Goal: Contribute content: Contribute content

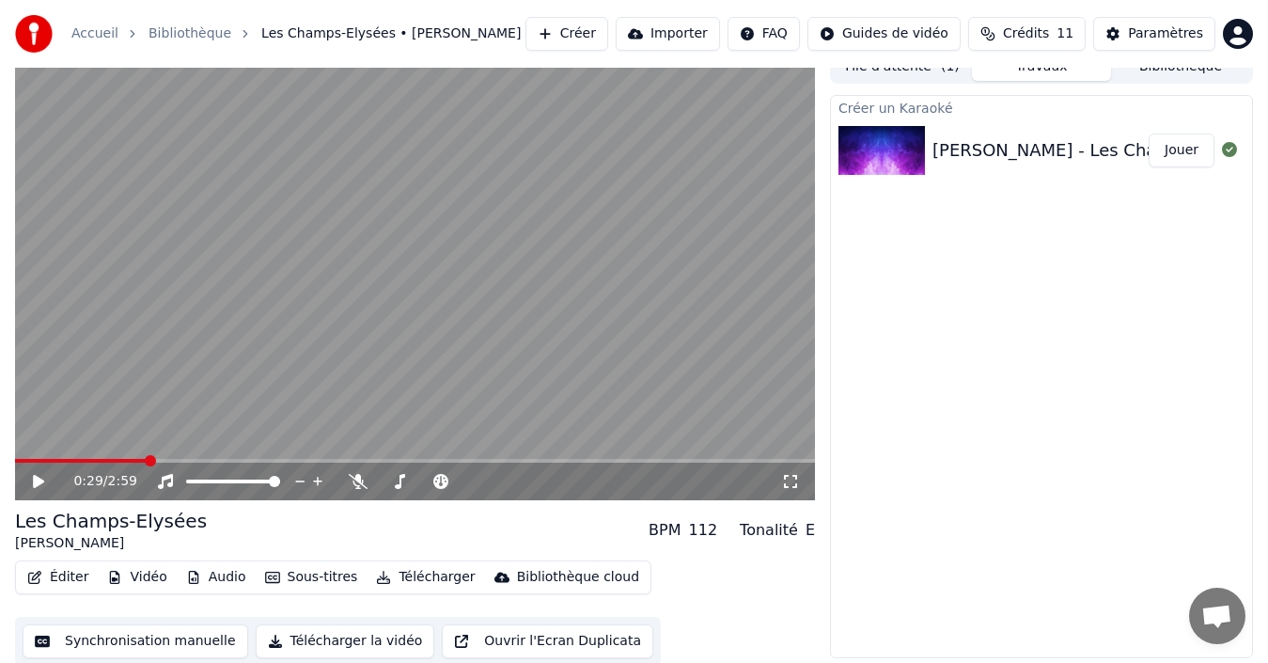
scroll to position [21, 0]
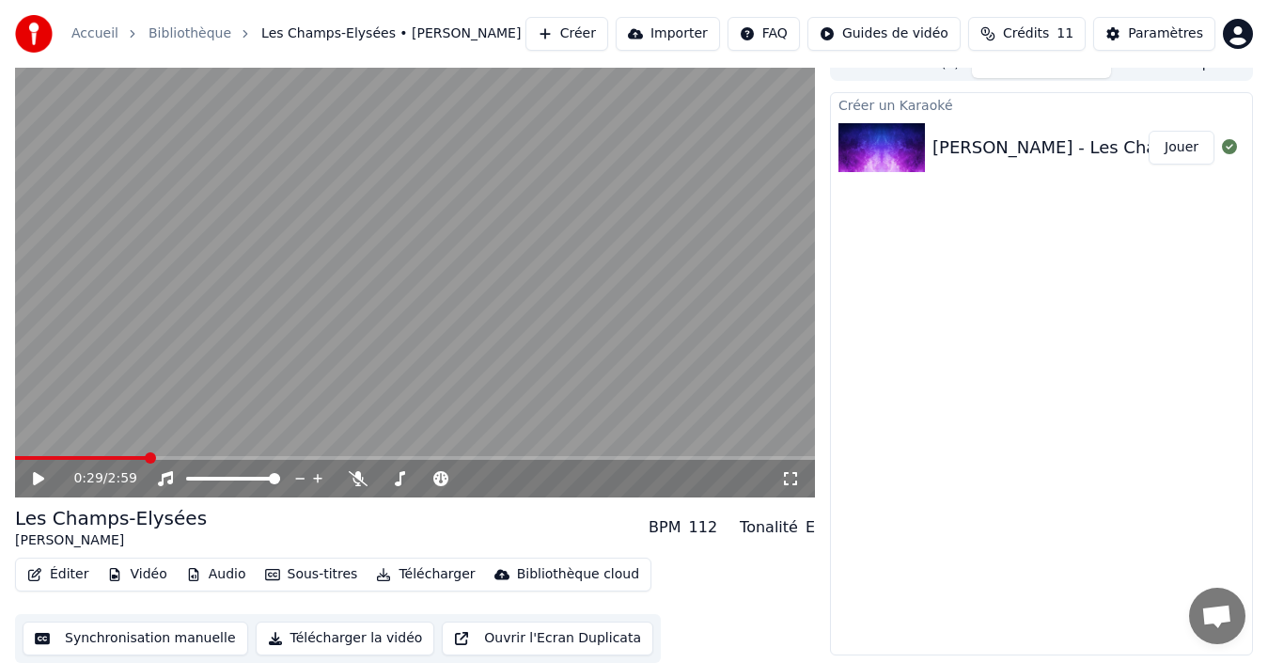
click at [523, 642] on button "Ouvrir l'Ecran Duplicata" at bounding box center [547, 638] width 211 height 34
click at [36, 479] on icon at bounding box center [38, 478] width 9 height 11
click at [39, 483] on icon at bounding box center [51, 478] width 43 height 15
click at [1181, 32] on div "Paramètres" at bounding box center [1165, 33] width 75 height 19
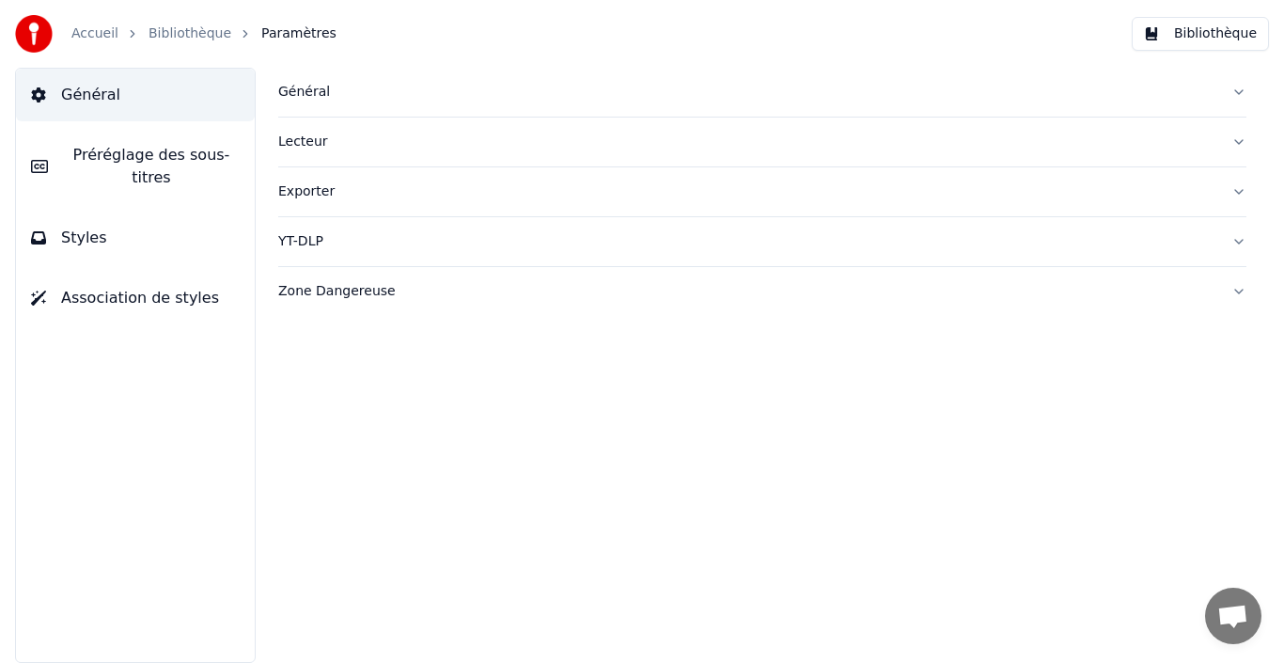
click at [133, 159] on span "Préréglage des sous-titres" at bounding box center [151, 166] width 177 height 45
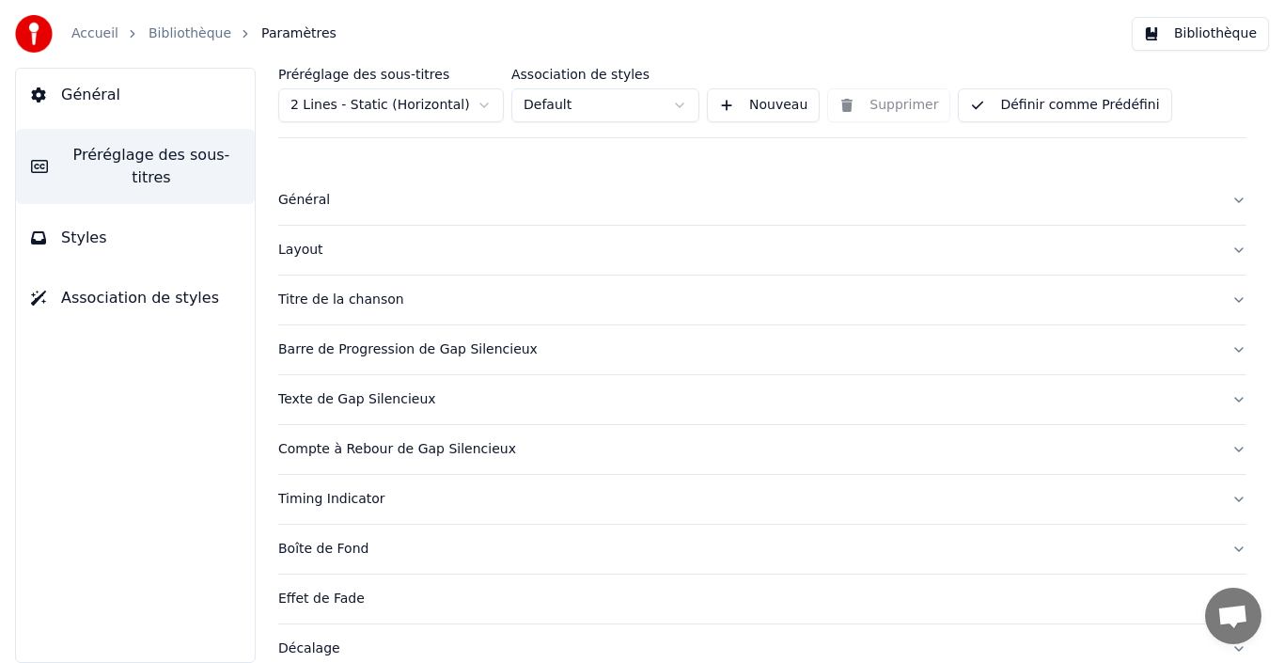
click at [485, 104] on html "Accueil Bibliothèque Paramètres Bibliothèque Général Préréglage des sous-titres…" at bounding box center [642, 331] width 1284 height 663
click at [480, 103] on html "Accueil Bibliothèque Paramètres Bibliothèque Général Préréglage des sous-titres…" at bounding box center [642, 331] width 1284 height 663
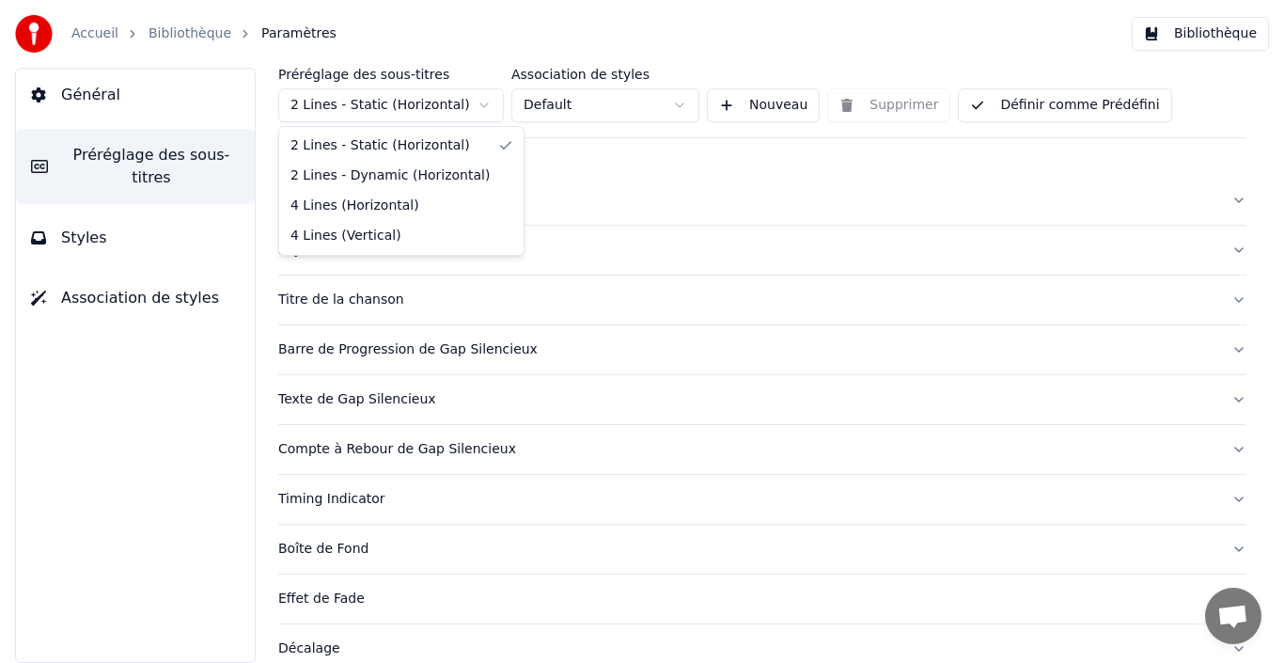
click at [480, 103] on html "Accueil Bibliothèque Paramètres Bibliothèque Général Préréglage des sous-titres…" at bounding box center [642, 331] width 1284 height 663
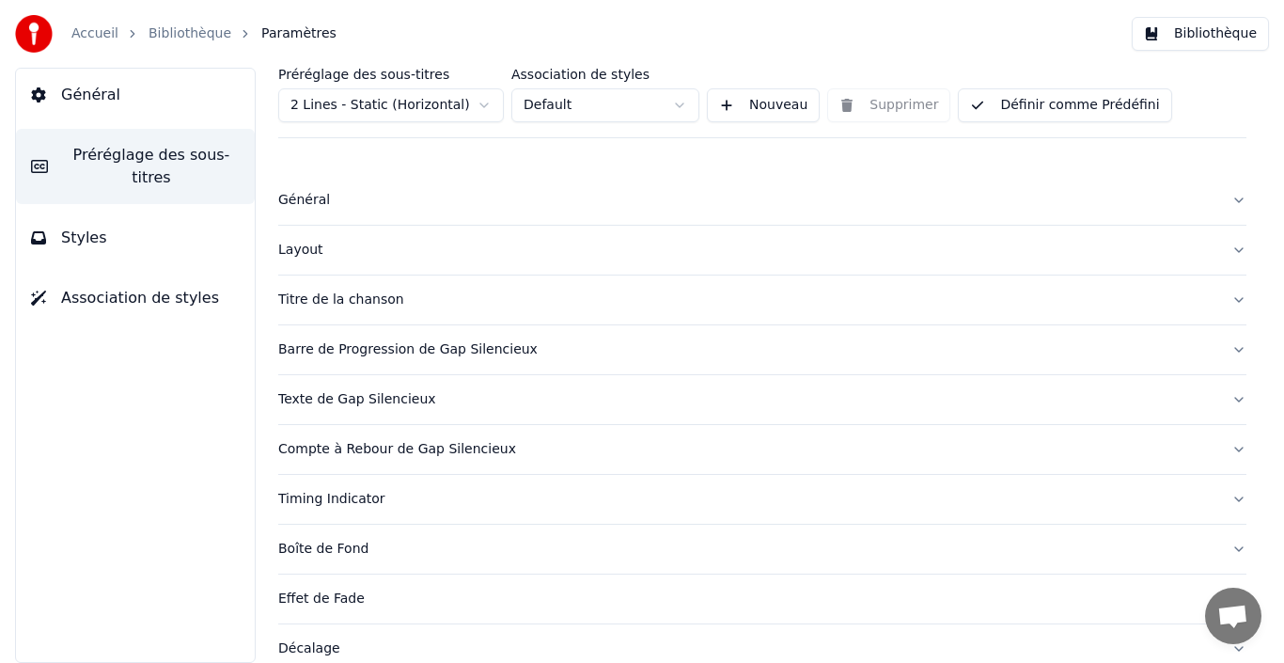
click at [480, 103] on html "Accueil Bibliothèque Paramètres Bibliothèque Général Préréglage des sous-titres…" at bounding box center [642, 331] width 1284 height 663
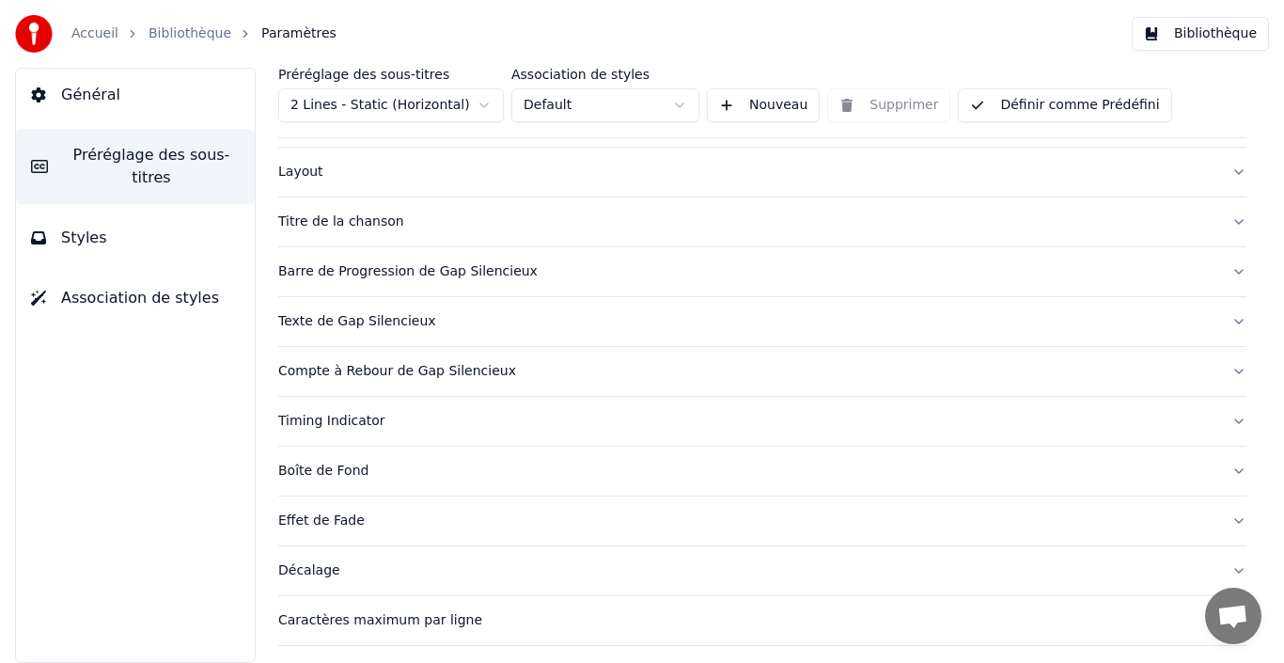
scroll to position [175, 0]
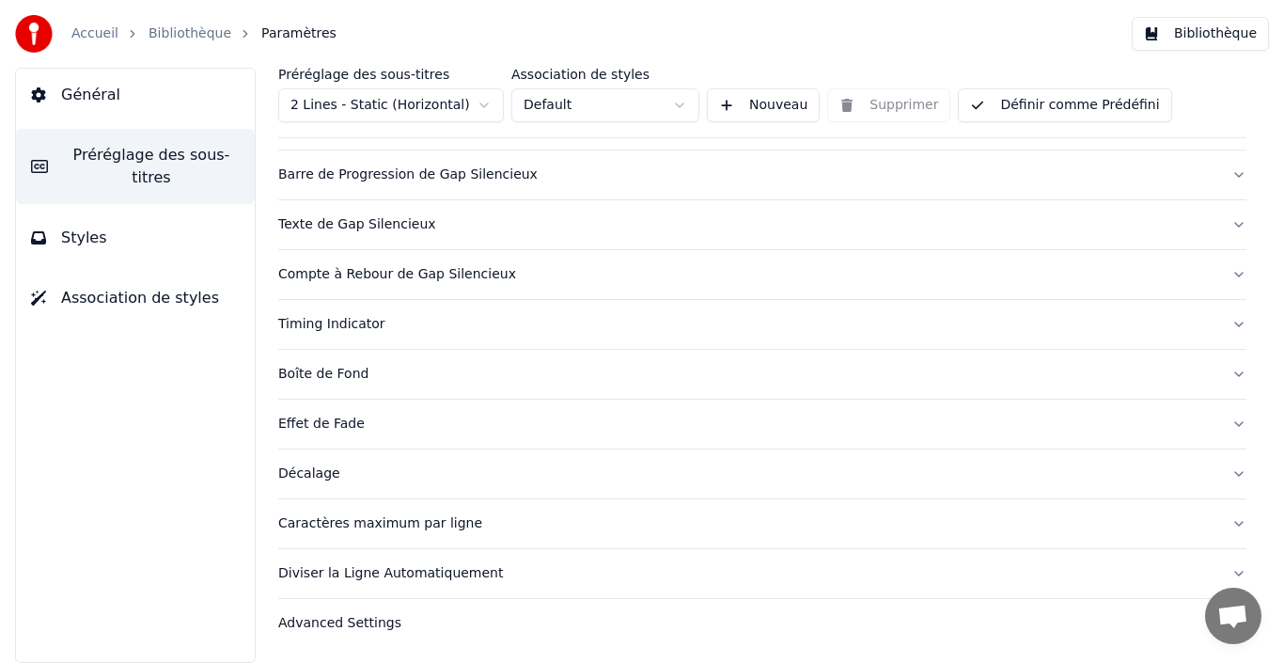
click at [358, 478] on div "Décalage" at bounding box center [747, 473] width 938 height 19
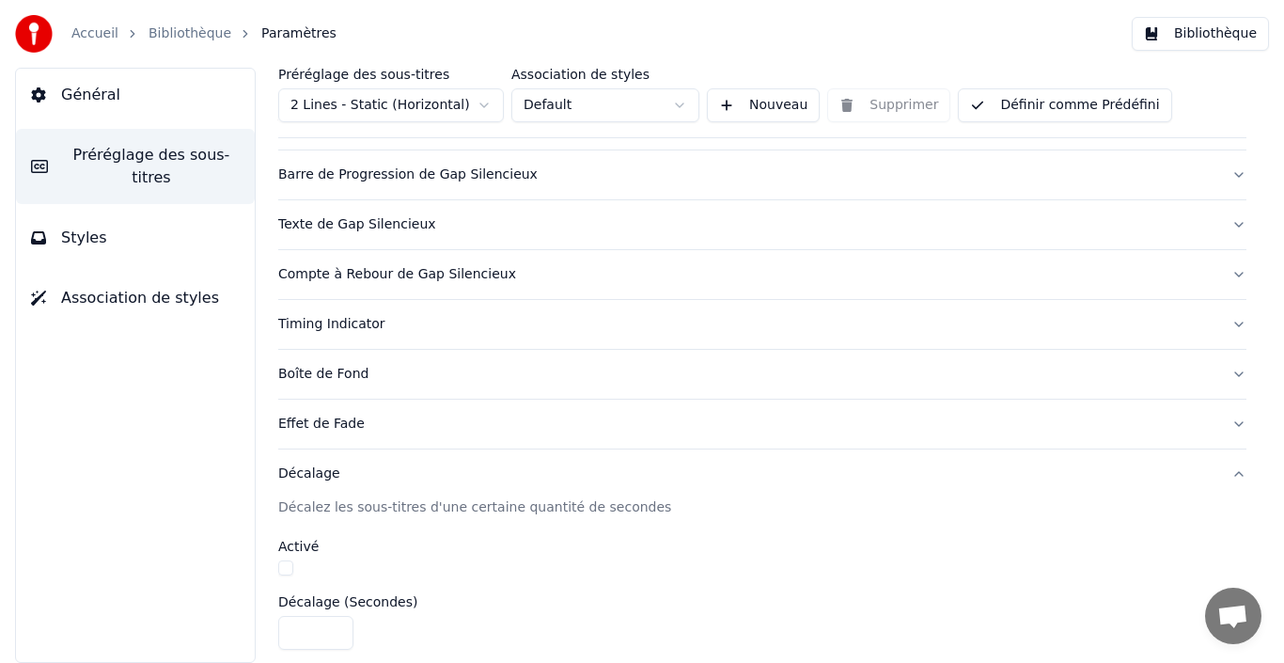
scroll to position [269, 0]
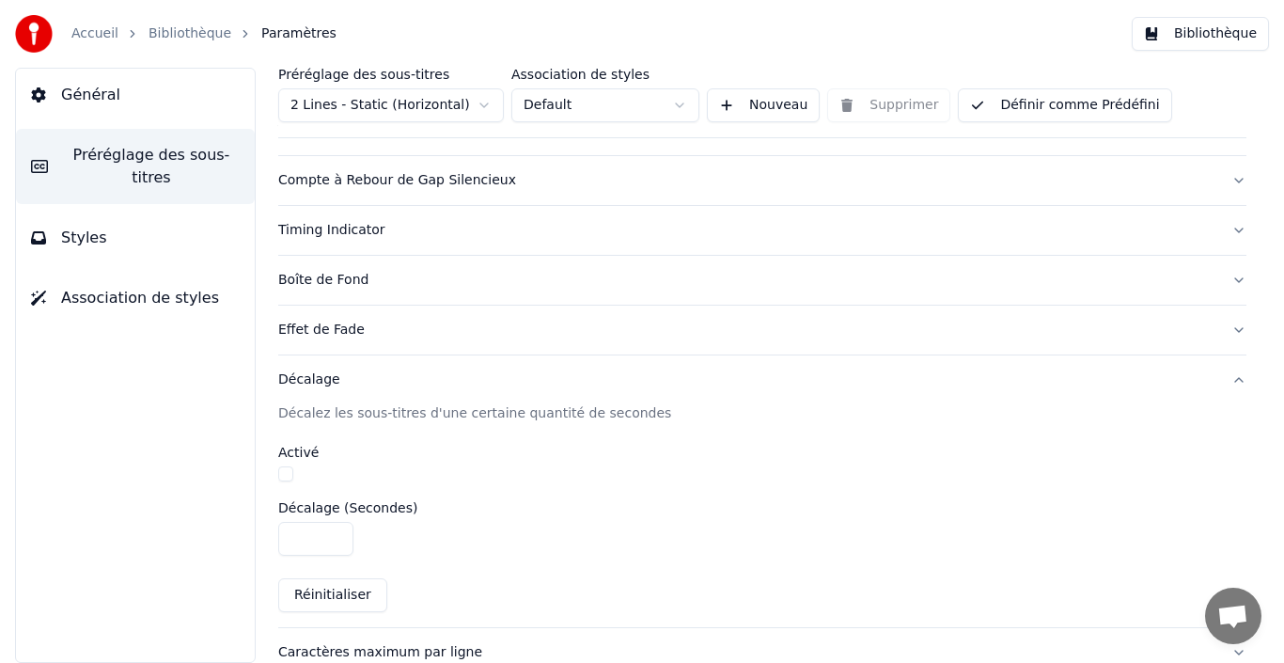
click at [91, 227] on span "Styles" at bounding box center [84, 238] width 46 height 23
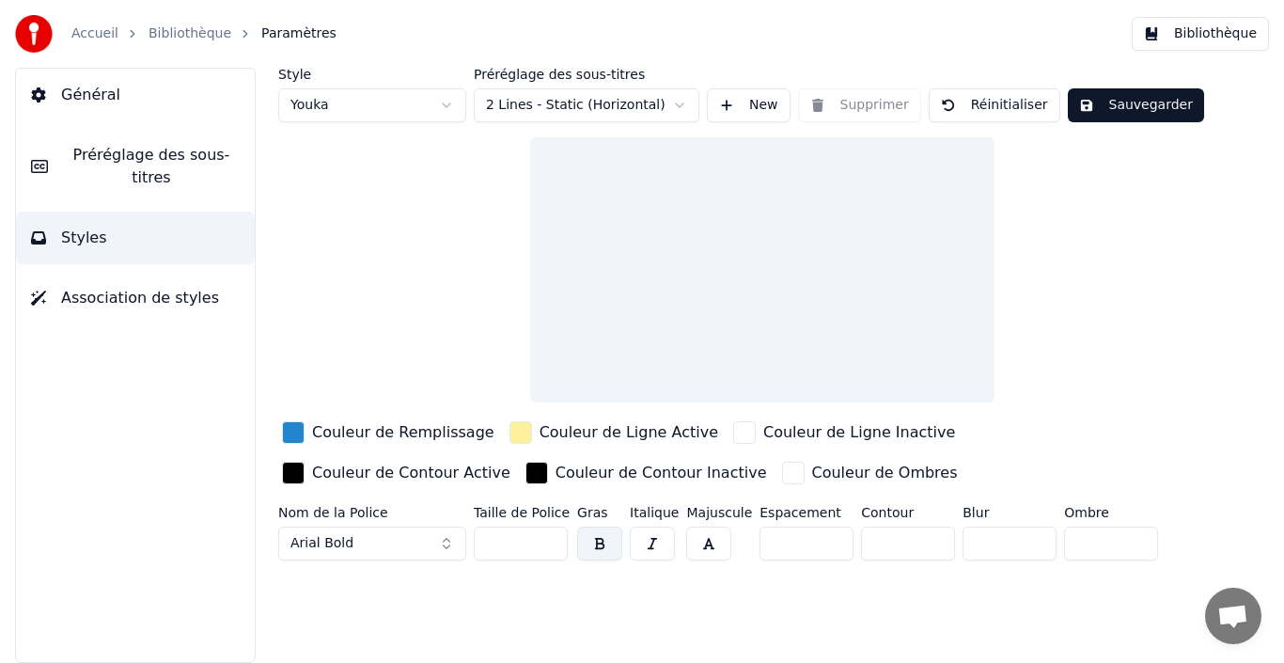
scroll to position [0, 0]
click at [88, 110] on button "Général" at bounding box center [135, 95] width 239 height 53
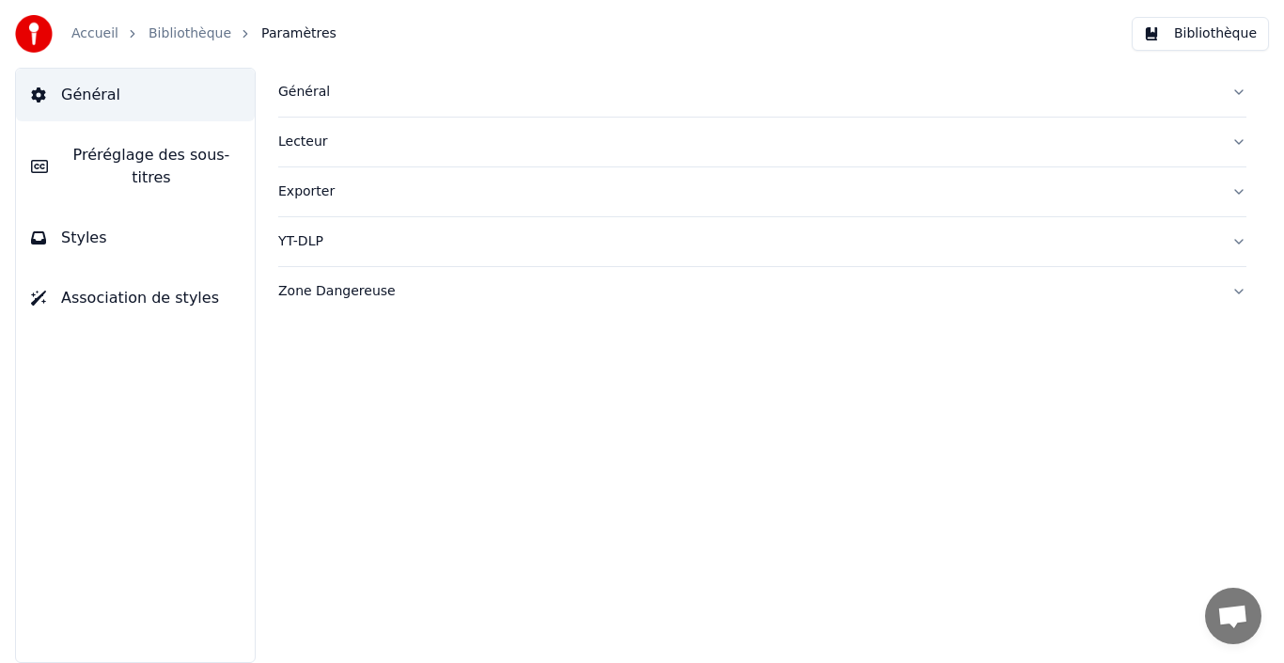
click at [321, 88] on div "Général" at bounding box center [747, 92] width 938 height 19
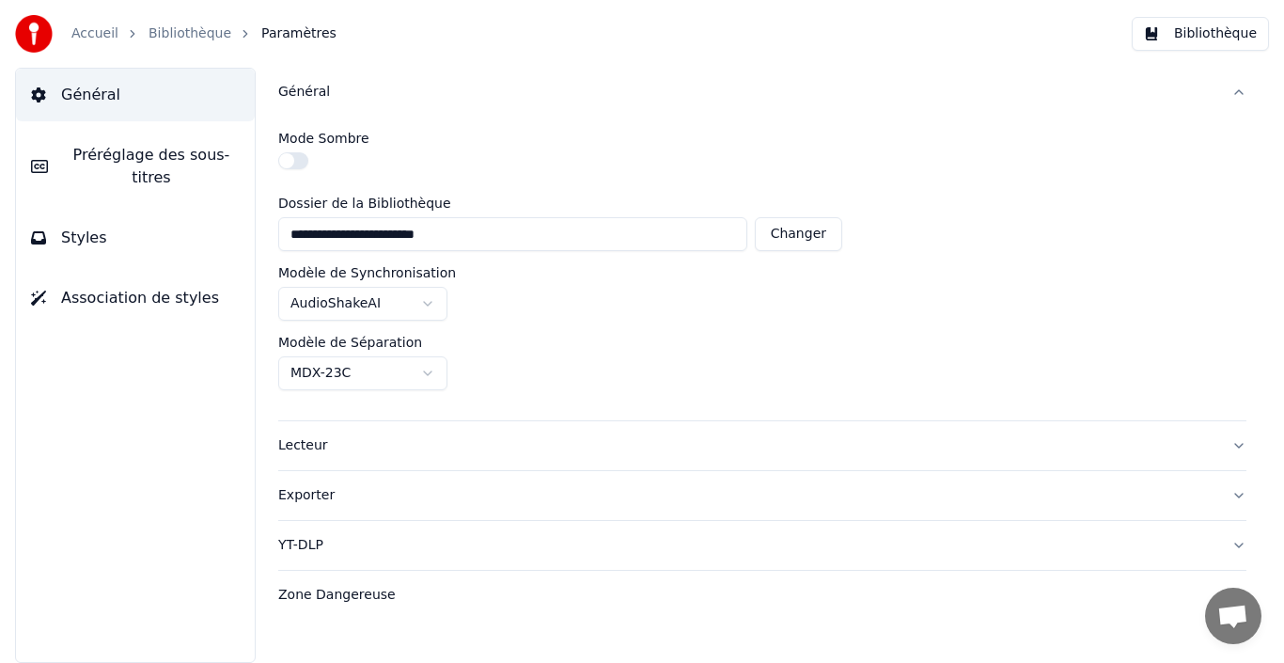
click at [306, 447] on div "Lecteur" at bounding box center [747, 445] width 938 height 19
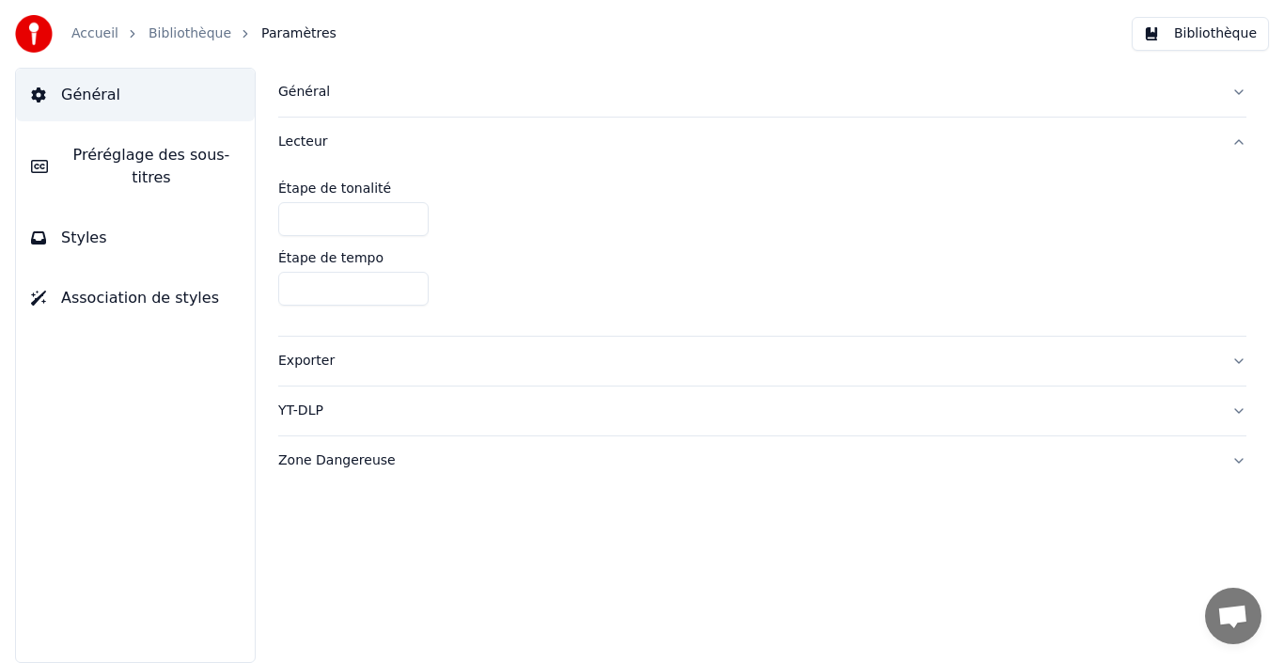
click at [316, 356] on div "Exporter" at bounding box center [747, 361] width 938 height 19
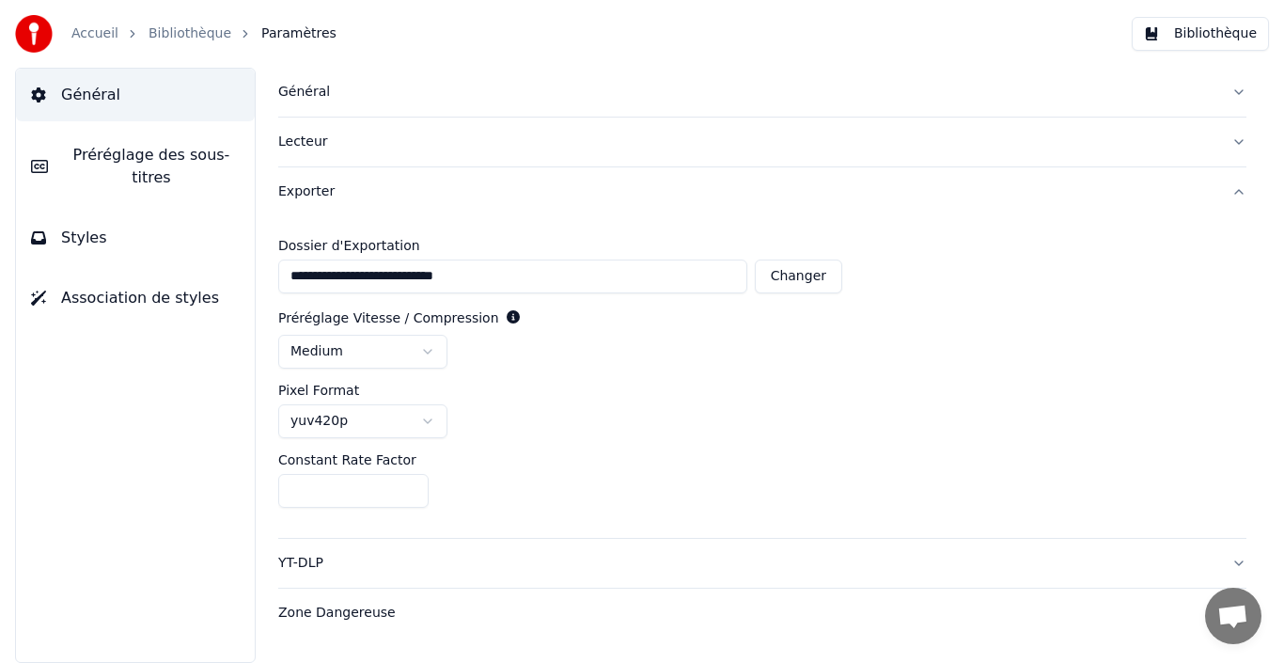
click at [304, 566] on div "YT-DLP" at bounding box center [747, 563] width 938 height 19
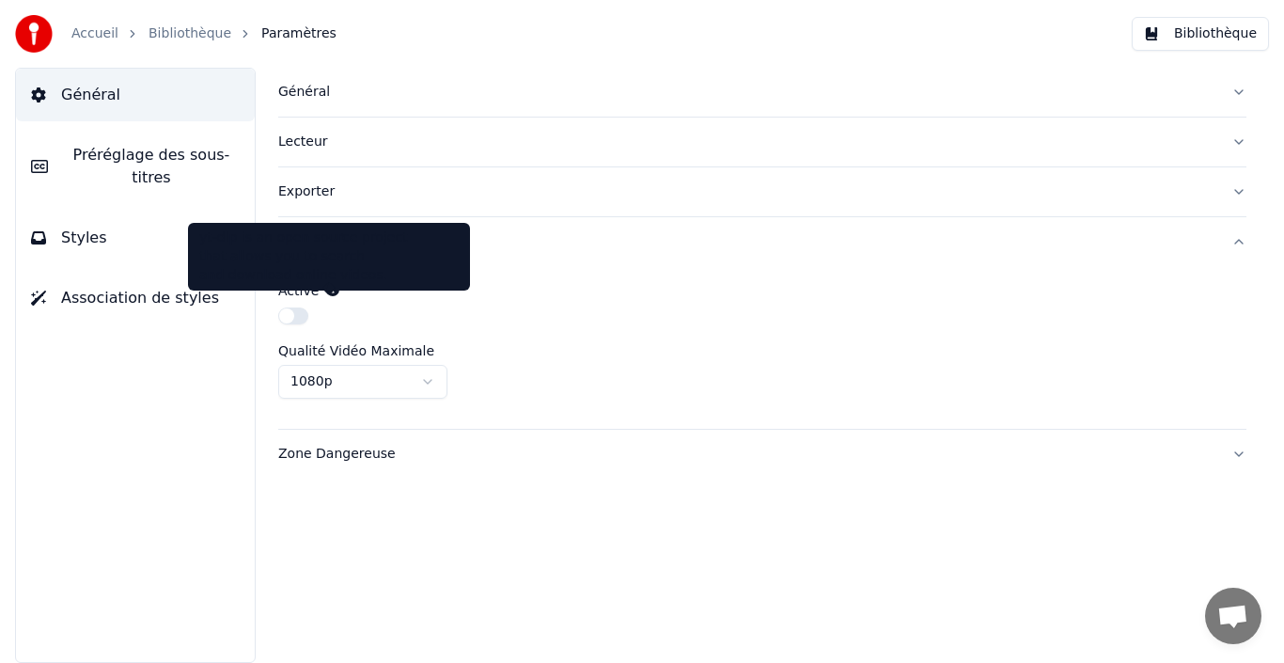
click at [328, 287] on icon at bounding box center [332, 289] width 13 height 13
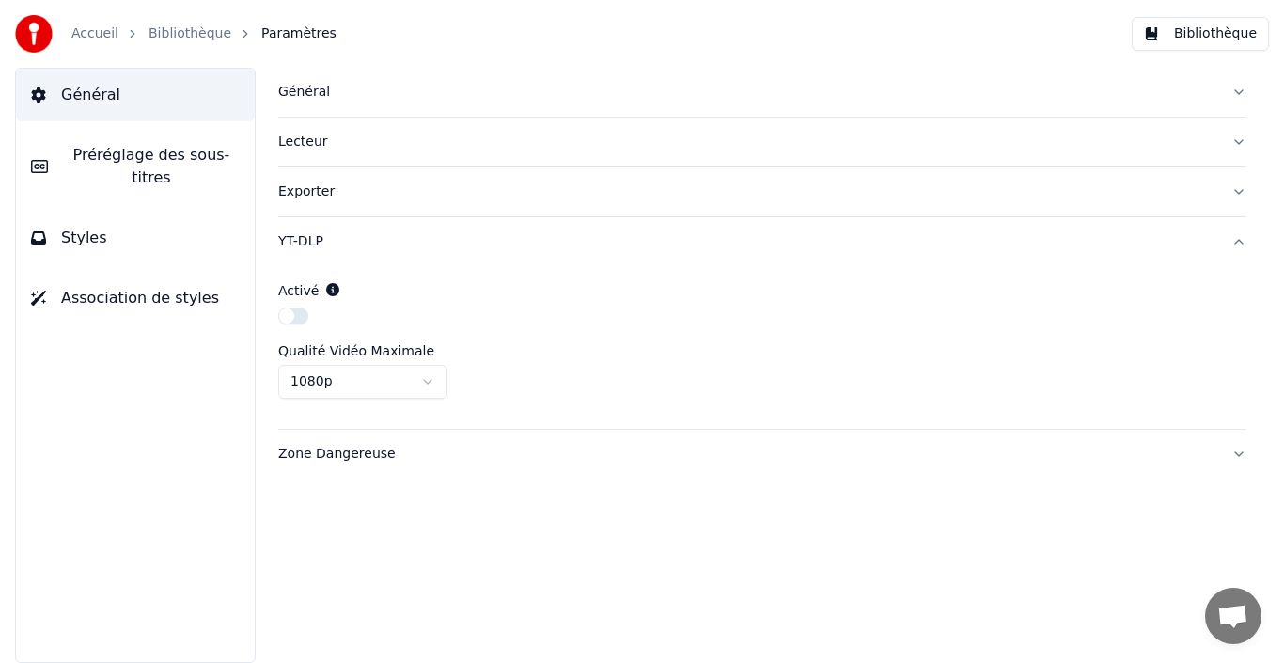
click at [332, 287] on icon at bounding box center [332, 289] width 13 height 13
click at [301, 315] on button "button" at bounding box center [293, 315] width 30 height 17
click at [290, 314] on button "button" at bounding box center [293, 315] width 30 height 17
click at [120, 287] on span "Association de styles" at bounding box center [140, 298] width 158 height 23
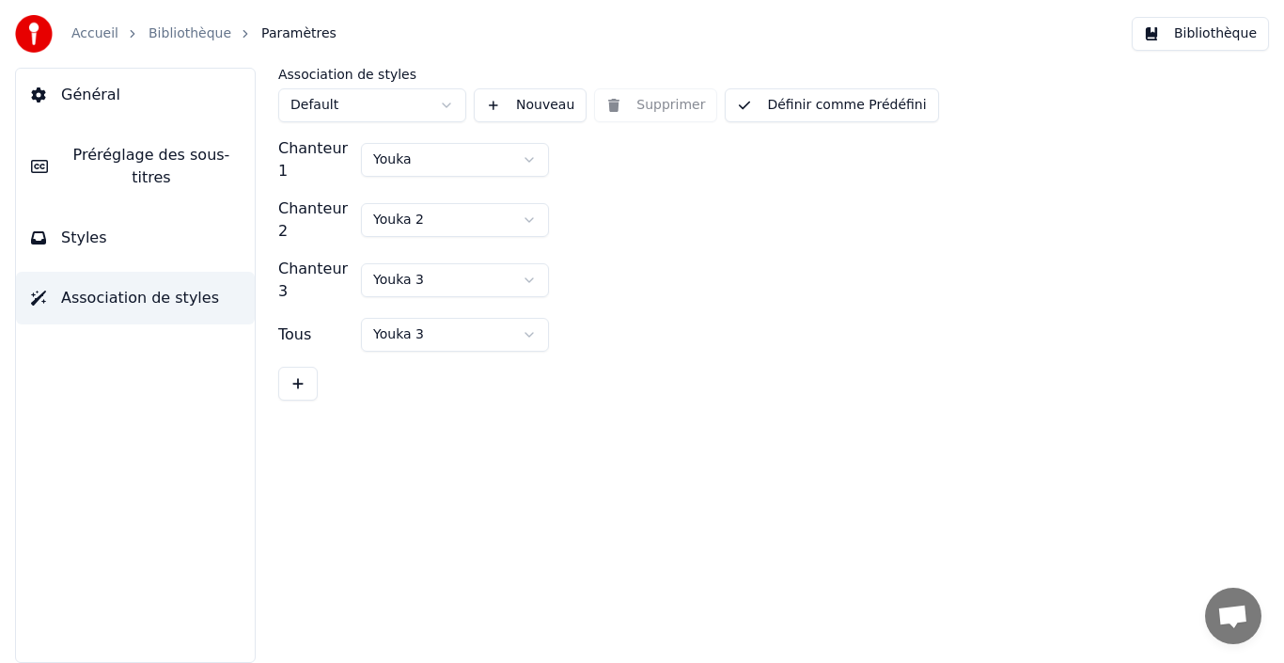
click at [187, 31] on link "Bibliothèque" at bounding box center [190, 33] width 83 height 19
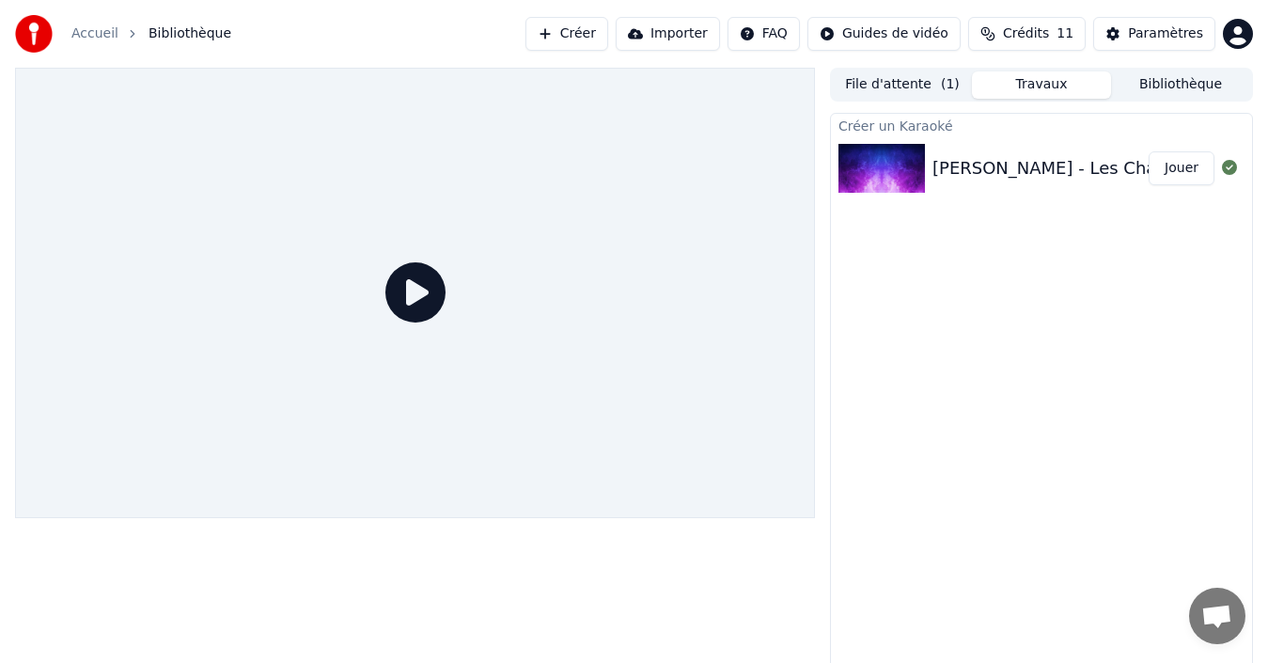
click at [913, 88] on button "File d'attente ( 1 )" at bounding box center [902, 84] width 139 height 27
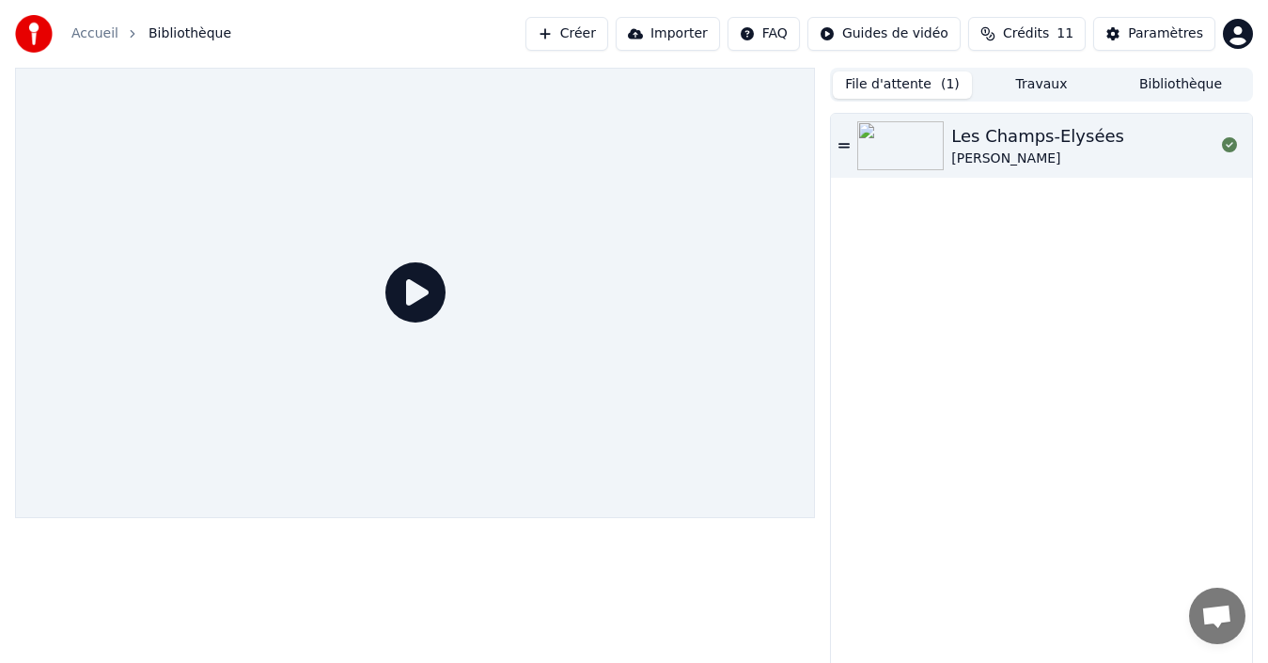
click at [1036, 92] on button "Travaux" at bounding box center [1041, 84] width 139 height 27
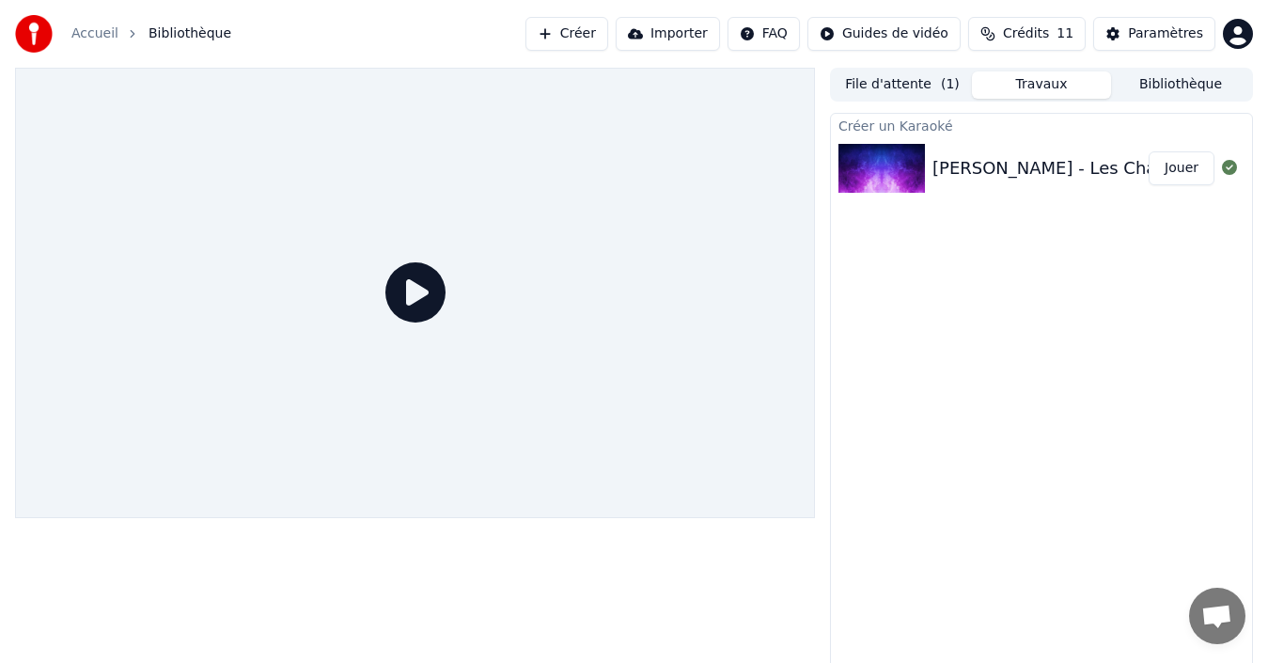
click at [1173, 82] on button "Bibliothèque" at bounding box center [1180, 84] width 139 height 27
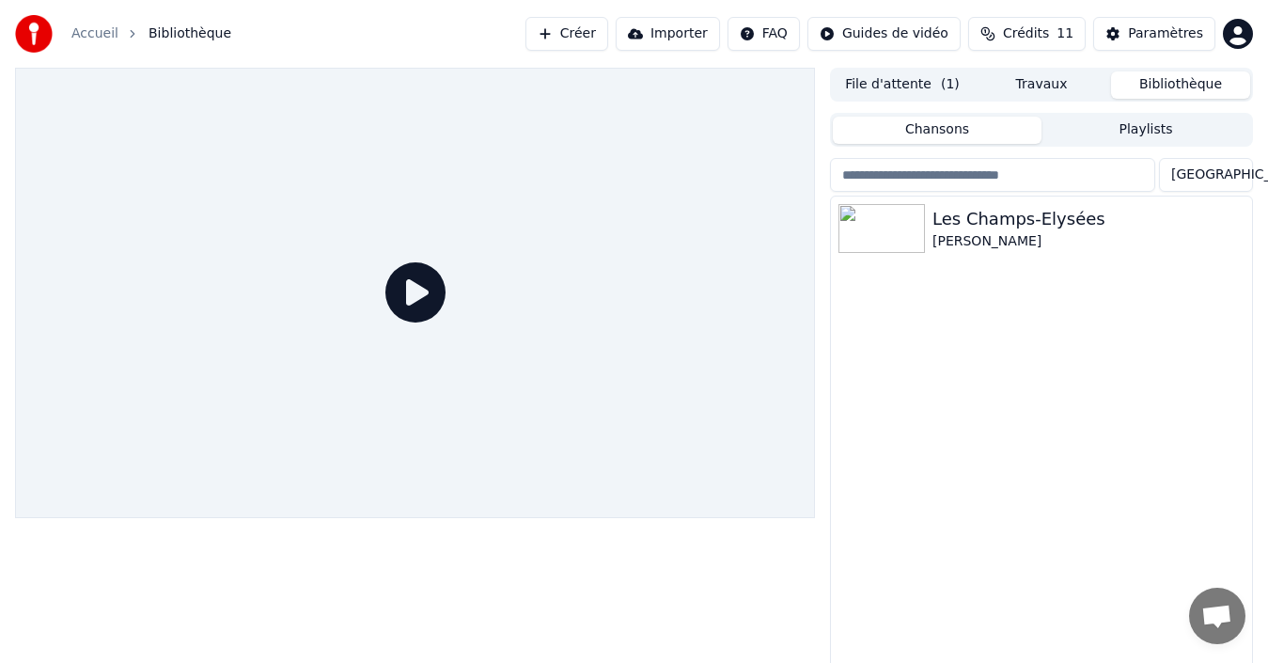
click at [1154, 131] on button "Playlists" at bounding box center [1145, 130] width 209 height 27
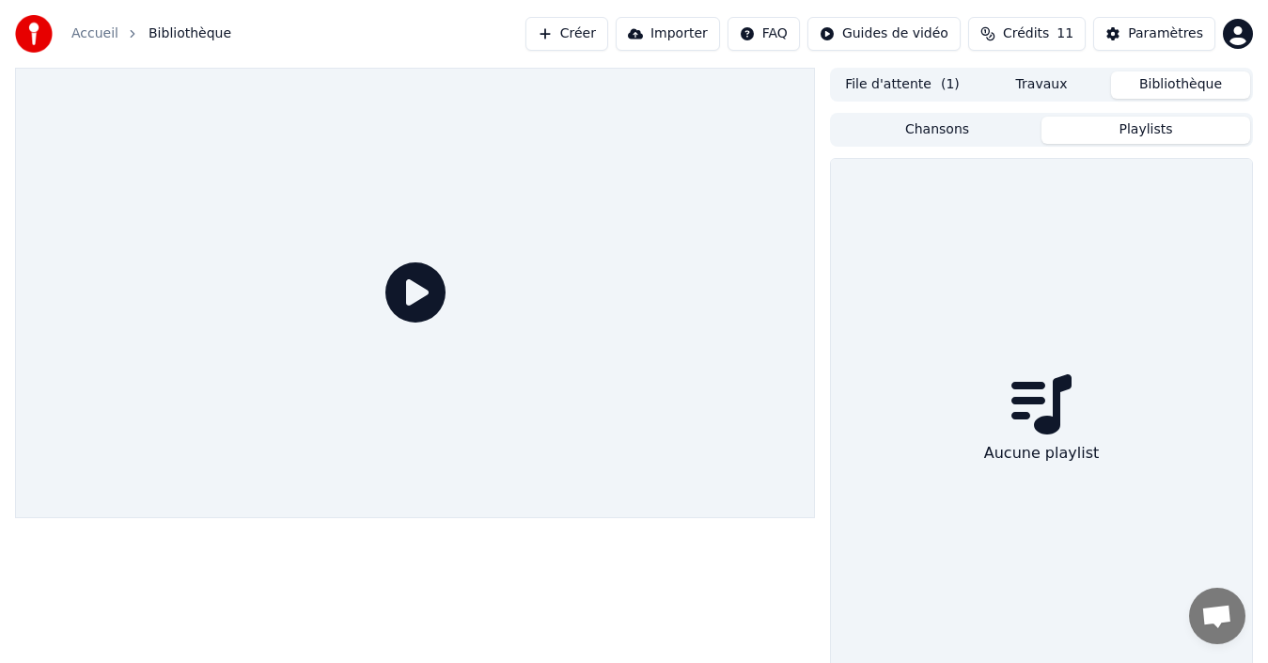
click at [974, 126] on button "Chansons" at bounding box center [937, 130] width 209 height 27
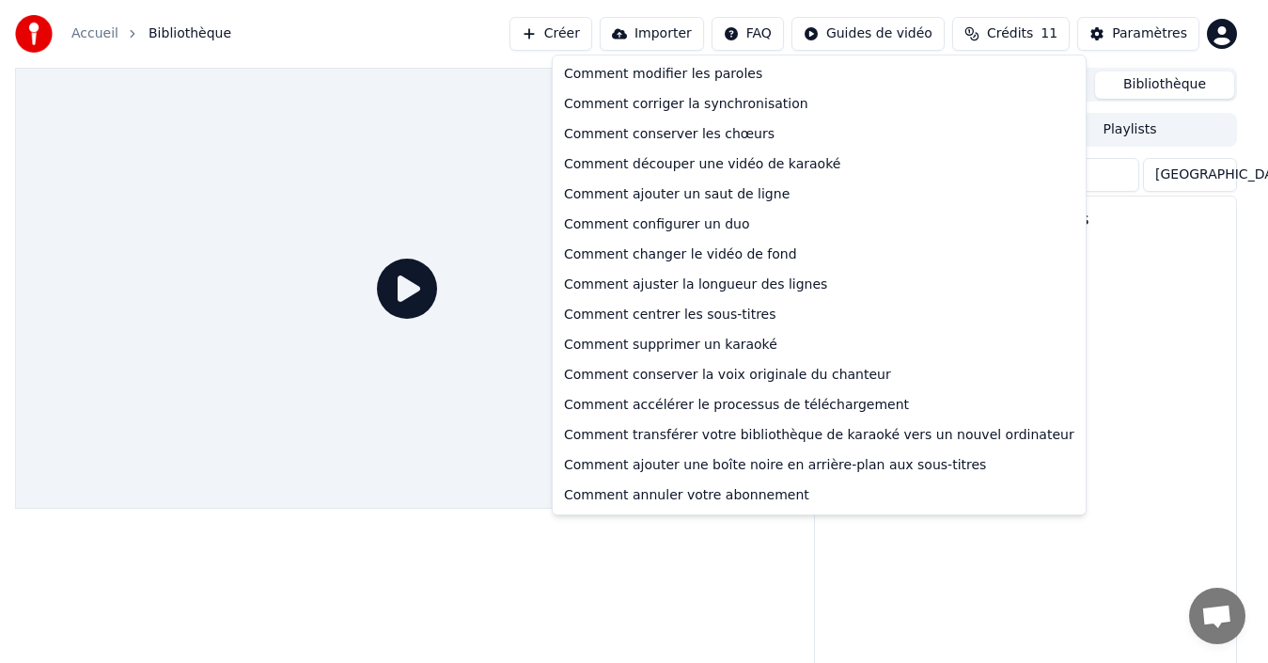
click at [789, 34] on html "Accueil Bibliothèque Créer Importer FAQ Guides de vidéo Crédits 11 Paramètres F…" at bounding box center [634, 331] width 1268 height 663
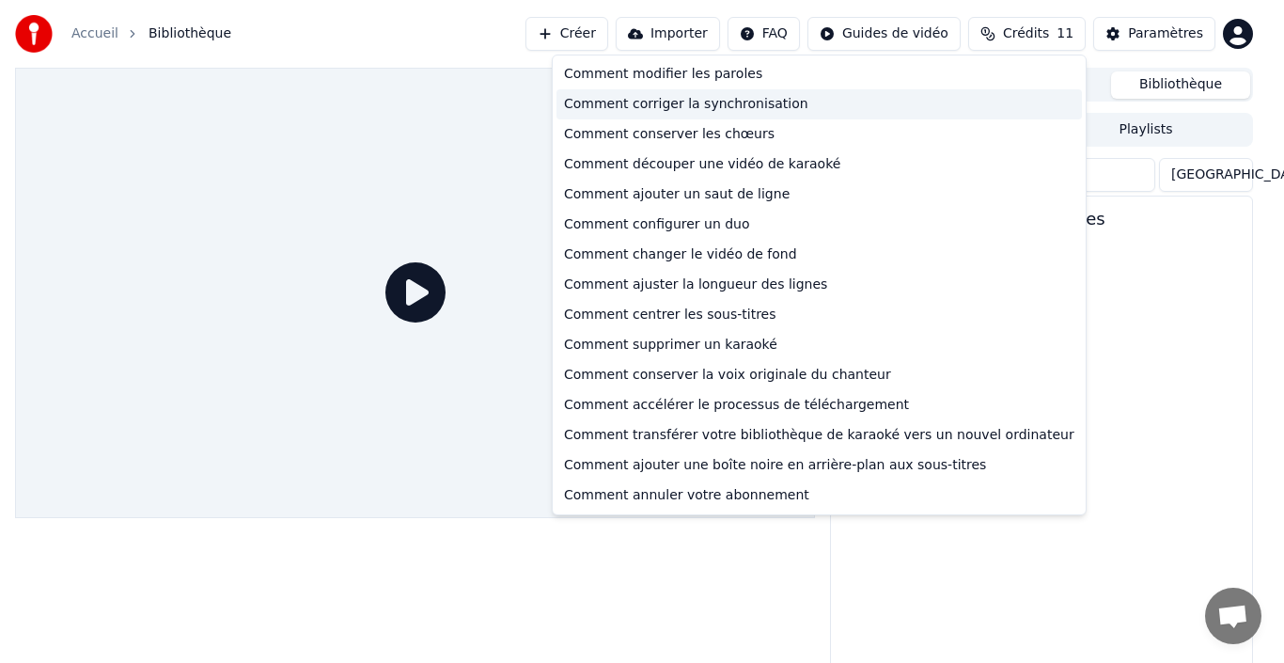
click at [743, 109] on div "Comment corriger la synchronisation" at bounding box center [818, 104] width 525 height 30
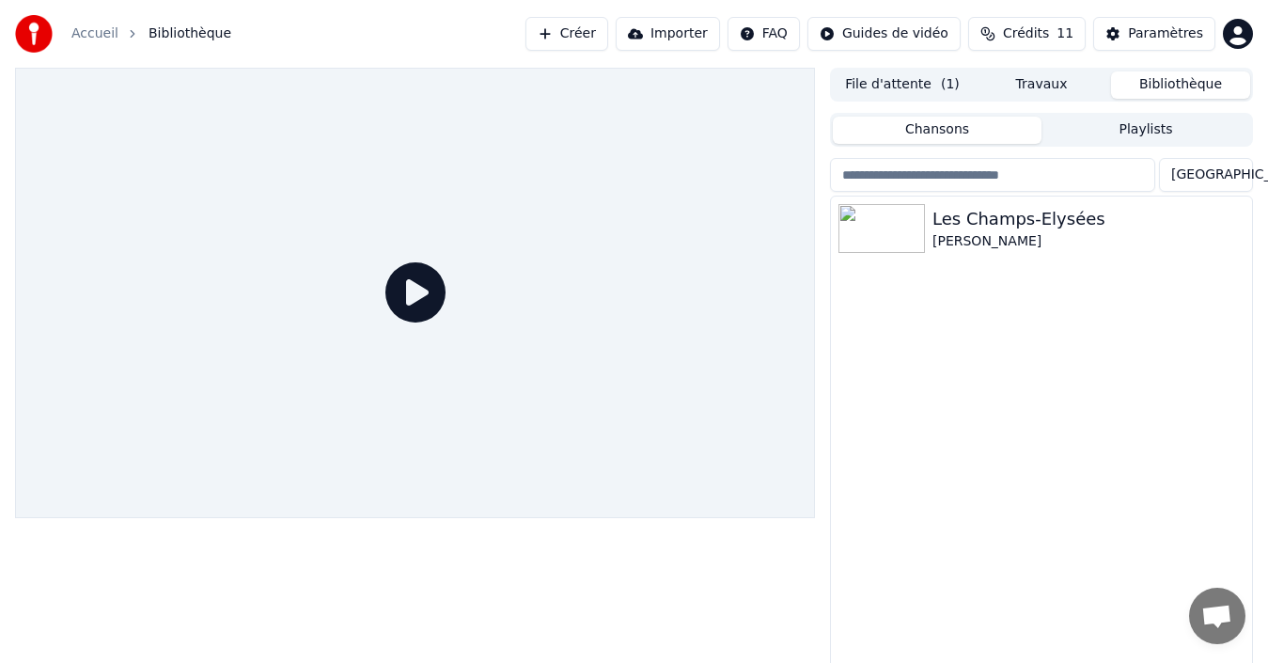
click at [588, 34] on button "Créer" at bounding box center [566, 34] width 83 height 34
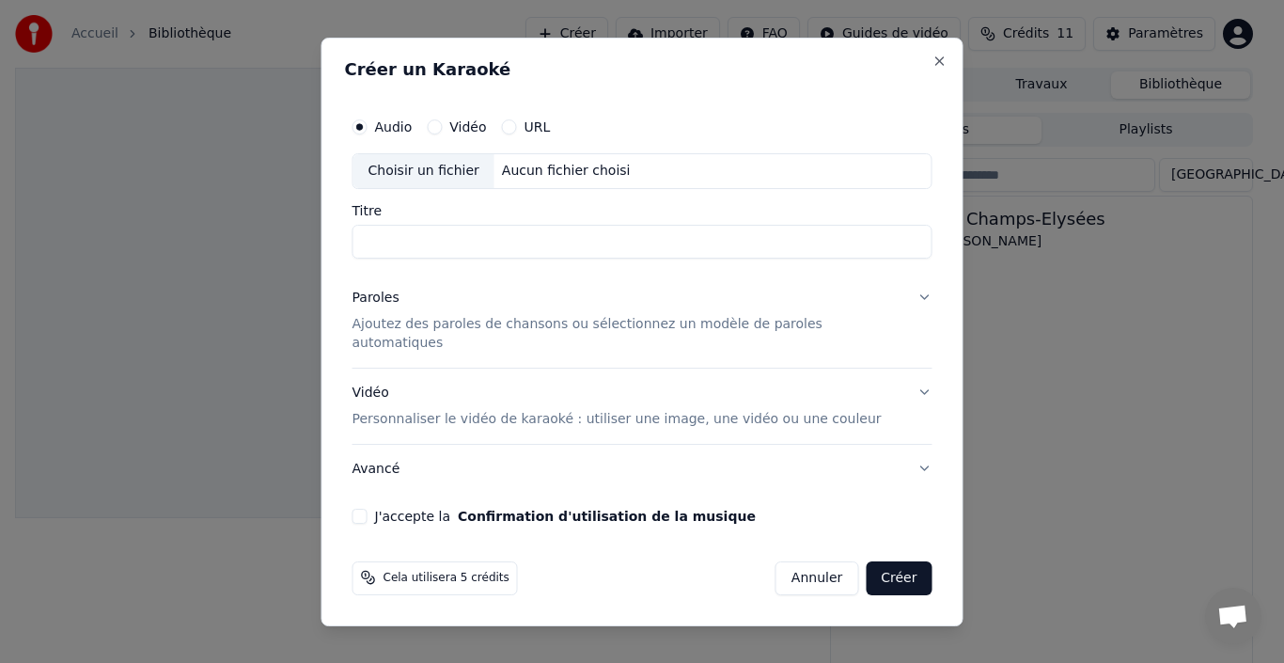
click at [532, 180] on div "Aucun fichier choisi" at bounding box center [566, 171] width 144 height 19
type input "**********"
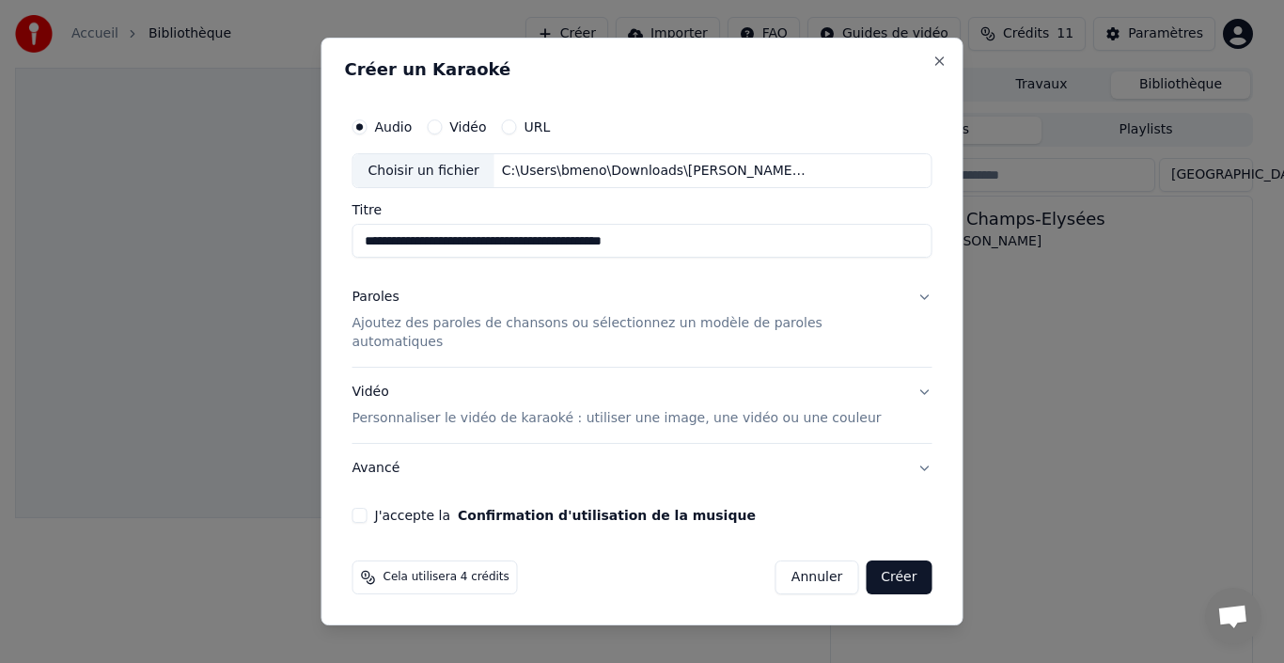
click at [368, 508] on button "J'accepte la Confirmation d'utilisation de la musique" at bounding box center [359, 515] width 15 height 15
click at [902, 305] on button "Paroles Ajoutez des paroles de chansons ou sélectionnez un modèle de paroles au…" at bounding box center [642, 321] width 580 height 94
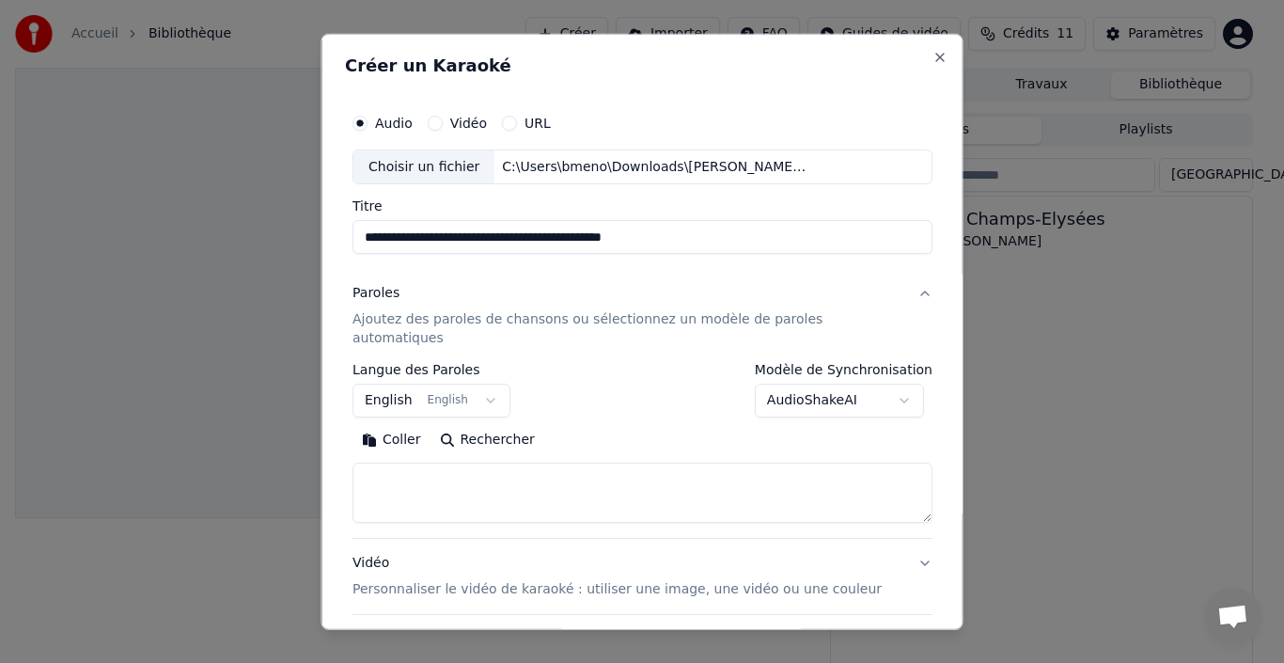
click at [493, 383] on button "English English" at bounding box center [431, 400] width 158 height 34
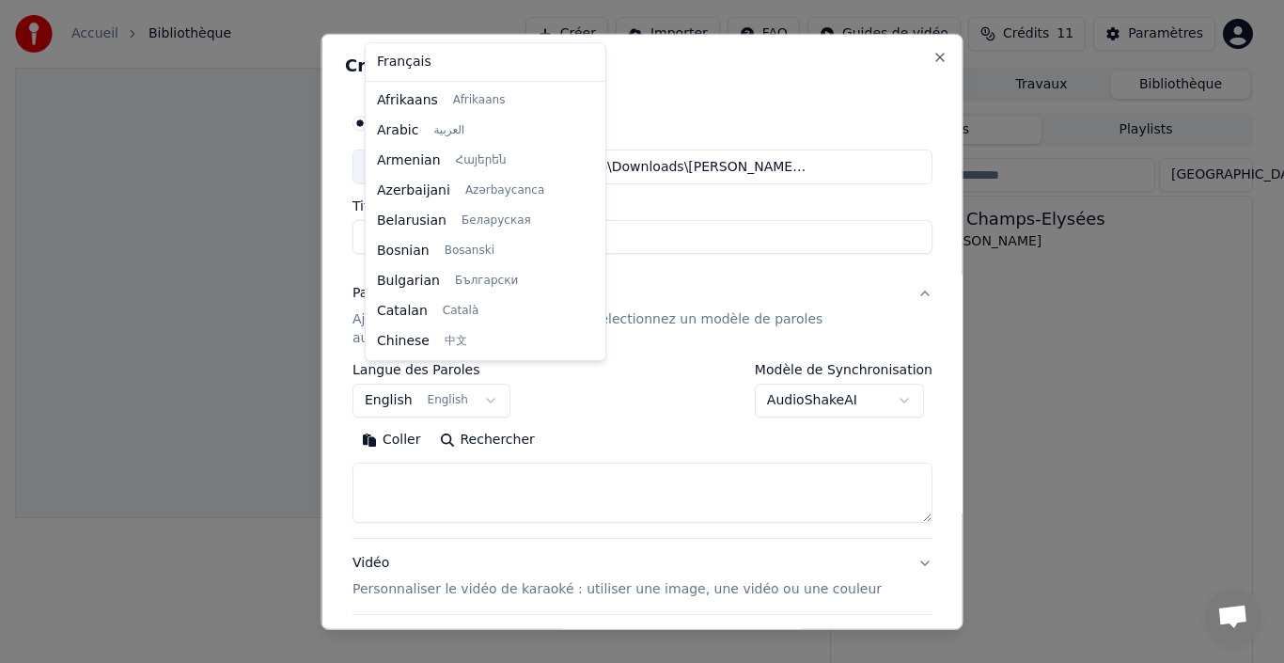
scroll to position [150, 0]
select select "**"
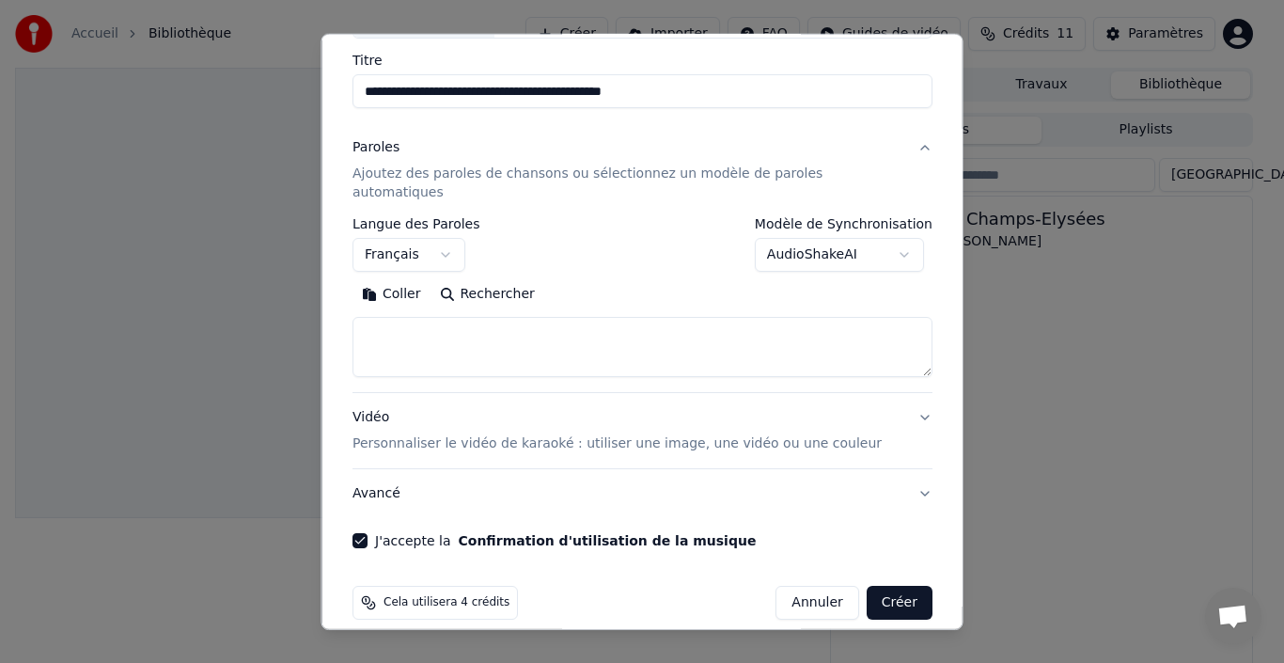
scroll to position [148, 0]
click at [897, 470] on button "Avancé" at bounding box center [642, 491] width 580 height 49
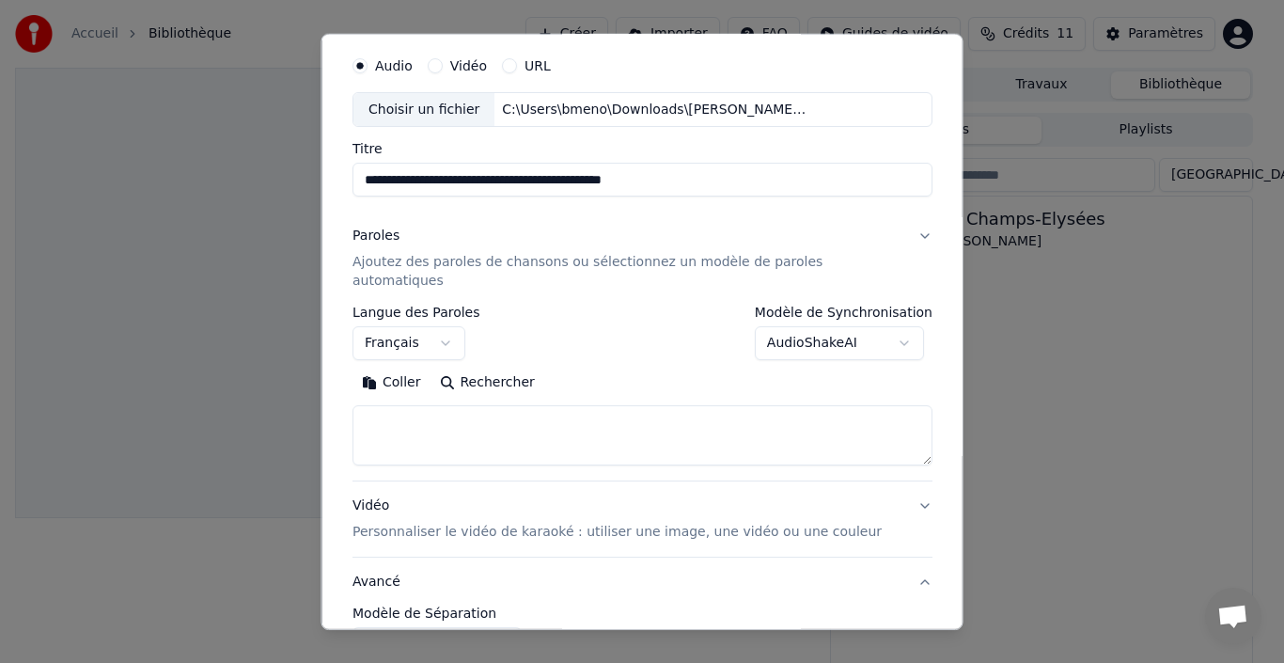
scroll to position [42, 0]
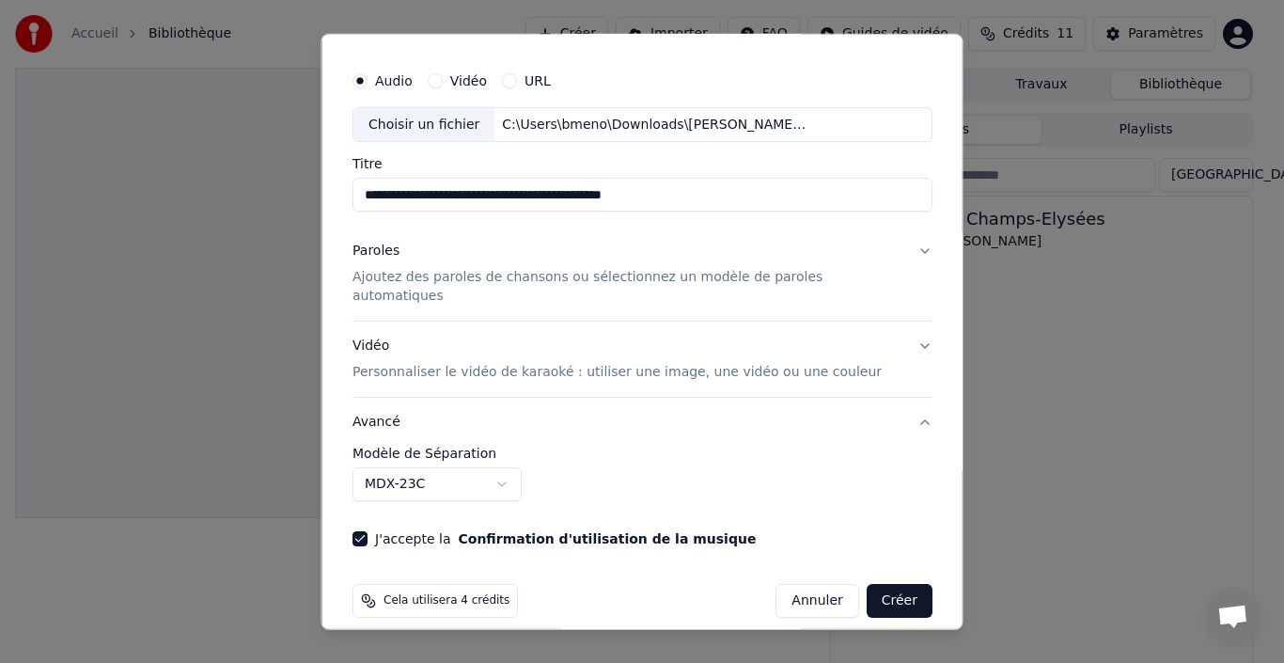
click at [510, 462] on body "**********" at bounding box center [634, 331] width 1268 height 663
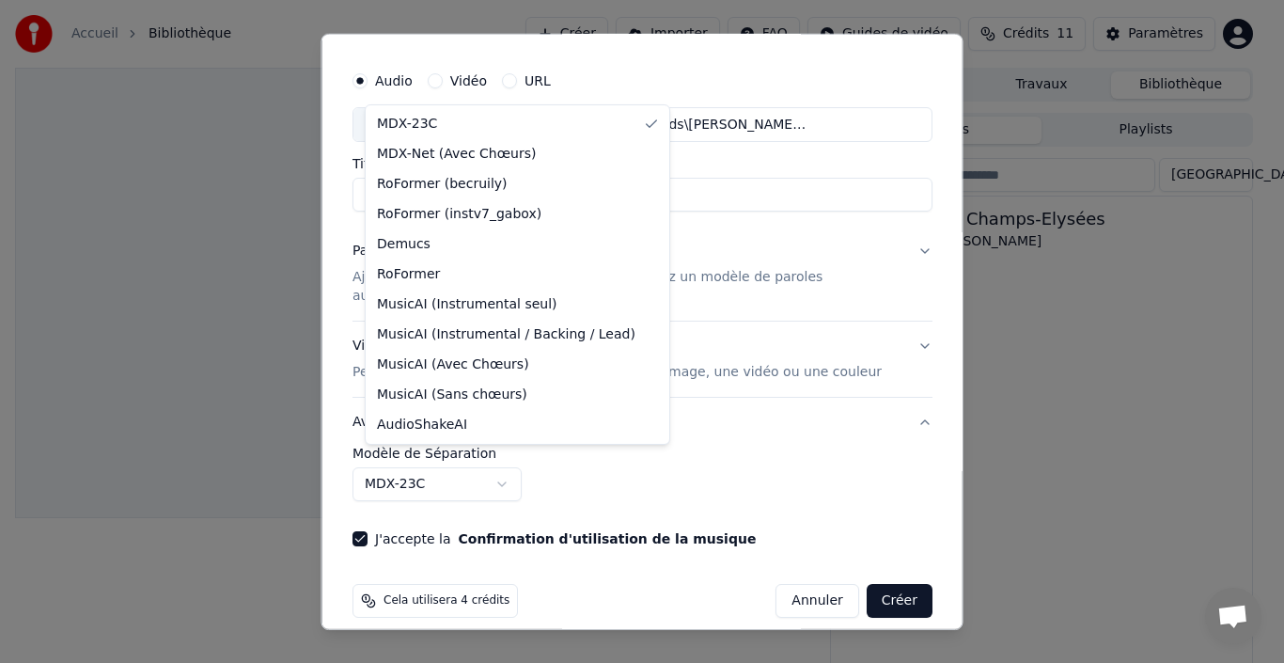
click at [803, 587] on body "**********" at bounding box center [634, 331] width 1268 height 663
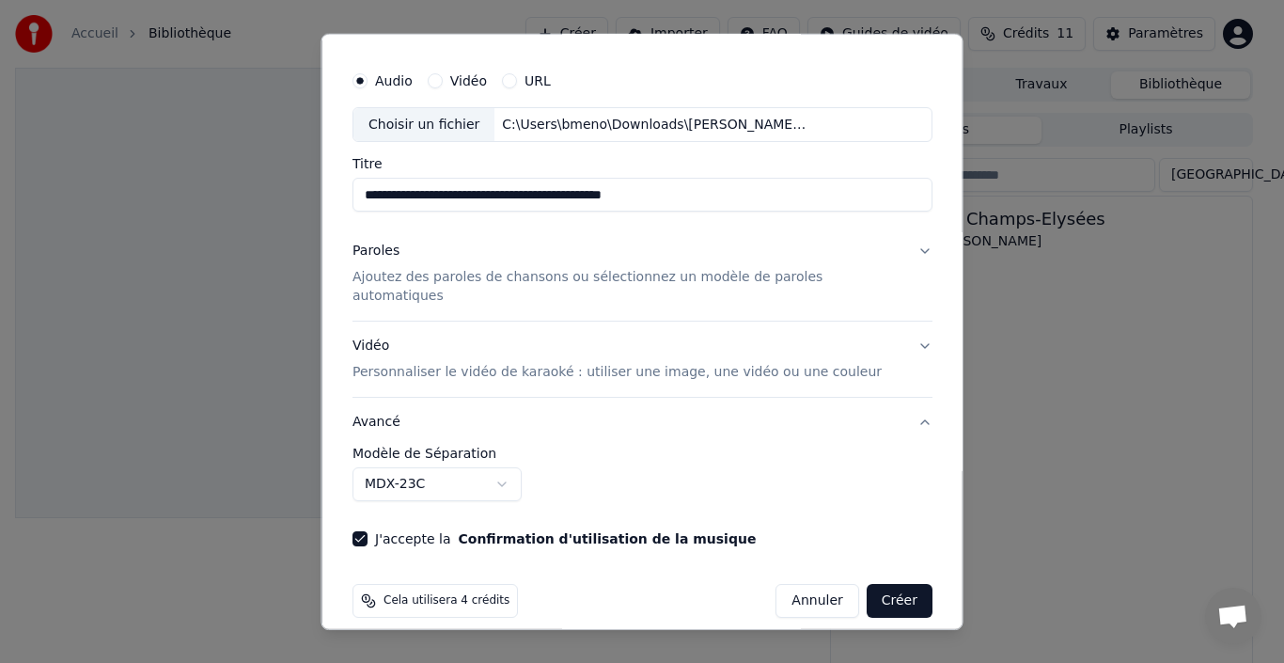
click at [460, 593] on span "Cela utilisera 4 crédits" at bounding box center [446, 600] width 126 height 15
click at [899, 249] on button "Paroles Ajoutez des paroles de chansons ou sélectionnez un modèle de paroles au…" at bounding box center [642, 274] width 580 height 94
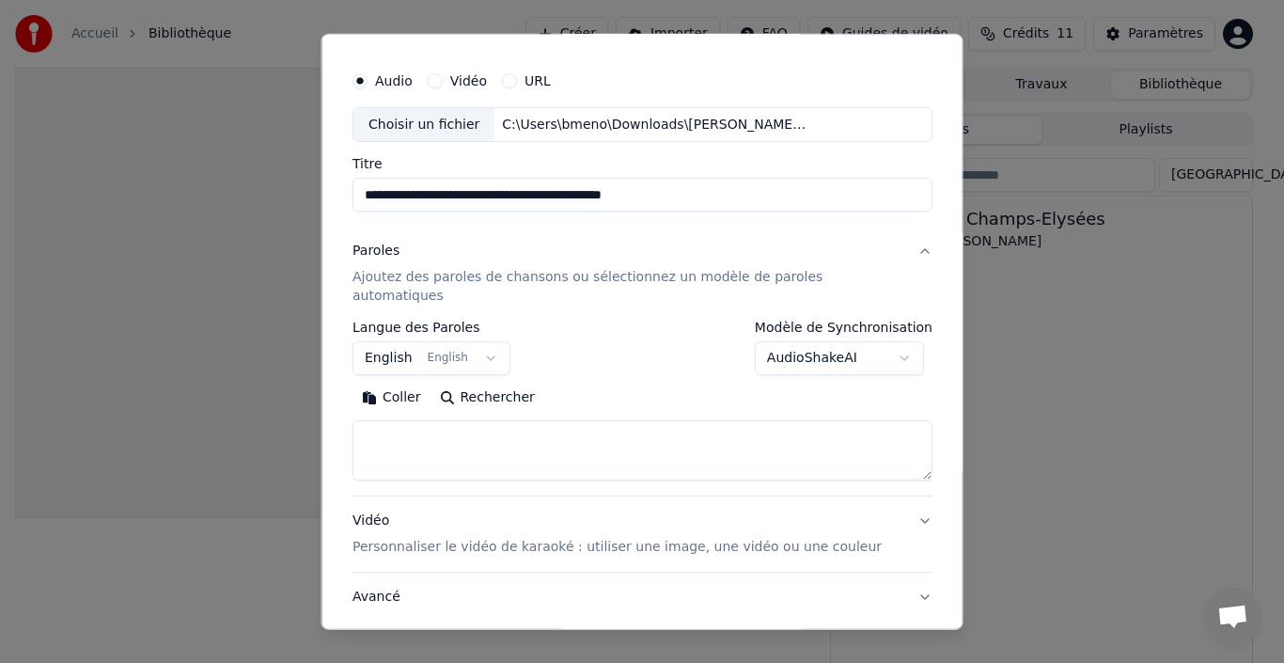
click at [834, 341] on button "AudioShakeAI" at bounding box center [838, 358] width 169 height 34
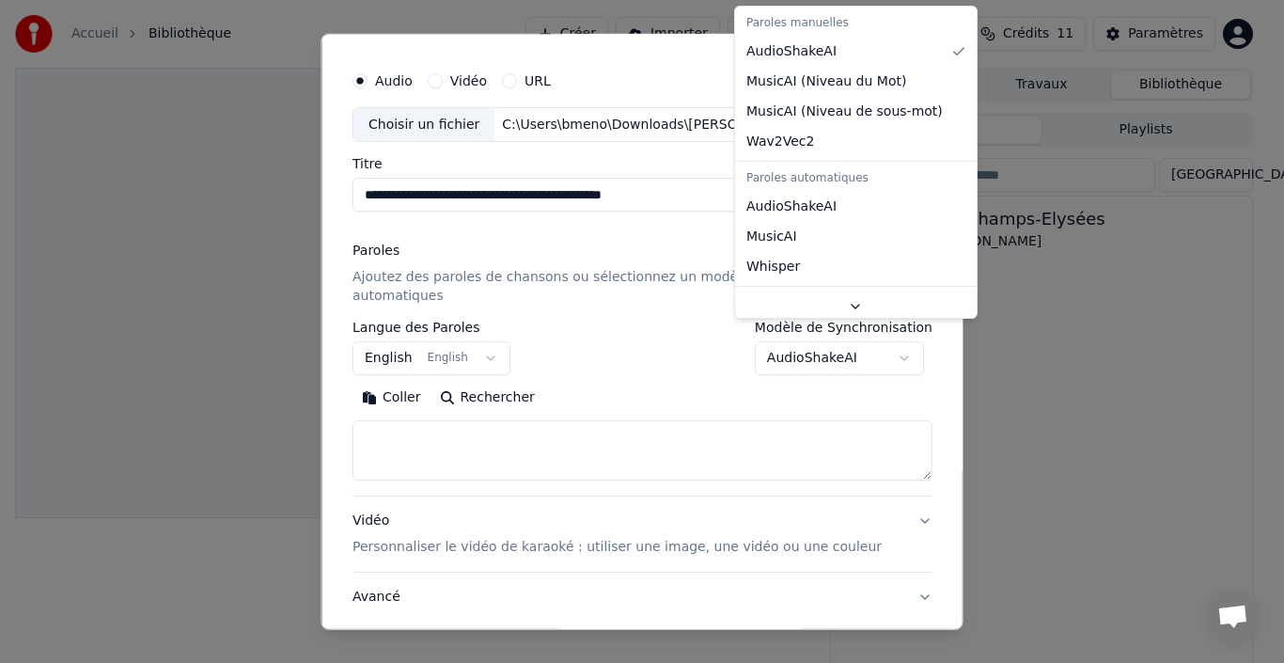
scroll to position [29, 0]
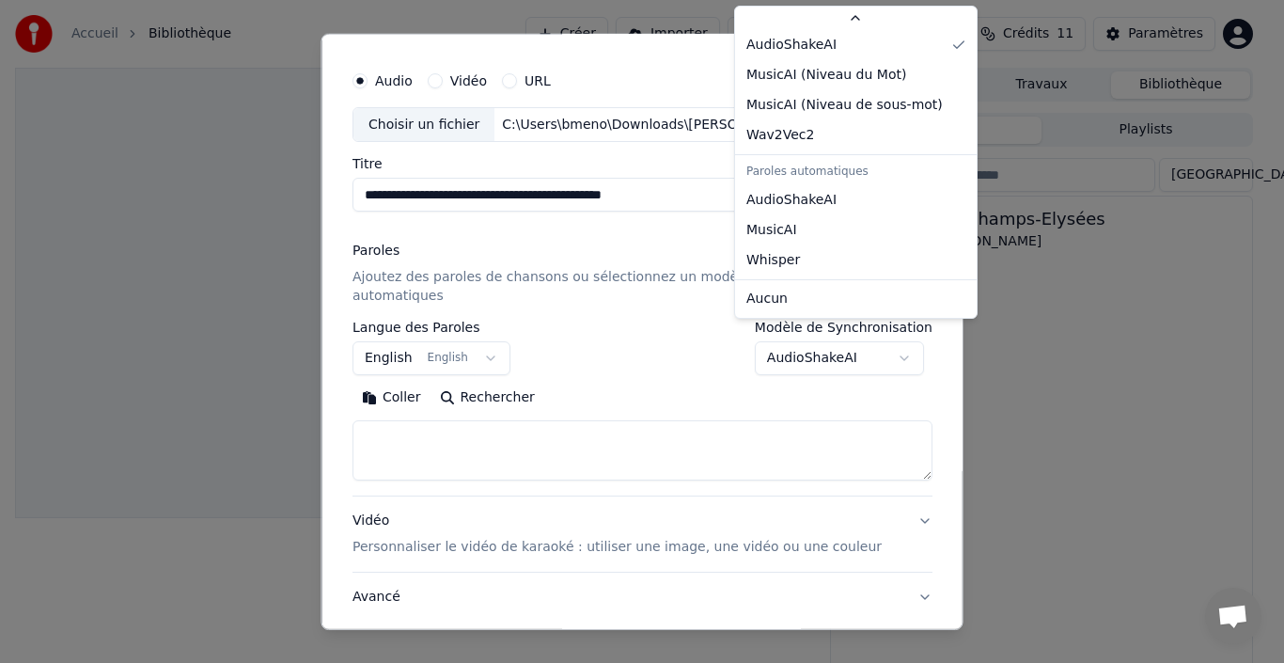
select select "****"
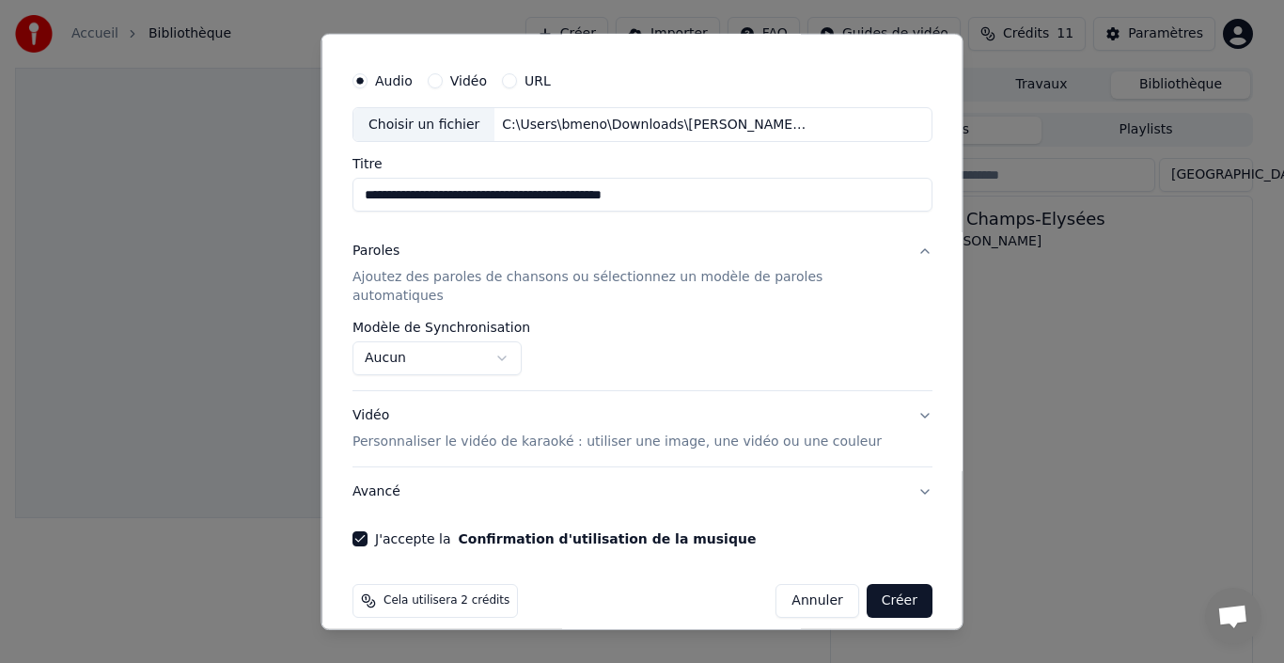
click at [897, 250] on button "Paroles Ajoutez des paroles de chansons ou sélectionnez un modèle de paroles au…" at bounding box center [642, 274] width 580 height 94
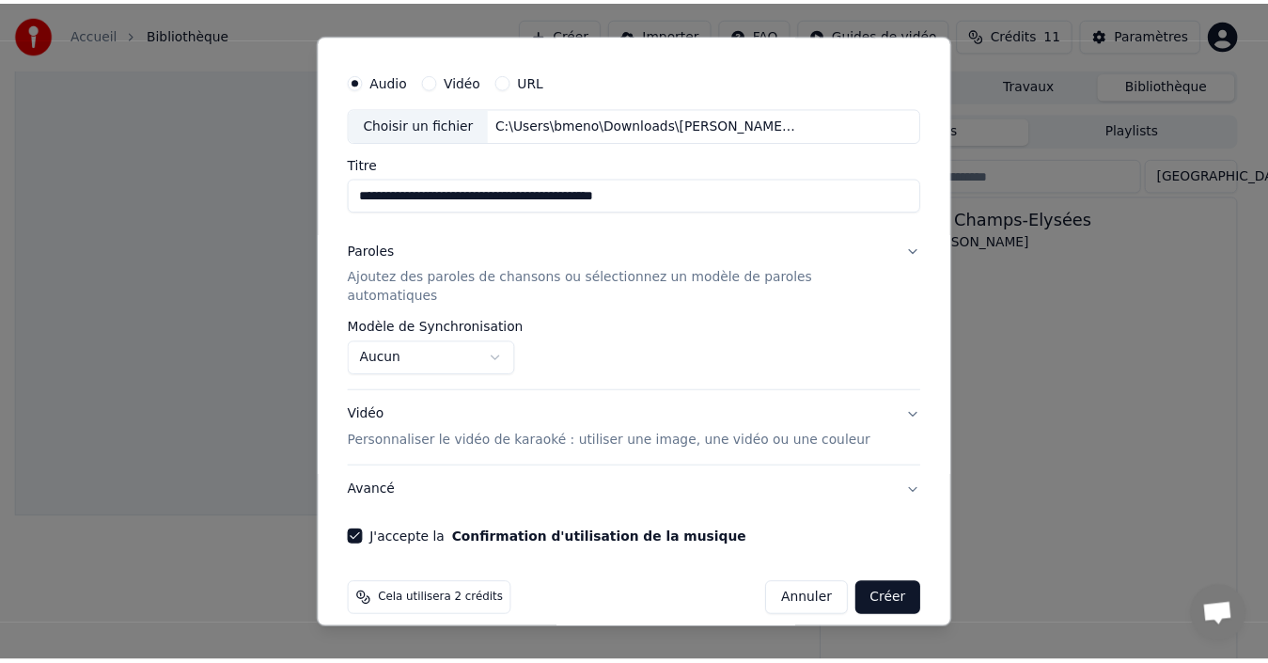
scroll to position [0, 0]
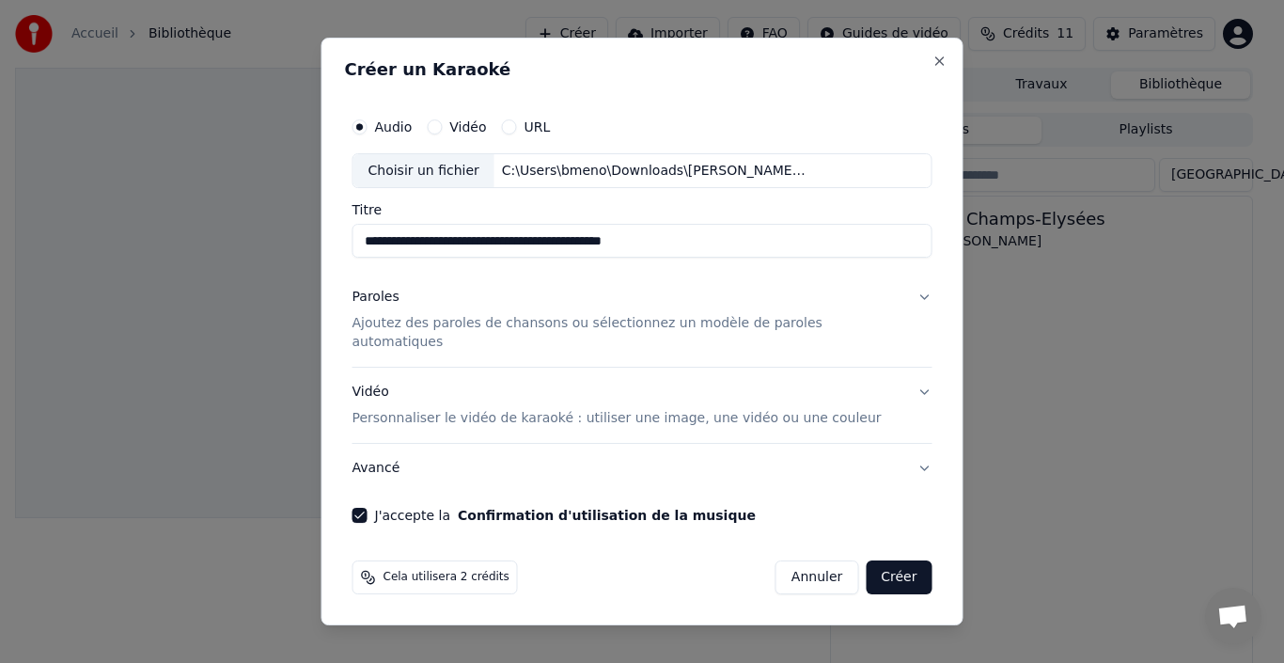
click at [901, 306] on button "Paroles Ajoutez des paroles de chansons ou sélectionnez un modèle de paroles au…" at bounding box center [642, 321] width 580 height 94
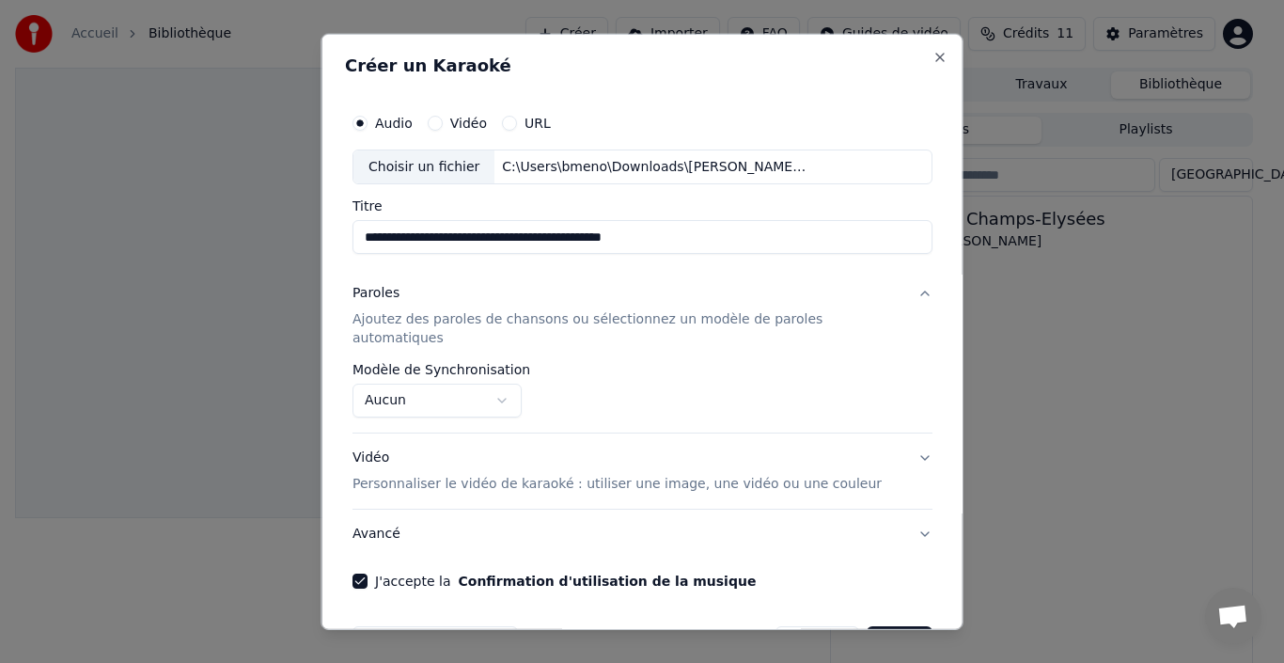
click at [491, 383] on body "**********" at bounding box center [634, 331] width 1268 height 663
click at [854, 280] on body "**********" at bounding box center [634, 331] width 1268 height 663
click at [932, 55] on button "Close" at bounding box center [939, 56] width 15 height 15
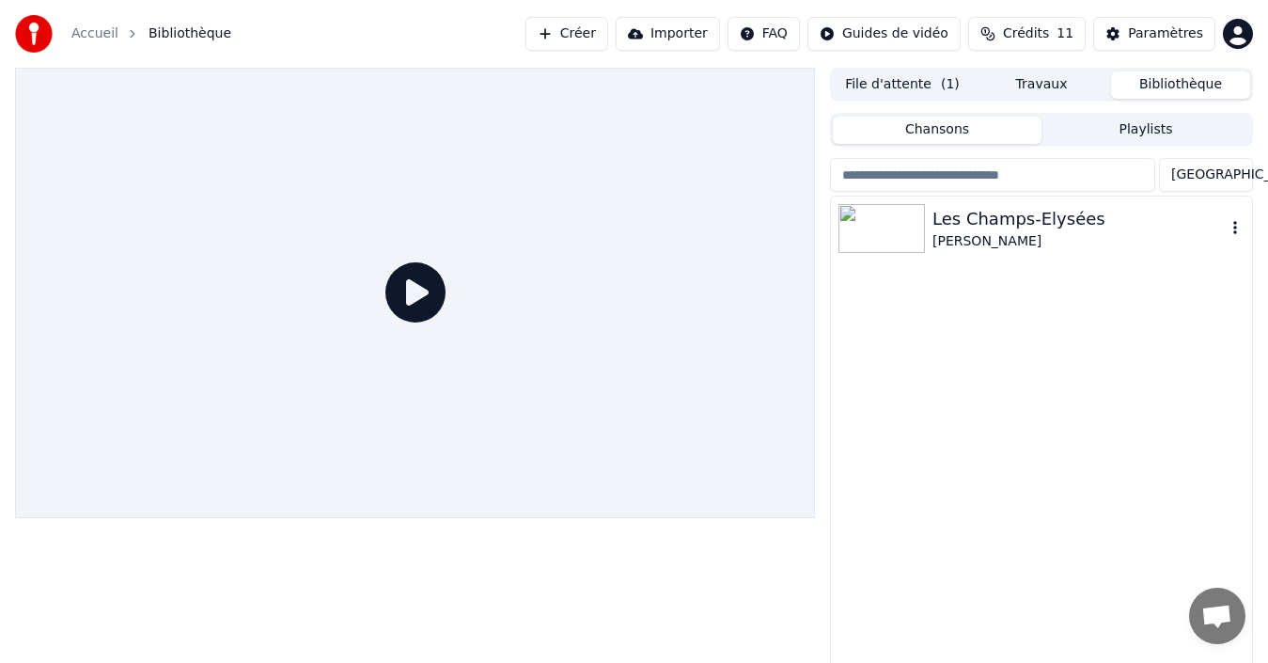
click at [1089, 223] on div "Les Champs-Elysées" at bounding box center [1078, 219] width 293 height 26
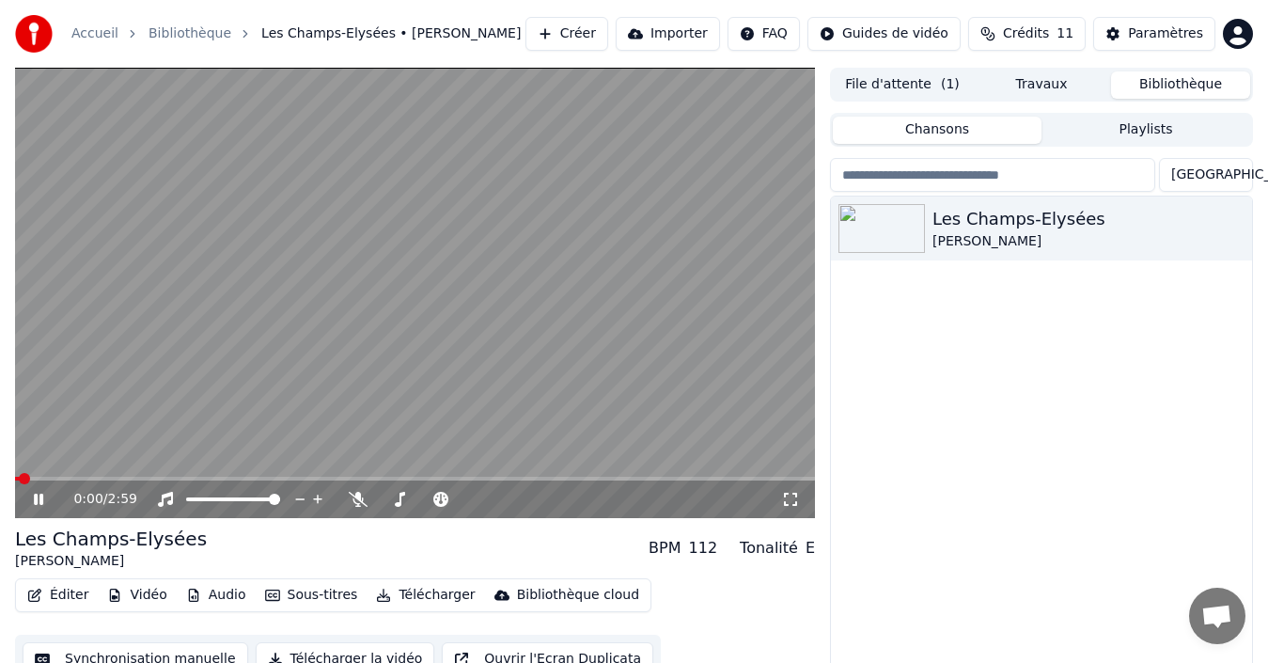
click at [38, 499] on icon at bounding box center [38, 498] width 9 height 11
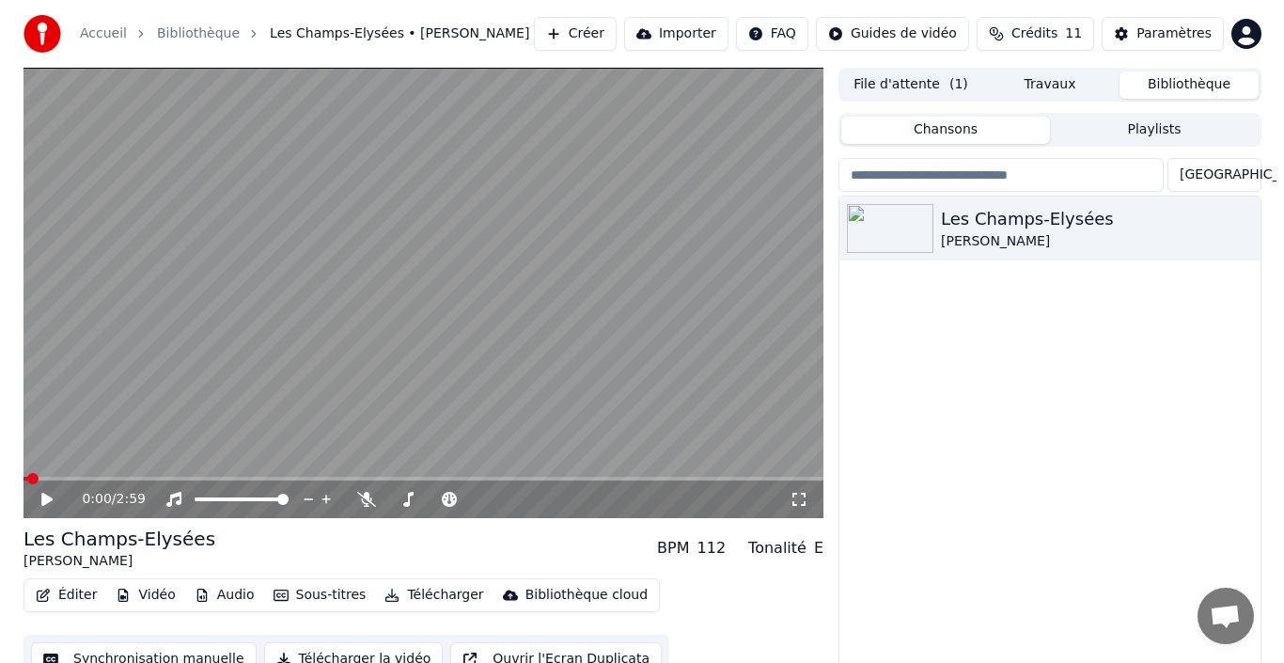
scroll to position [30, 0]
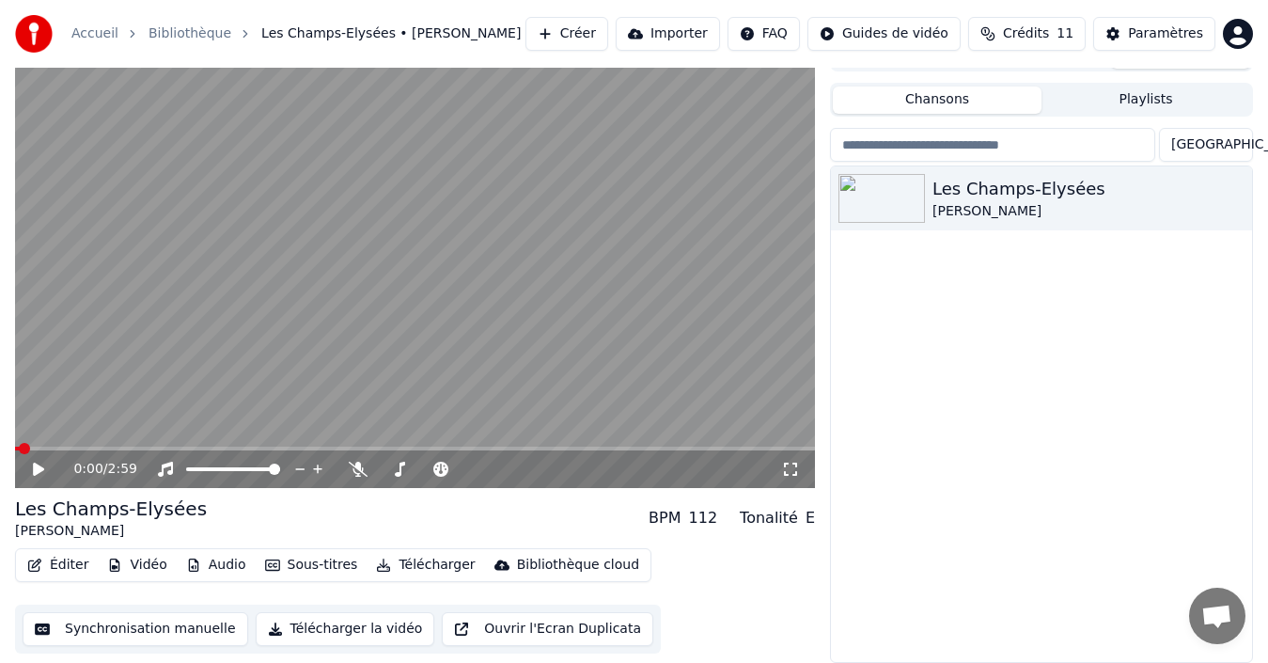
click at [63, 561] on button "Éditer" at bounding box center [58, 565] width 76 height 26
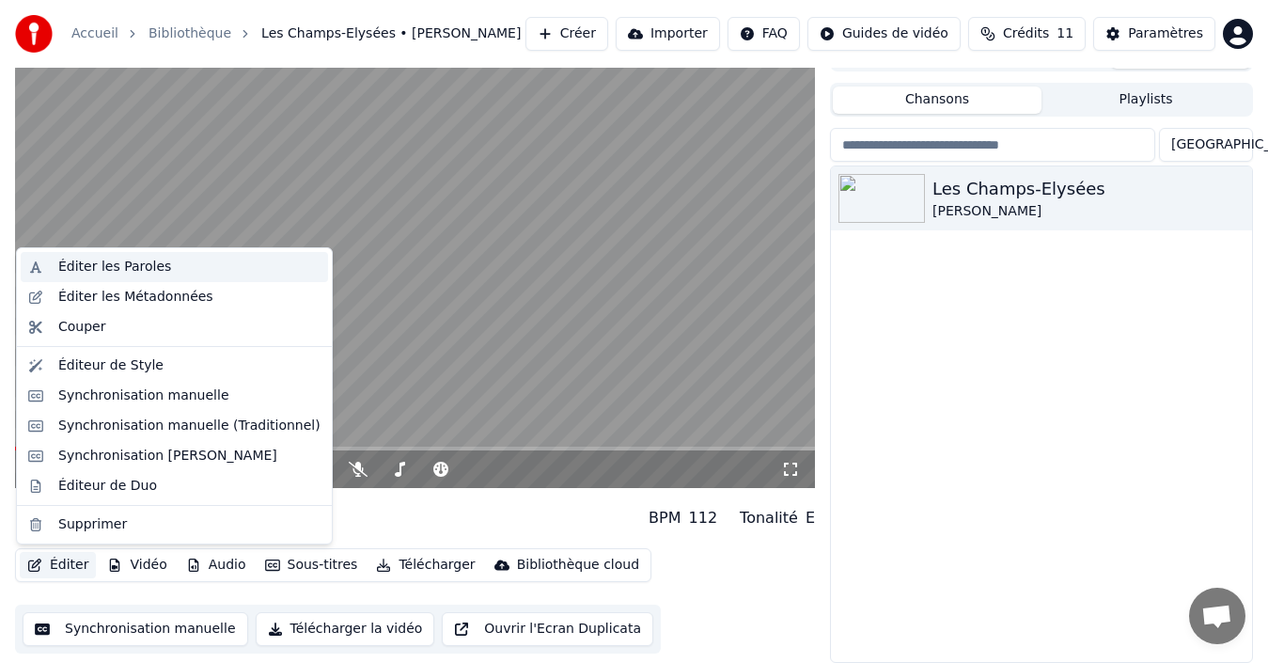
click at [89, 272] on div "Éditer les Paroles" at bounding box center [114, 267] width 113 height 19
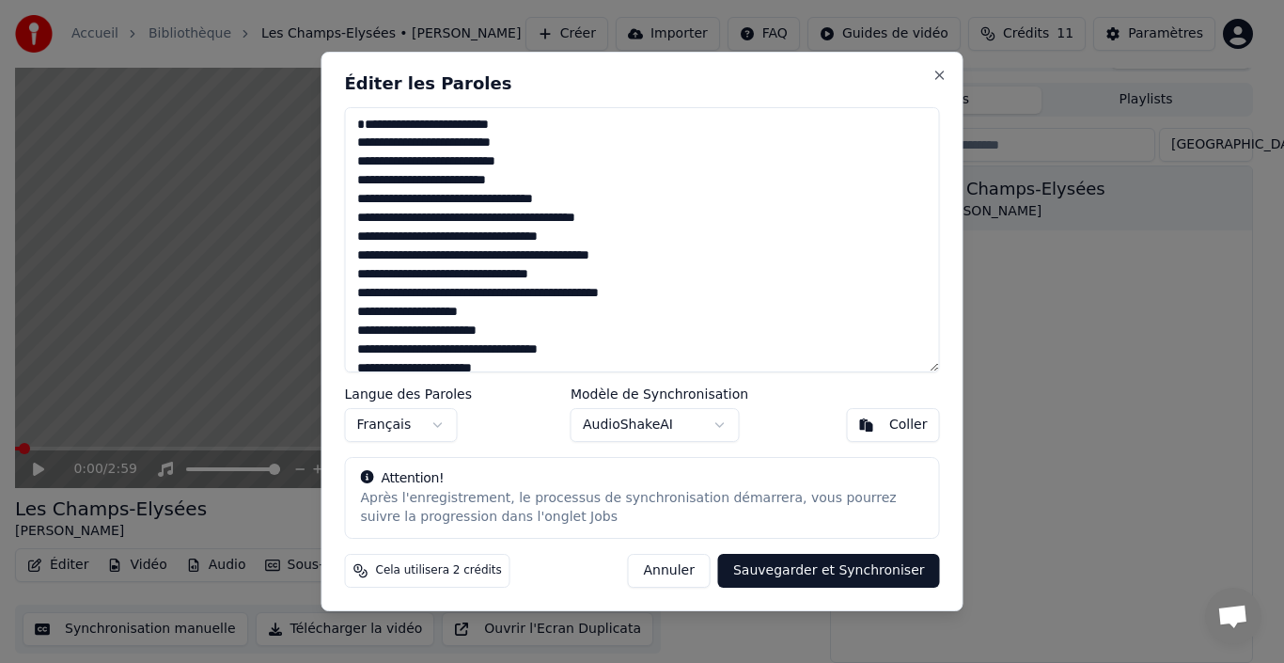
click at [367, 120] on textarea at bounding box center [642, 239] width 595 height 265
paste textarea "*****"
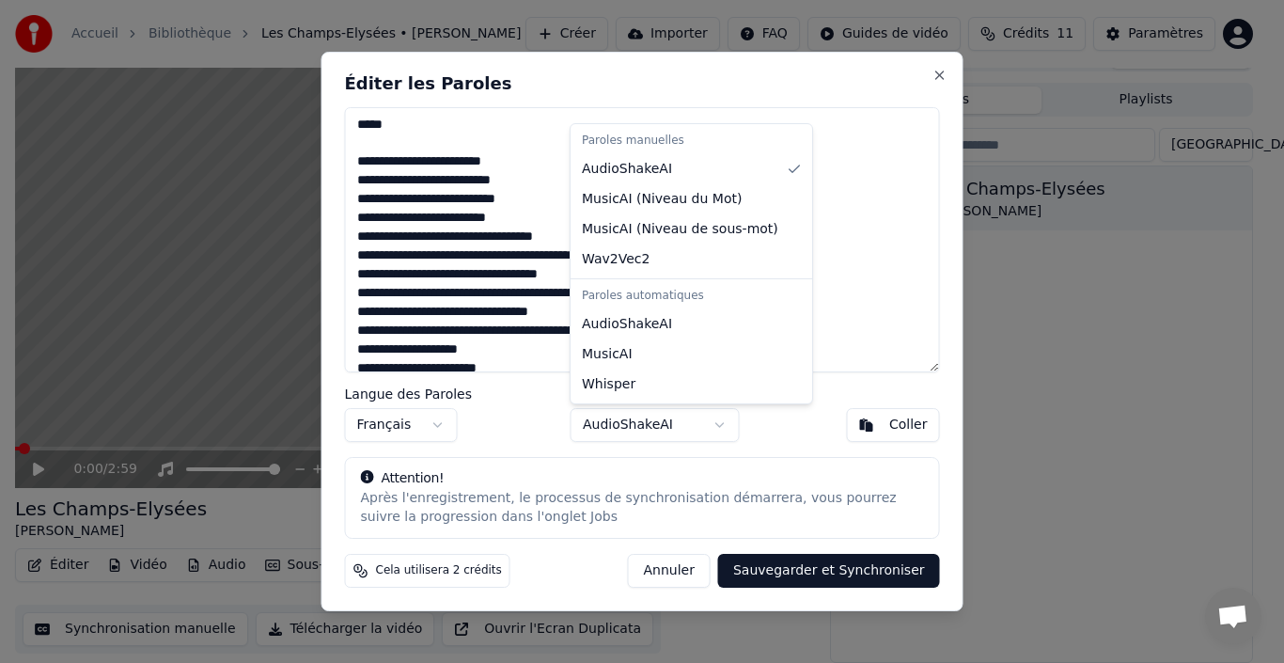
click at [717, 422] on button "AudioShakeAI" at bounding box center [655, 425] width 169 height 34
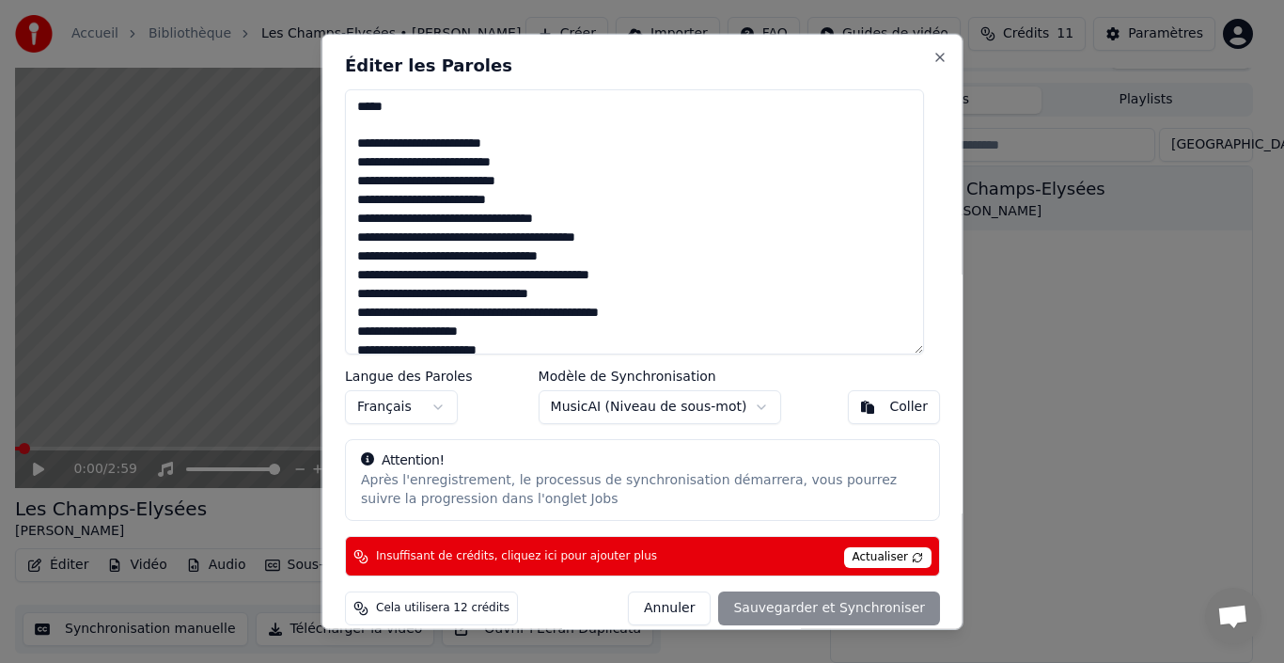
click at [657, 406] on body "Accueil Bibliothèque Les Champs-Elysées • [PERSON_NAME] Créer Importer FAQ Gui…" at bounding box center [634, 301] width 1268 height 663
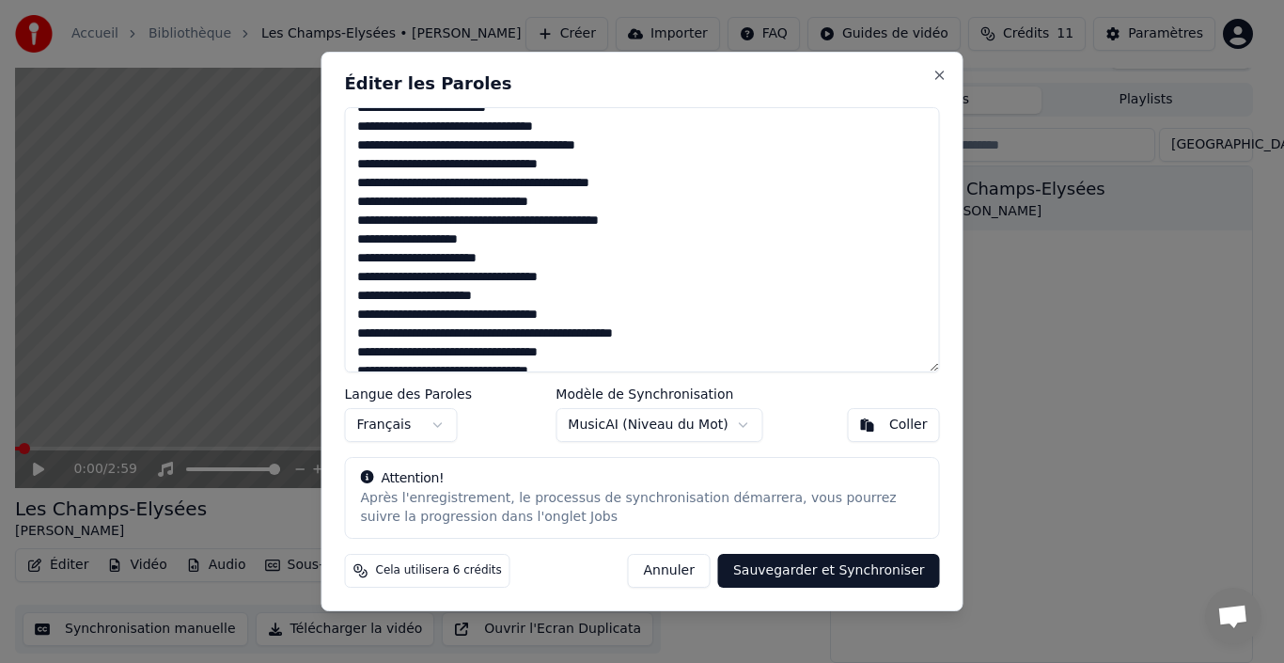
scroll to position [316, 0]
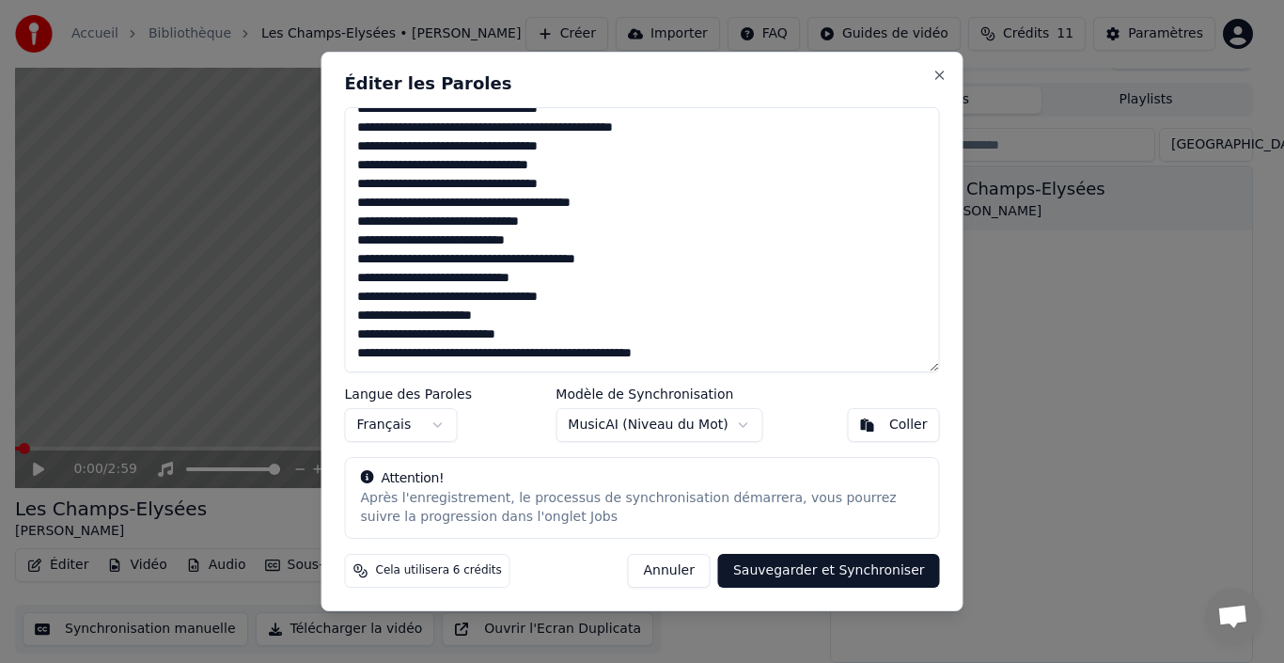
drag, startPoint x: 363, startPoint y: 143, endPoint x: 712, endPoint y: 362, distance: 411.8
click at [718, 370] on textarea at bounding box center [642, 239] width 595 height 265
paste textarea "**********"
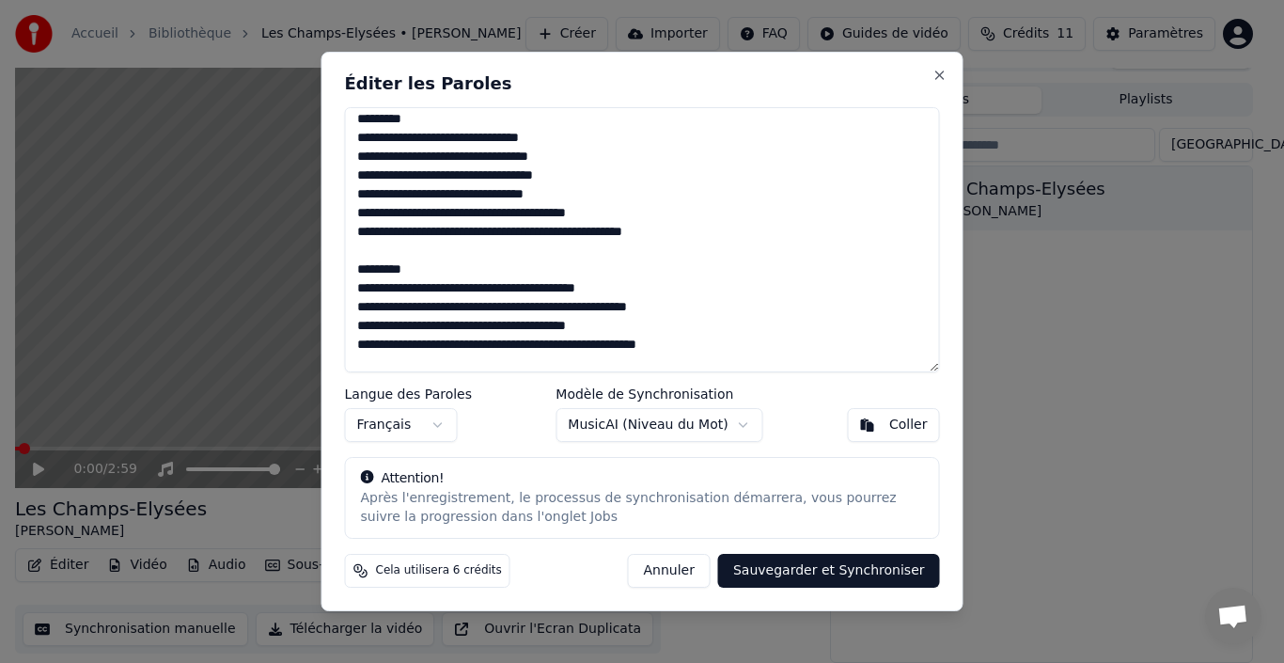
scroll to position [0, 0]
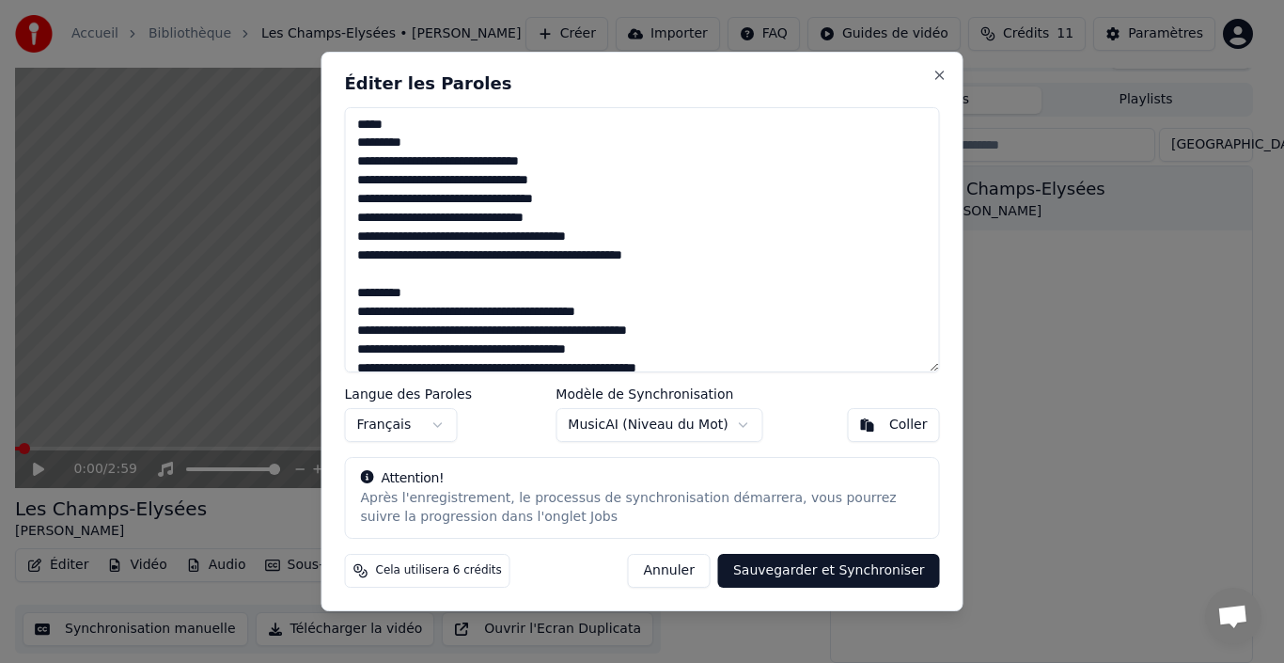
click at [414, 181] on textarea at bounding box center [642, 239] width 595 height 265
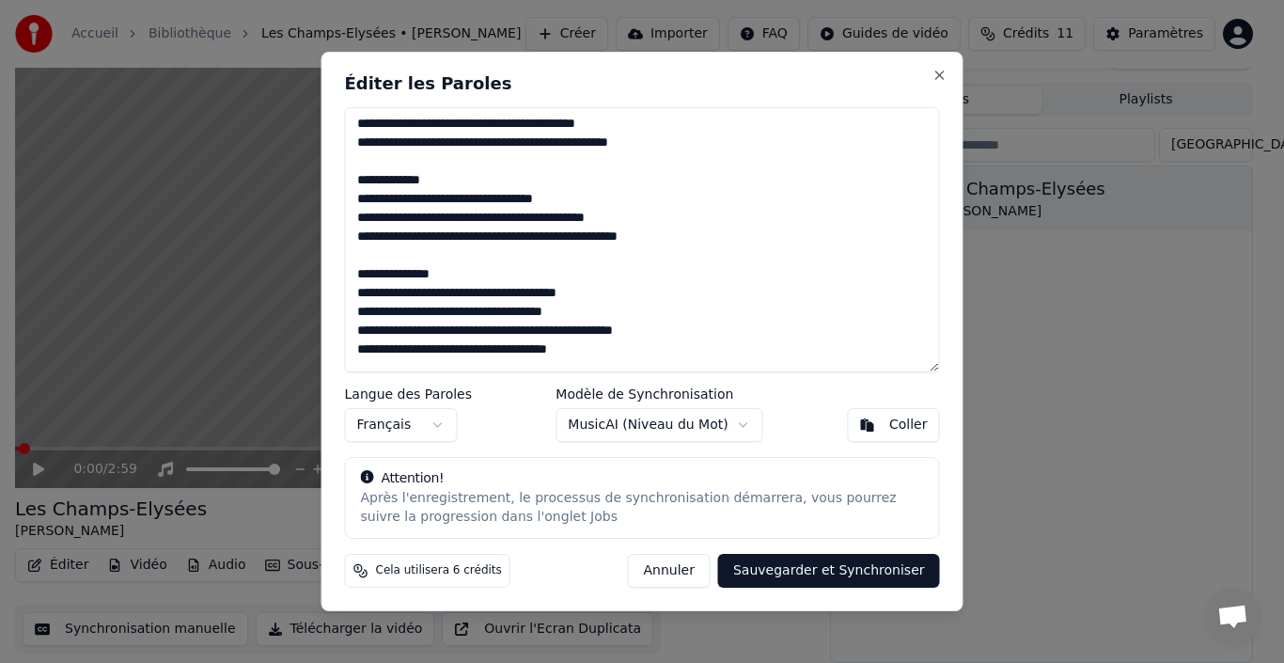
scroll to position [634, 0]
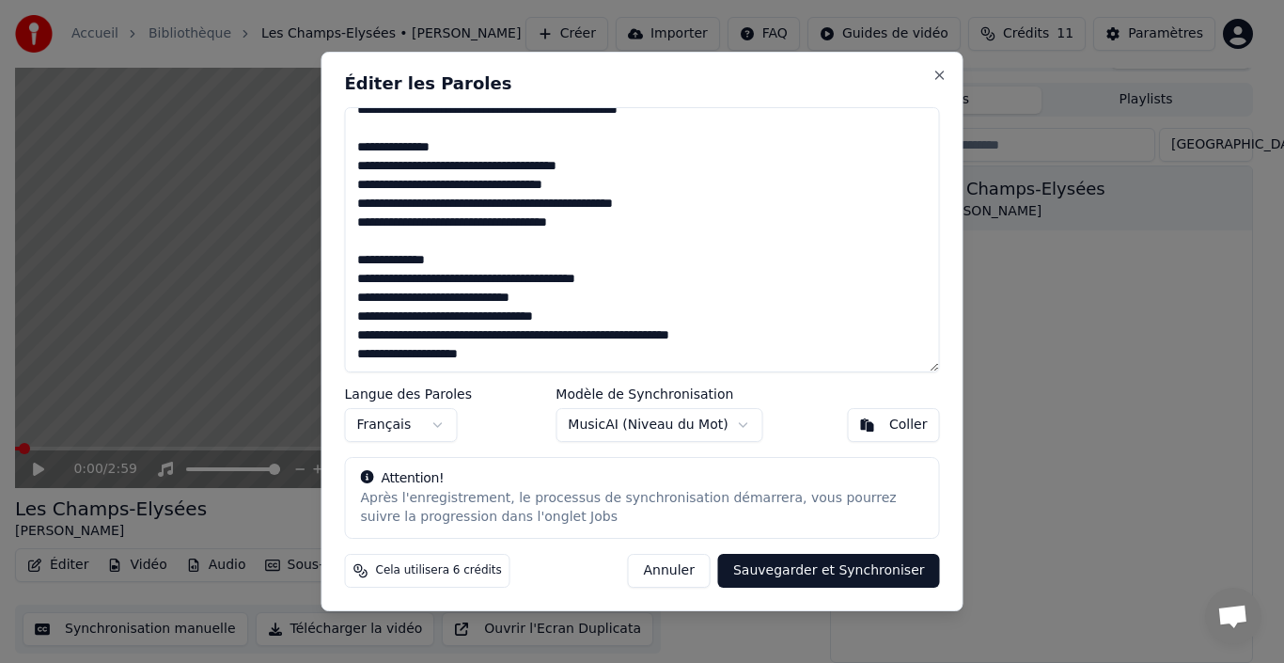
drag, startPoint x: 359, startPoint y: 132, endPoint x: 609, endPoint y: 400, distance: 367.1
click at [609, 401] on div "Éditer les Paroles Langue des Paroles Français Modèle de Synchronisation MusicA…" at bounding box center [642, 332] width 642 height 560
paste textarea "**********"
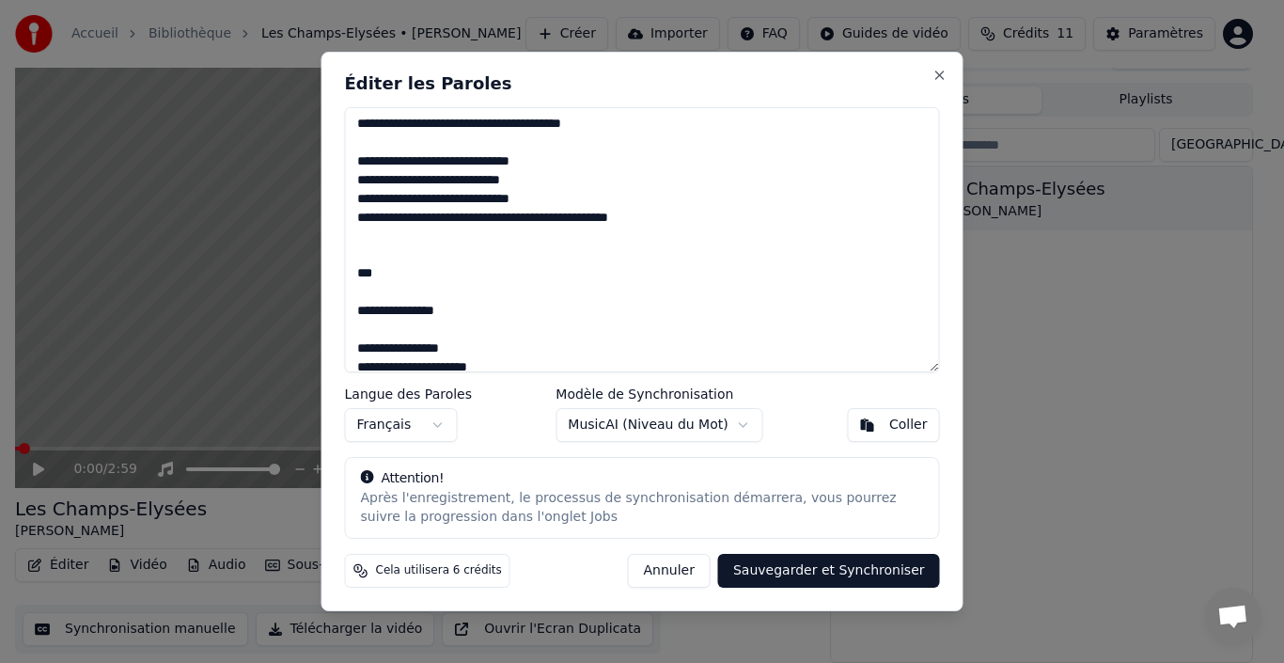
scroll to position [1123, 0]
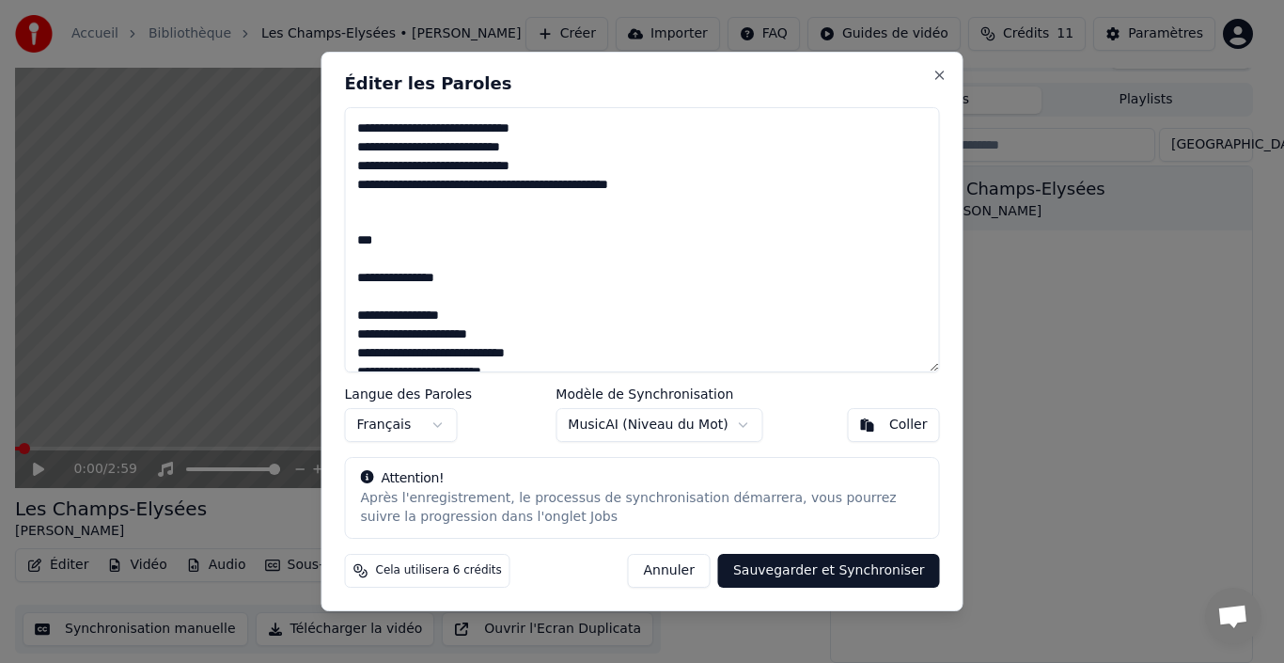
drag, startPoint x: 380, startPoint y: 281, endPoint x: 329, endPoint y: 286, distance: 51.0
click at [329, 286] on div "Éditer les Paroles Langue des Paroles Français Modèle de Synchronisation MusicA…" at bounding box center [642, 332] width 642 height 560
drag, startPoint x: 650, startPoint y: 185, endPoint x: 650, endPoint y: 204, distance: 18.8
click at [650, 186] on textarea at bounding box center [642, 239] width 595 height 265
drag, startPoint x: 482, startPoint y: 186, endPoint x: 601, endPoint y: 196, distance: 118.8
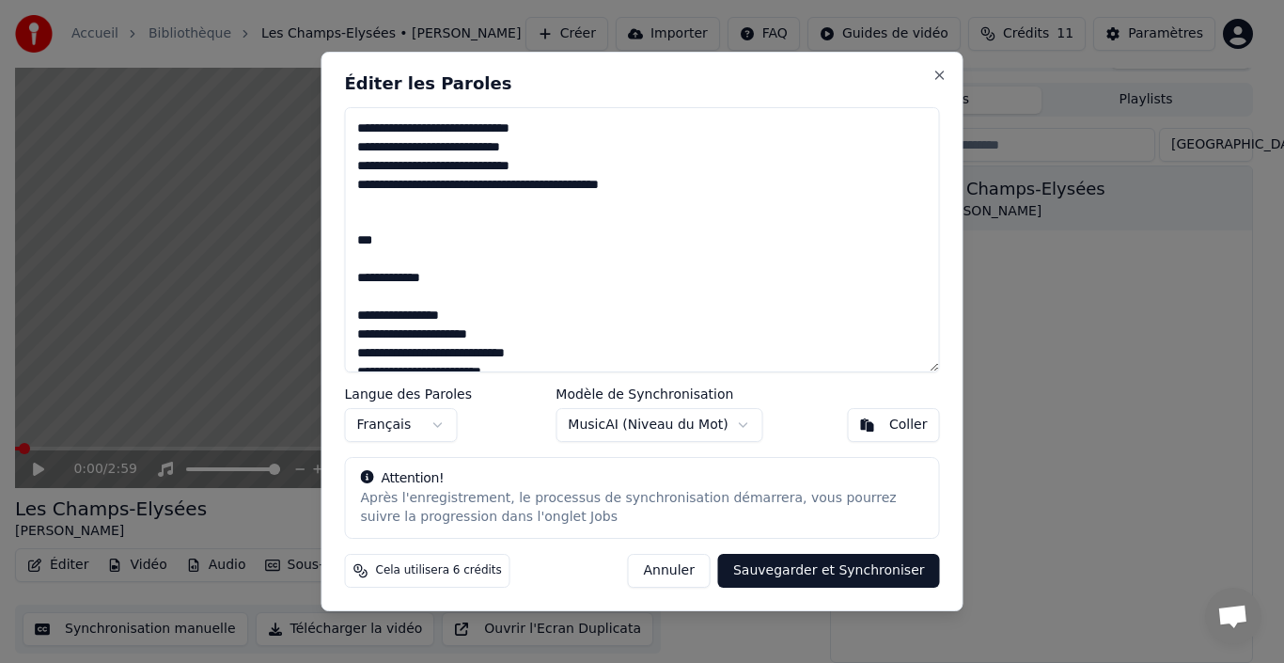
click at [601, 196] on textarea at bounding box center [642, 239] width 595 height 265
click at [527, 185] on textarea at bounding box center [642, 239] width 595 height 265
click at [533, 220] on textarea at bounding box center [642, 239] width 595 height 265
click at [526, 184] on textarea at bounding box center [642, 239] width 595 height 265
drag, startPoint x: 530, startPoint y: 184, endPoint x: 636, endPoint y: 186, distance: 106.2
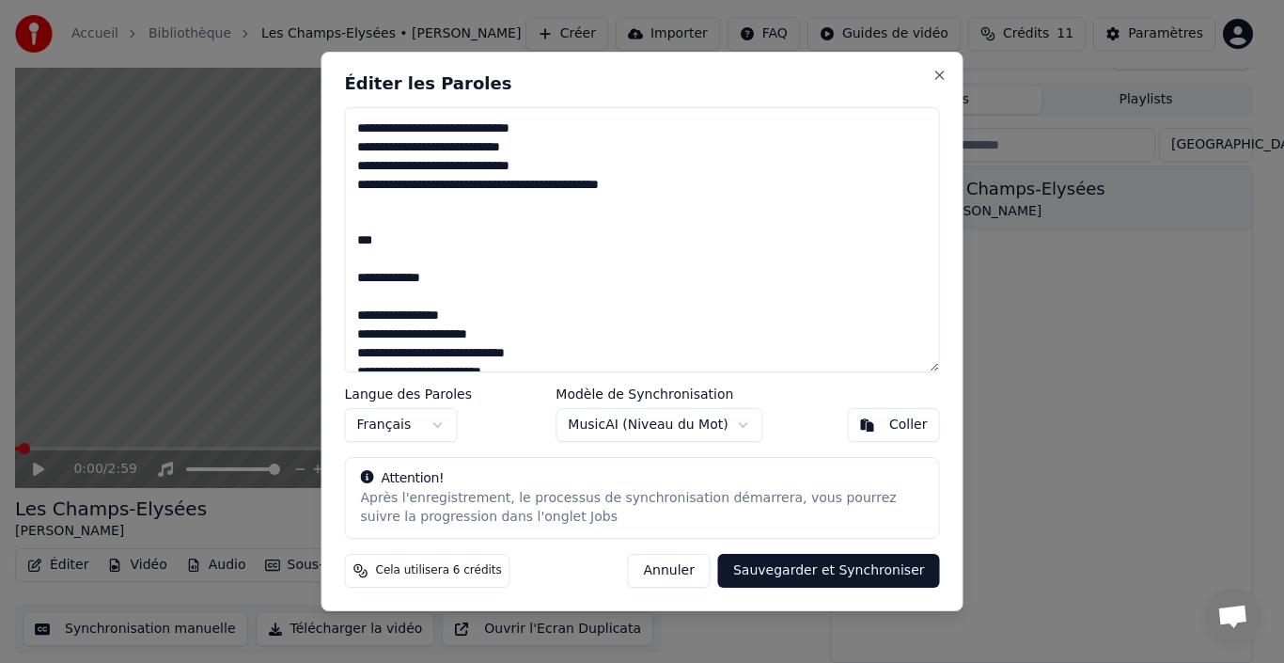
click at [636, 186] on textarea at bounding box center [642, 239] width 595 height 265
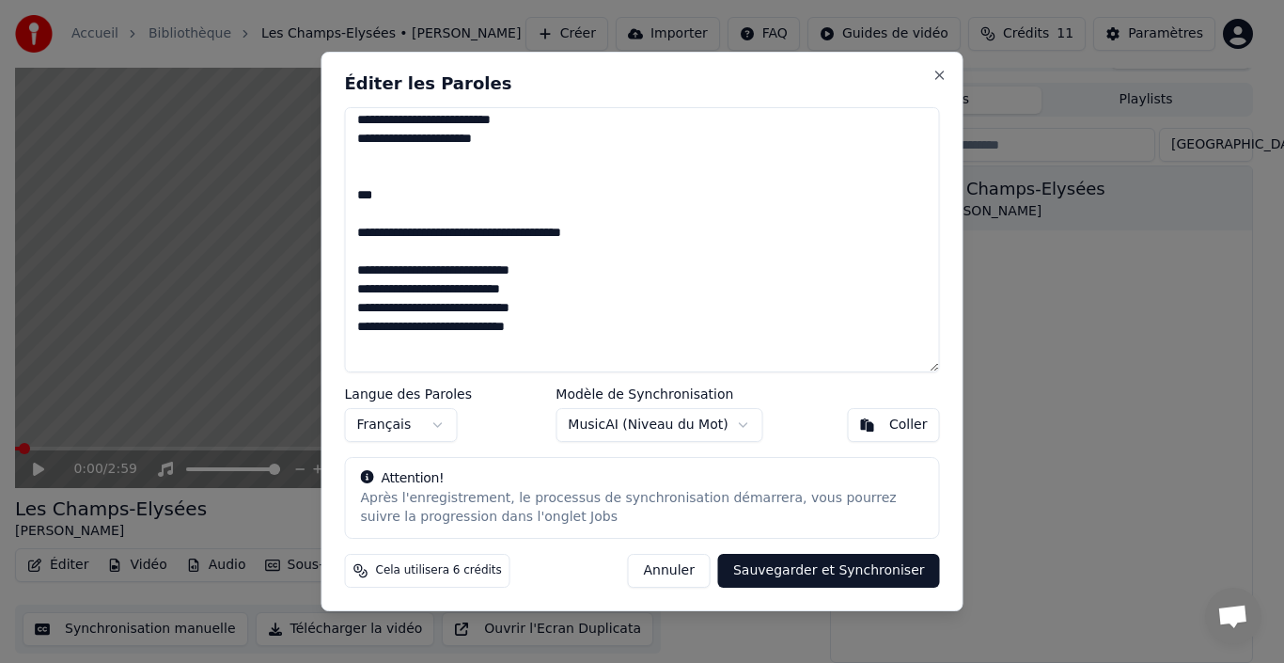
scroll to position [935, 0]
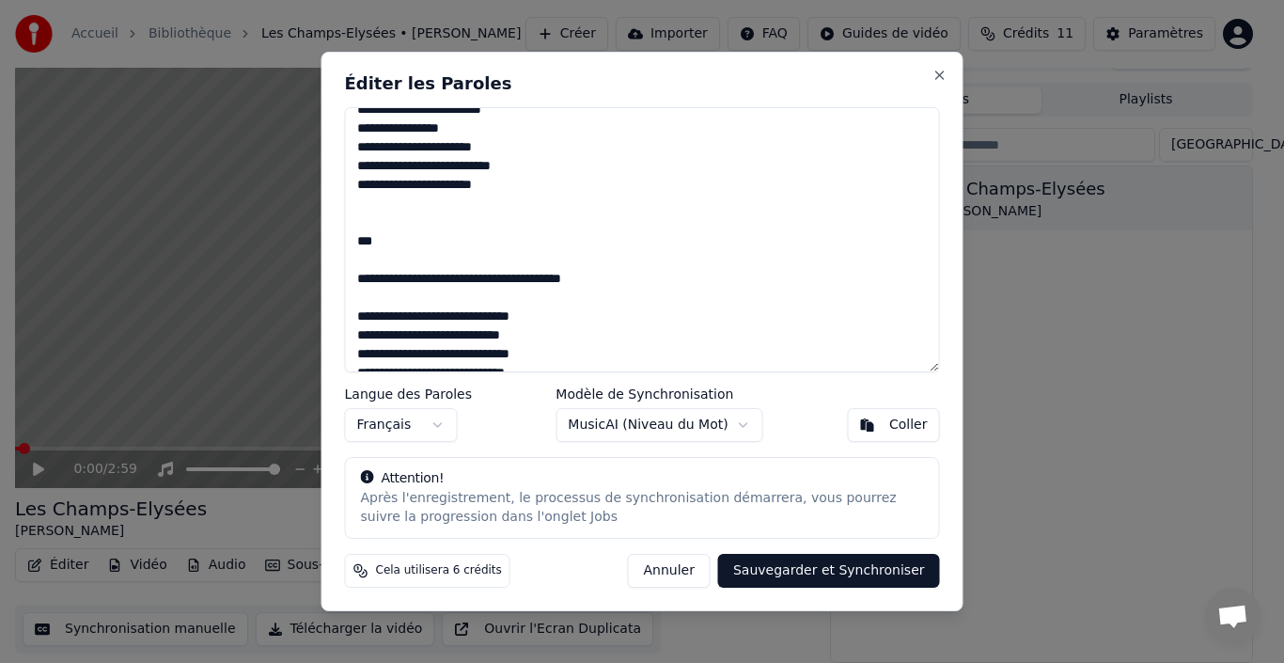
drag, startPoint x: 375, startPoint y: 279, endPoint x: 350, endPoint y: 279, distance: 25.4
click at [350, 279] on textarea at bounding box center [642, 239] width 595 height 265
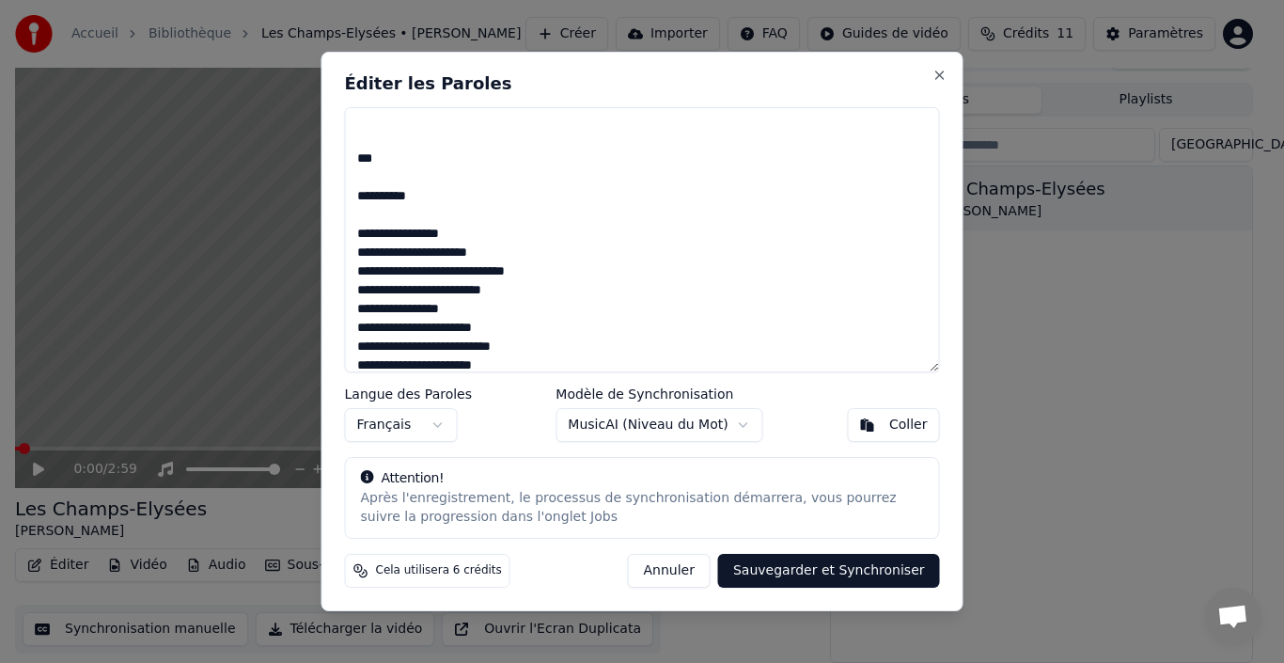
scroll to position [747, 0]
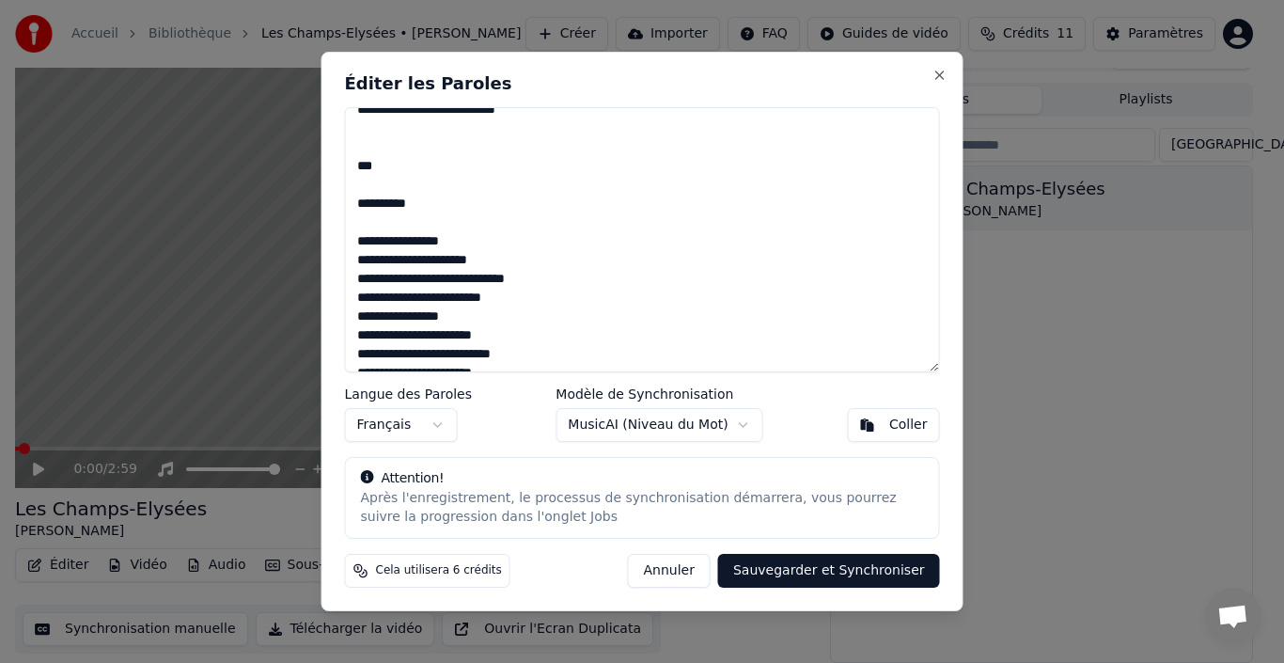
drag, startPoint x: 376, startPoint y: 205, endPoint x: 355, endPoint y: 206, distance: 20.7
click at [355, 206] on textarea at bounding box center [642, 239] width 595 height 265
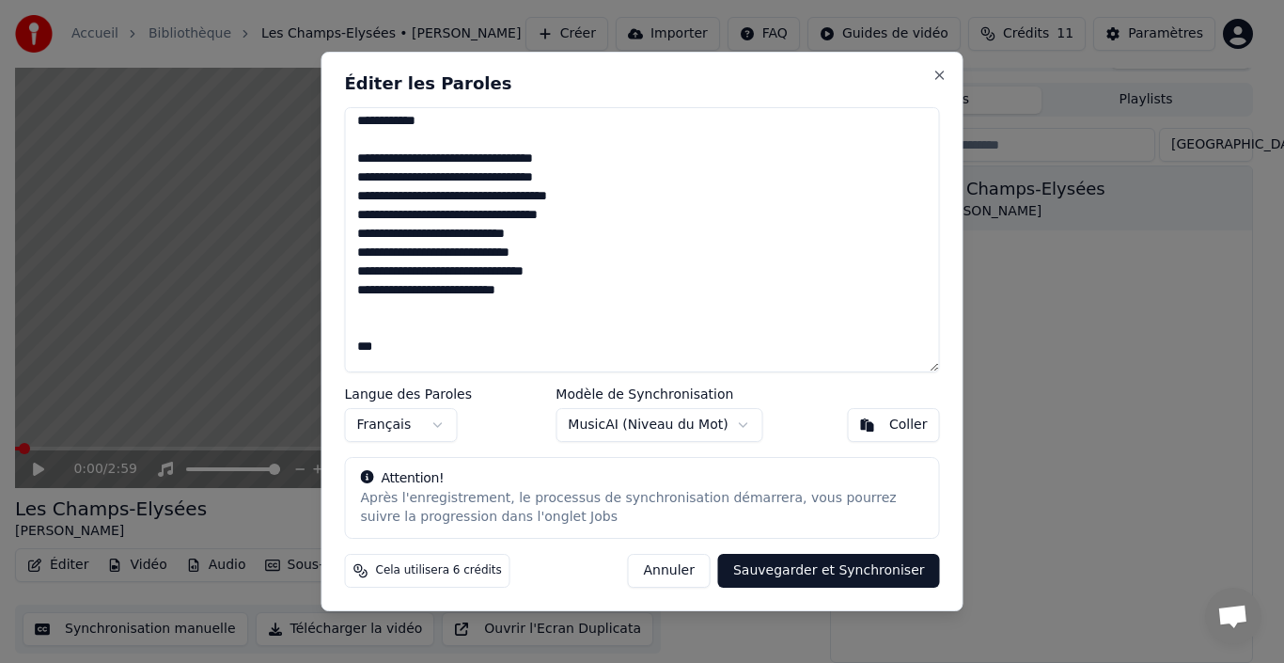
scroll to position [559, 0]
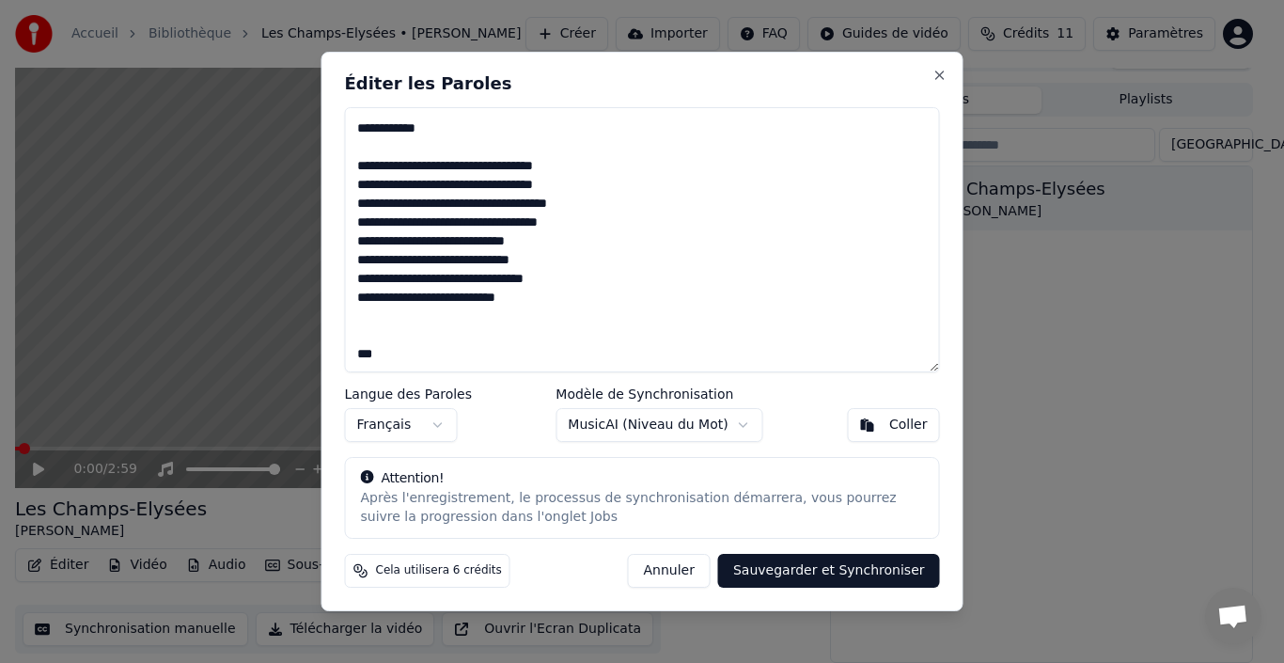
drag, startPoint x: 379, startPoint y: 130, endPoint x: 347, endPoint y: 135, distance: 32.5
click at [349, 132] on textarea at bounding box center [642, 239] width 595 height 265
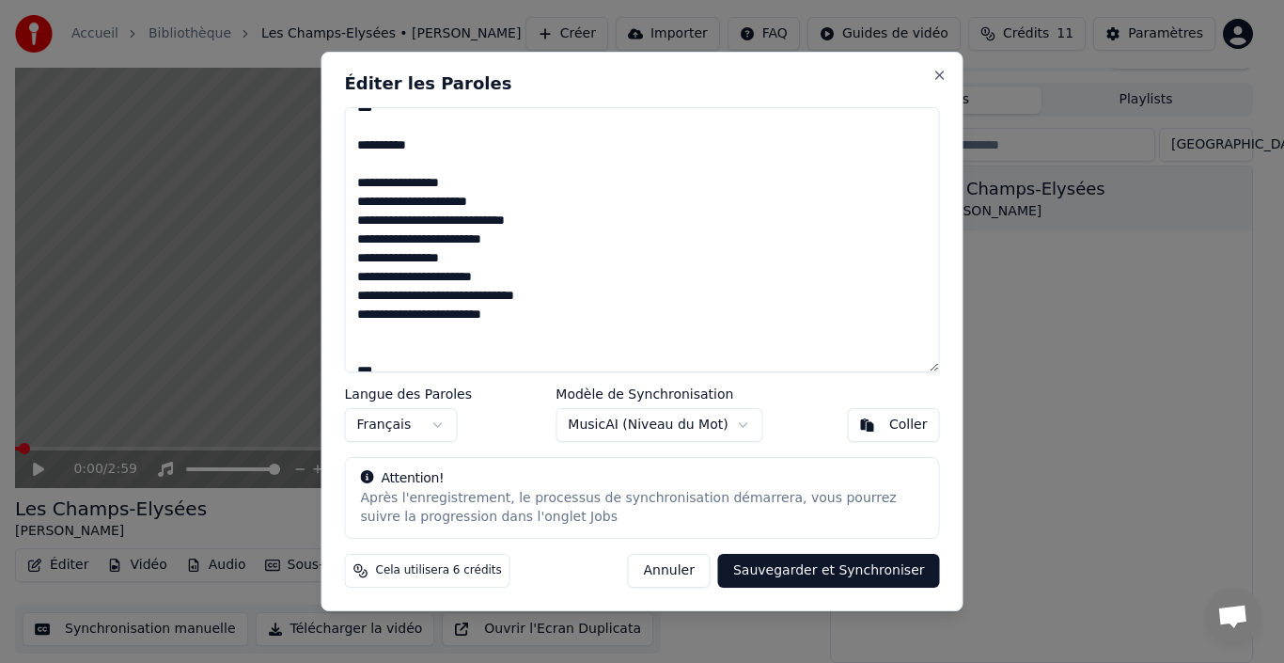
scroll to position [277, 0]
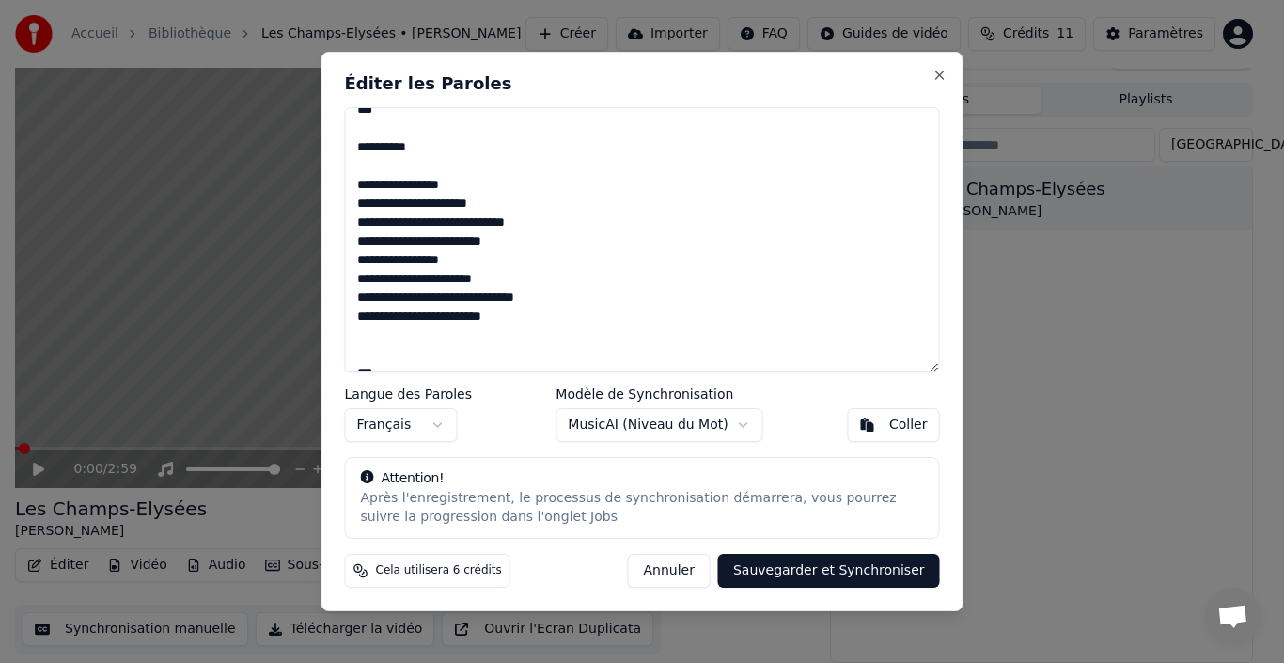
drag, startPoint x: 379, startPoint y: 149, endPoint x: 342, endPoint y: 149, distance: 36.7
click at [342, 149] on div "Éditer les Paroles Langue des Paroles Français Modèle de Synchronisation MusicA…" at bounding box center [642, 332] width 642 height 560
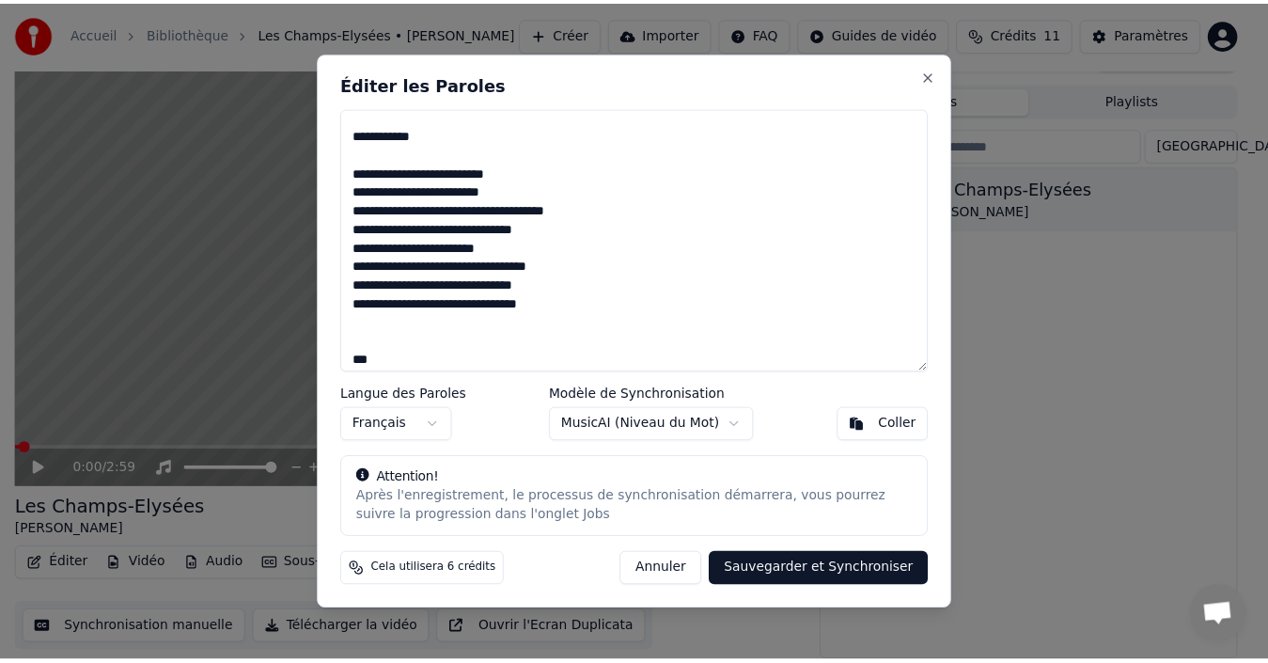
scroll to position [0, 0]
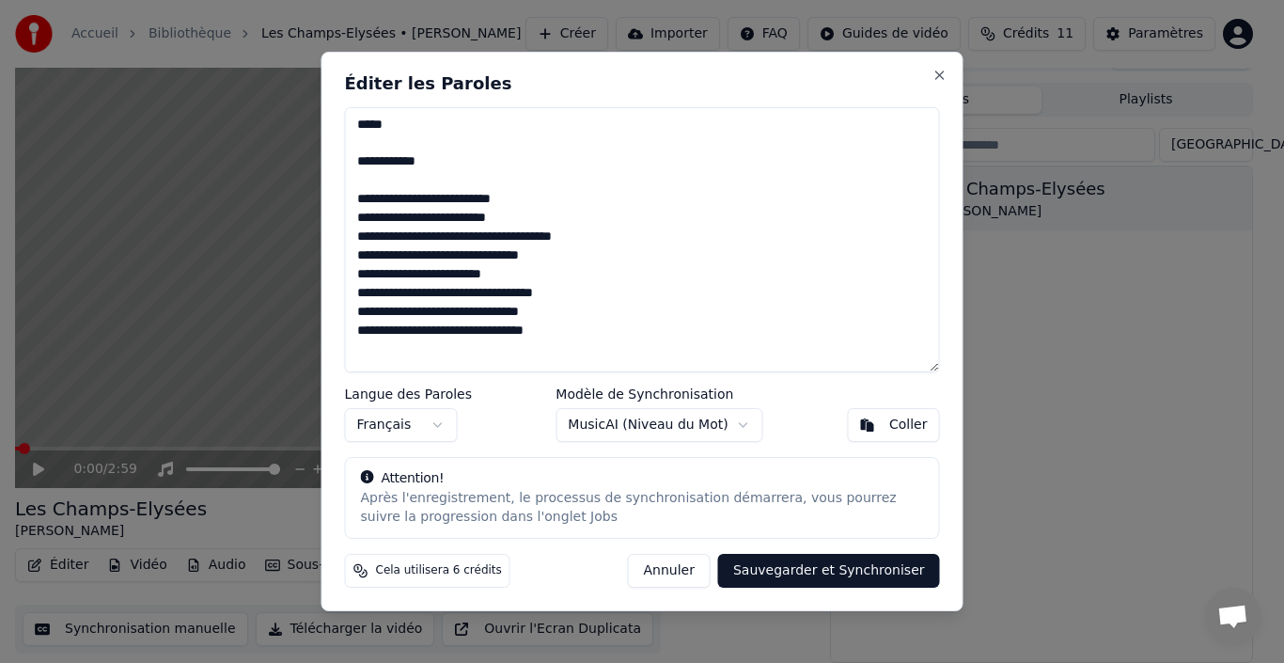
drag, startPoint x: 378, startPoint y: 166, endPoint x: 363, endPoint y: 163, distance: 15.5
click at [363, 163] on textarea at bounding box center [642, 239] width 595 height 265
click at [921, 426] on div "Coller" at bounding box center [908, 424] width 39 height 19
click at [830, 569] on button "Sauvegarder et Synchroniser" at bounding box center [829, 571] width 222 height 34
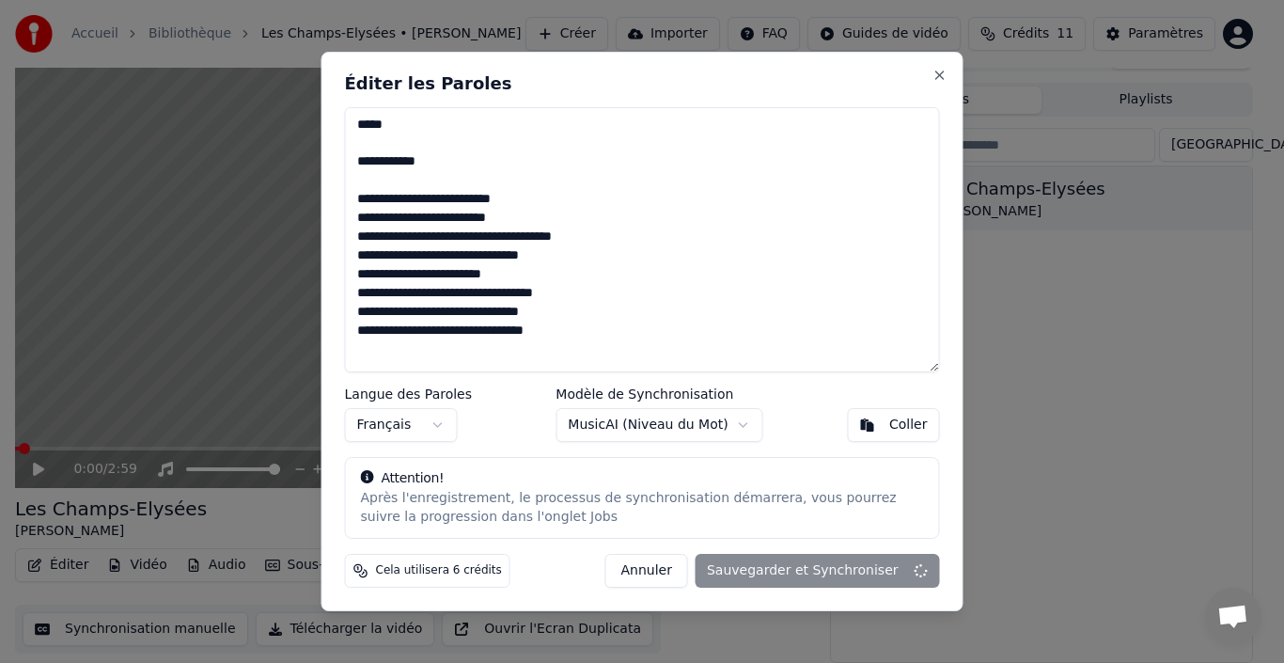
type textarea "**********"
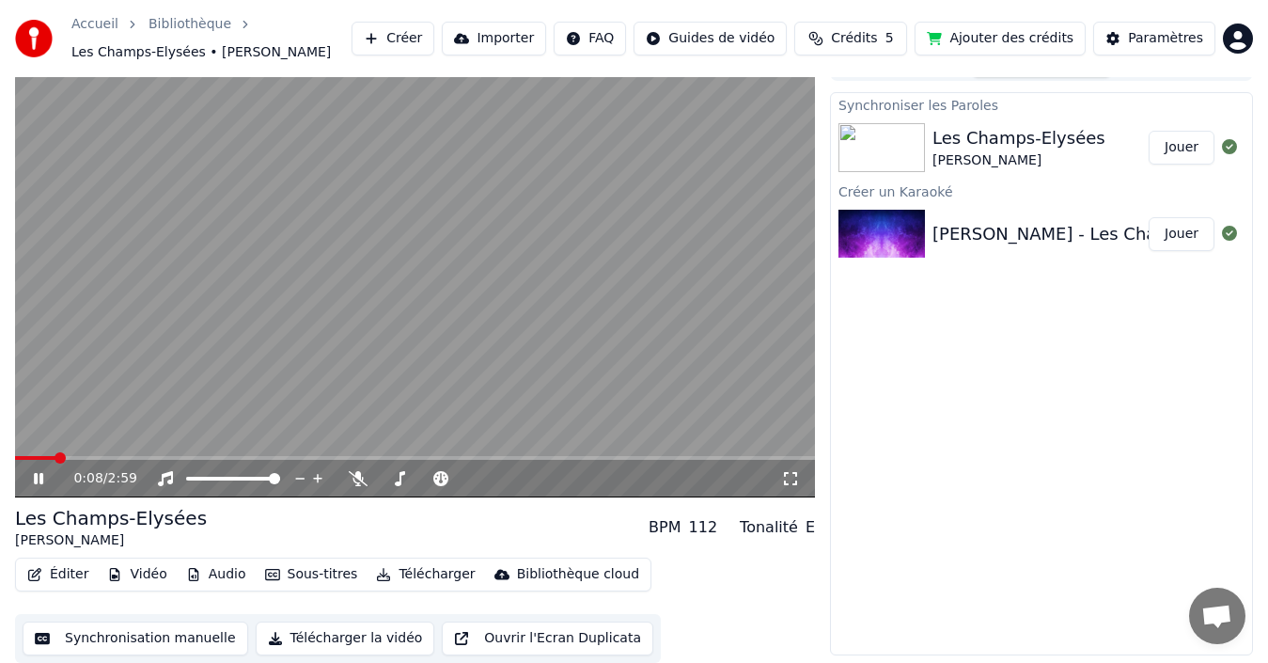
click at [790, 474] on icon at bounding box center [790, 478] width 19 height 15
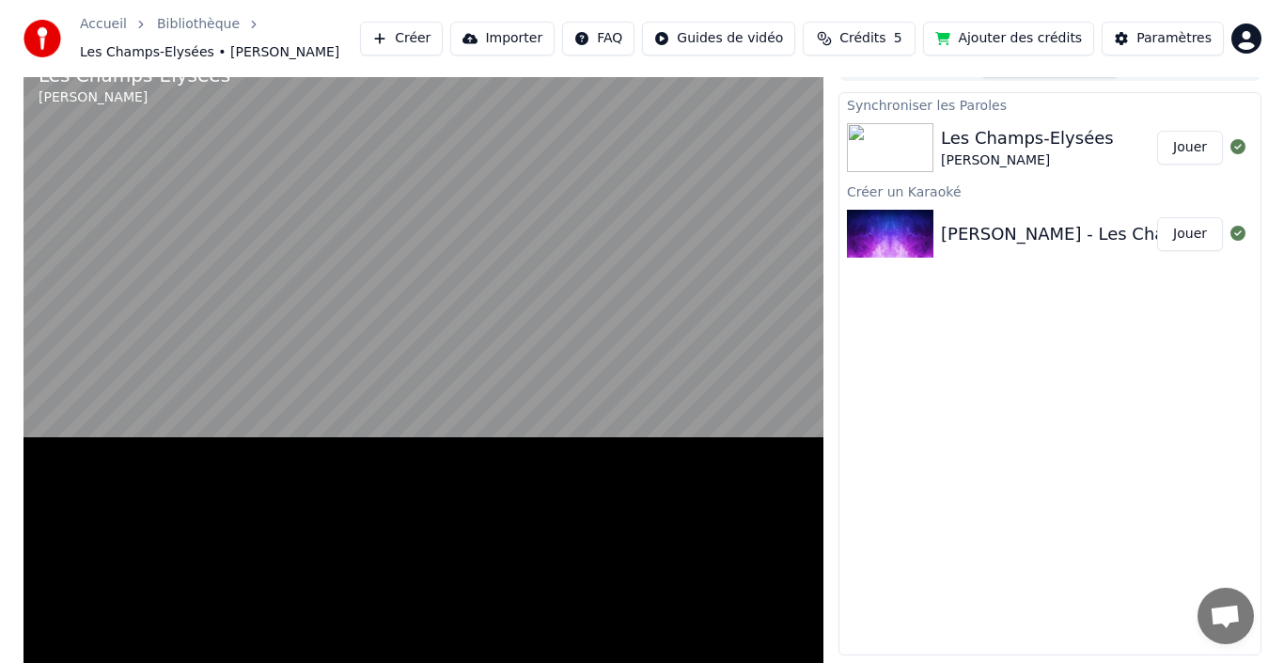
scroll to position [14, 0]
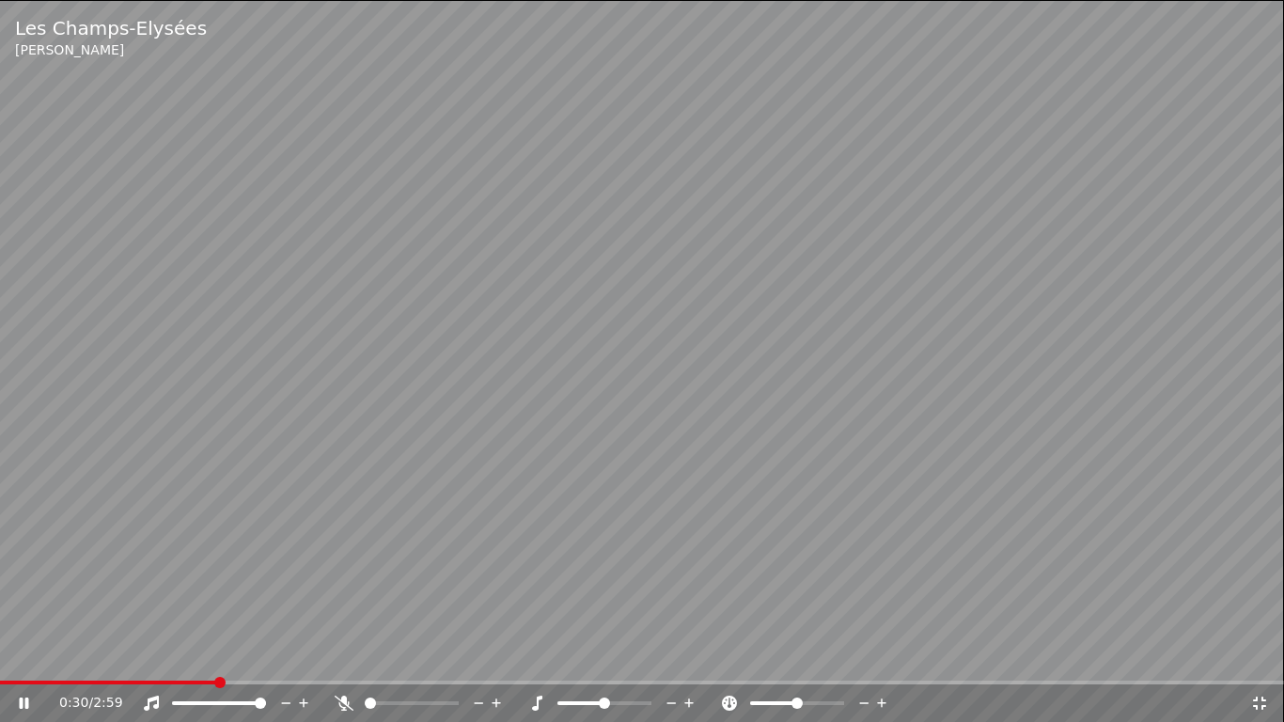
click at [1261, 662] on icon at bounding box center [1259, 703] width 19 height 15
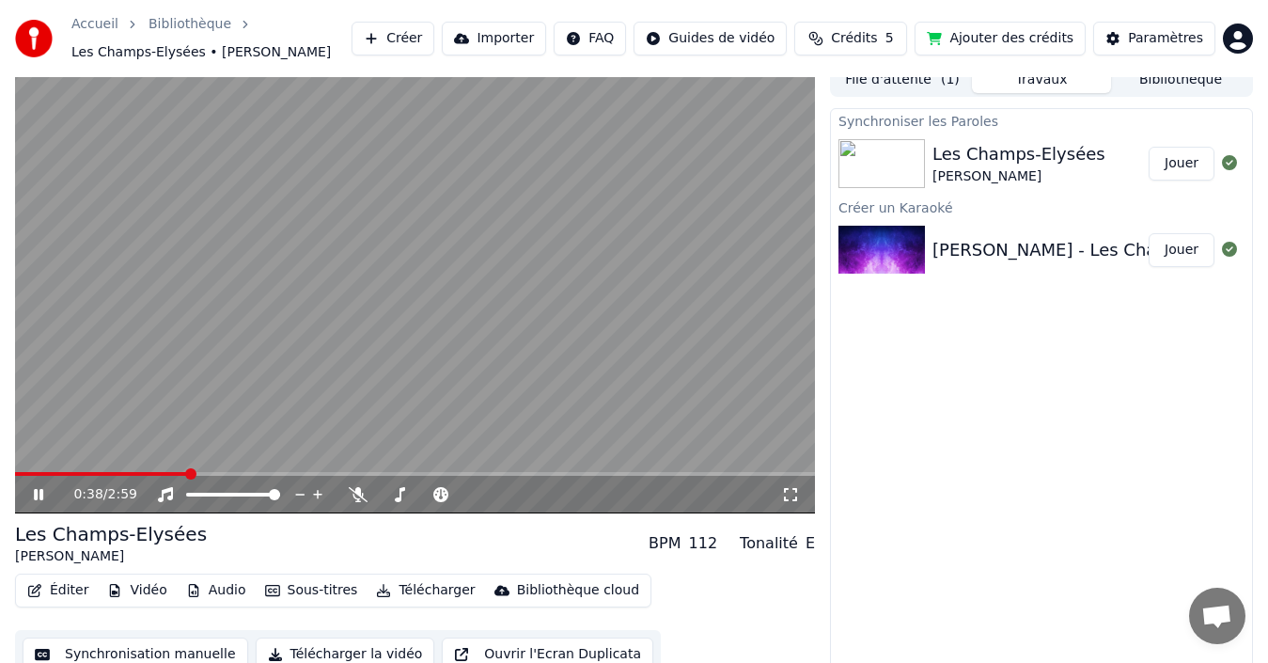
click at [35, 489] on icon at bounding box center [38, 494] width 9 height 11
click at [55, 585] on button "Éditer" at bounding box center [58, 590] width 76 height 26
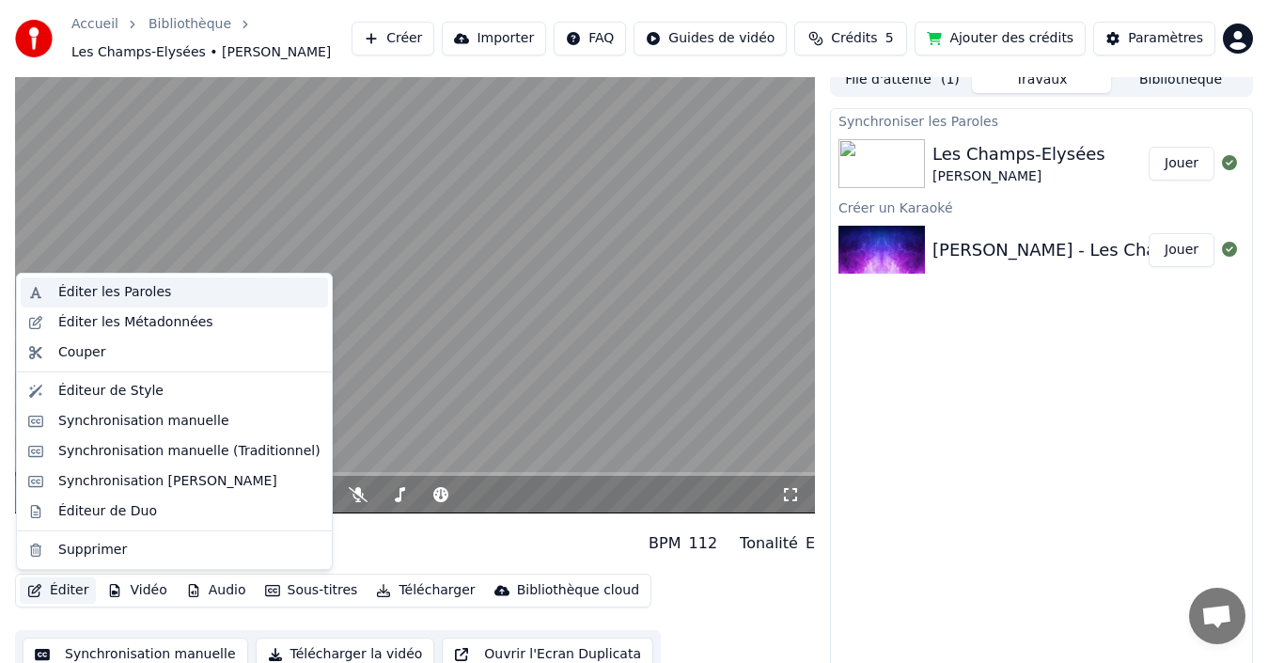
click at [86, 293] on div "Éditer les Paroles" at bounding box center [114, 292] width 113 height 19
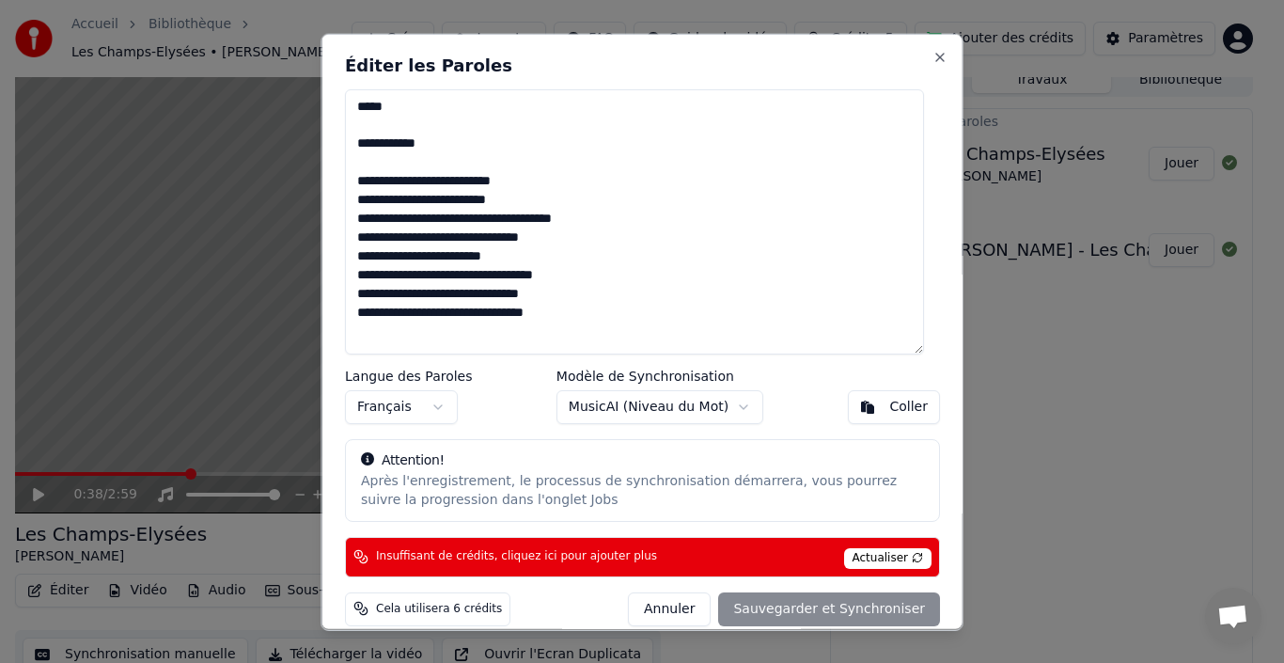
drag, startPoint x: 441, startPoint y: 142, endPoint x: 347, endPoint y: 145, distance: 94.0
click at [347, 145] on textarea at bounding box center [634, 220] width 579 height 265
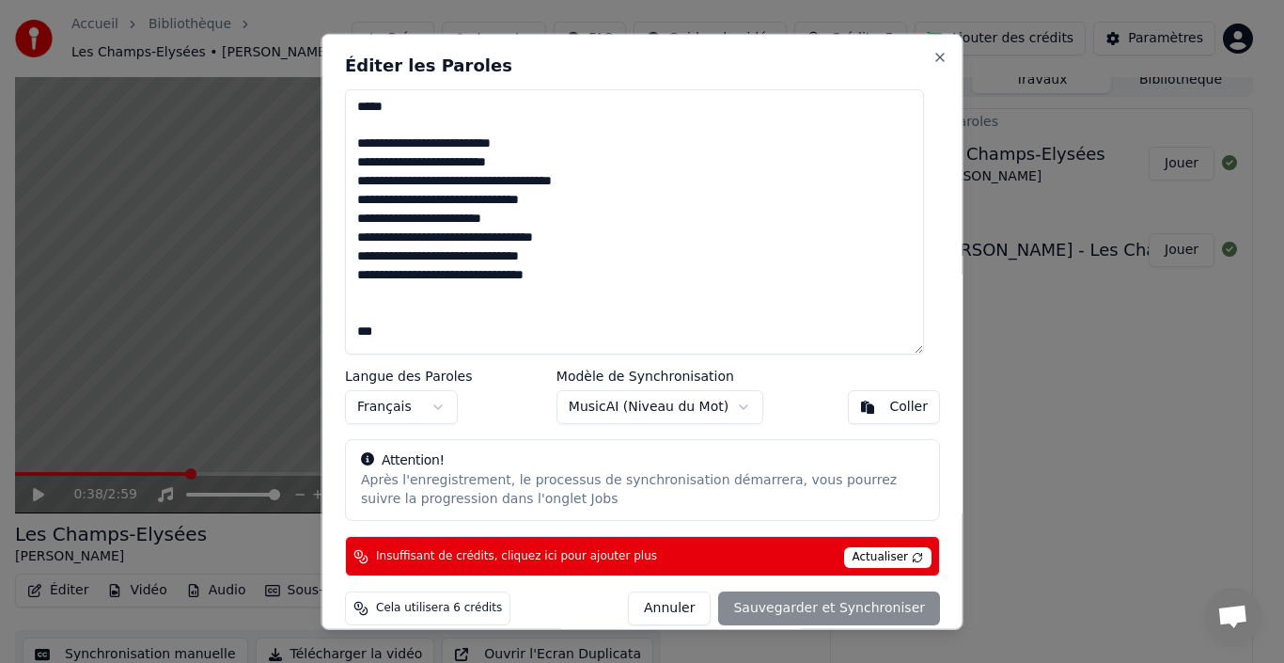
drag, startPoint x: 384, startPoint y: 329, endPoint x: 354, endPoint y: 317, distance: 32.5
click at [354, 317] on textarea at bounding box center [634, 220] width 579 height 265
drag, startPoint x: 380, startPoint y: 332, endPoint x: 353, endPoint y: 333, distance: 26.3
click at [353, 333] on textarea at bounding box center [634, 220] width 579 height 265
drag, startPoint x: 398, startPoint y: 336, endPoint x: 369, endPoint y: 332, distance: 28.4
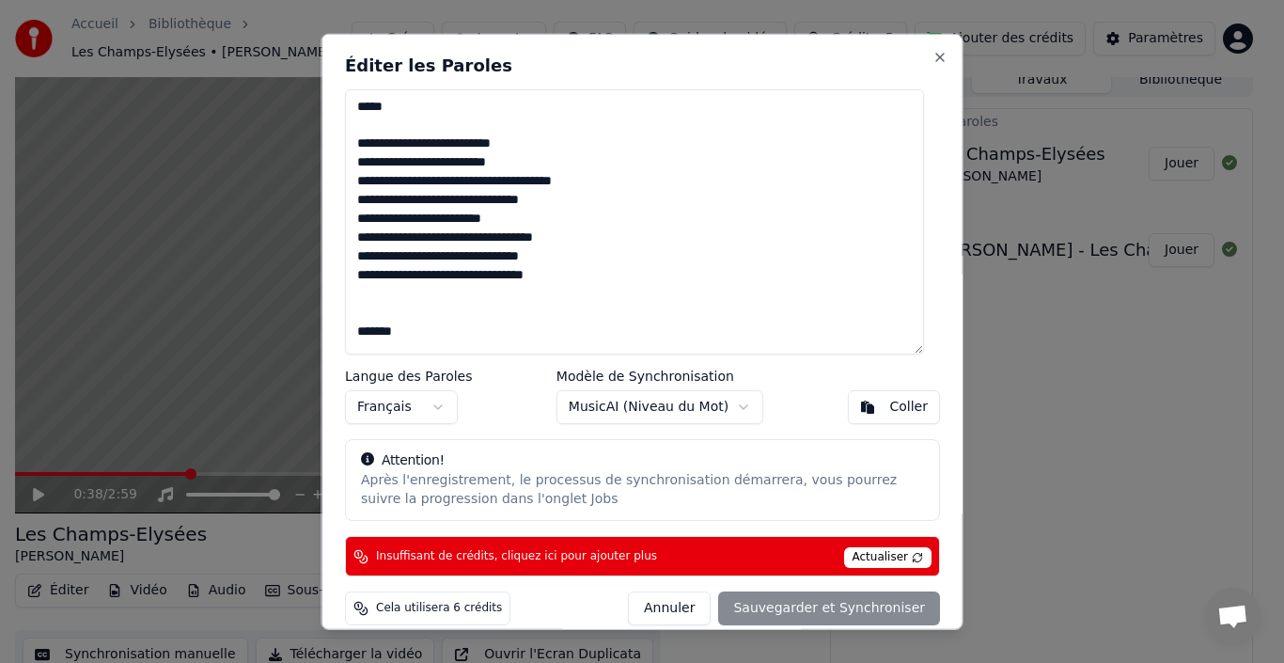
click at [369, 332] on textarea at bounding box center [634, 220] width 579 height 265
click at [357, 332] on textarea at bounding box center [634, 220] width 579 height 265
drag, startPoint x: 357, startPoint y: 332, endPoint x: 402, endPoint y: 336, distance: 45.3
click at [402, 336] on textarea at bounding box center [634, 220] width 579 height 265
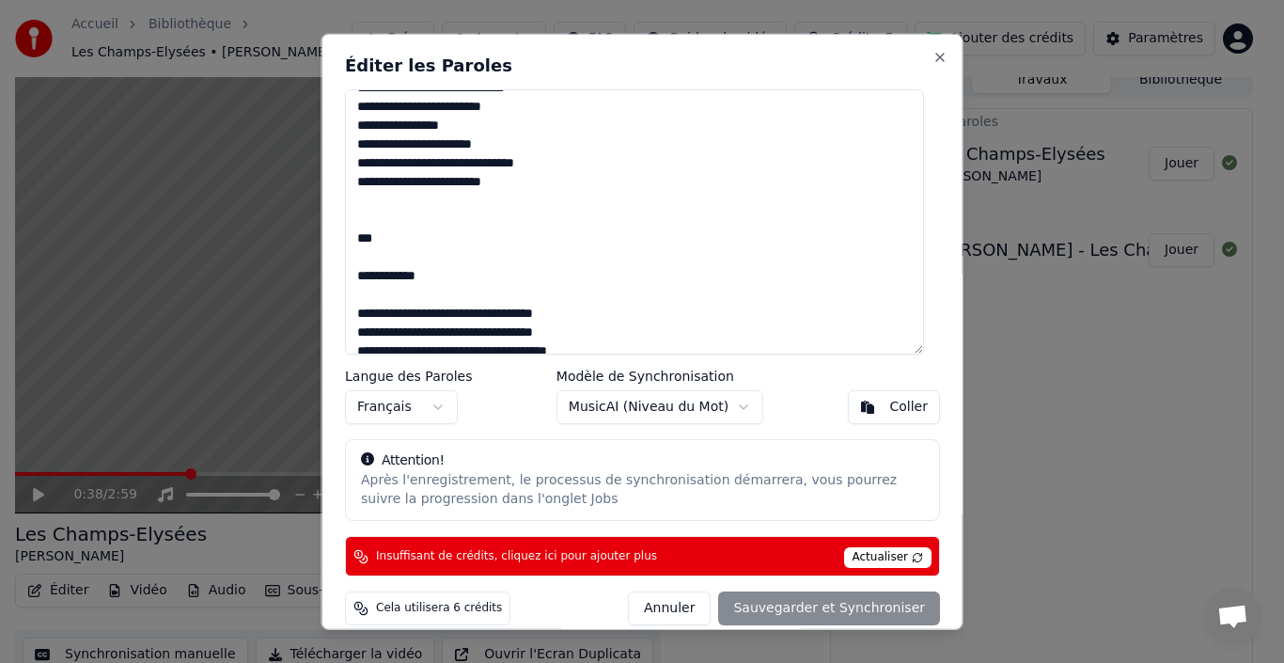
scroll to position [282, 0]
drag, startPoint x: 377, startPoint y: 286, endPoint x: 401, endPoint y: 290, distance: 24.7
click at [401, 290] on textarea at bounding box center [634, 220] width 579 height 265
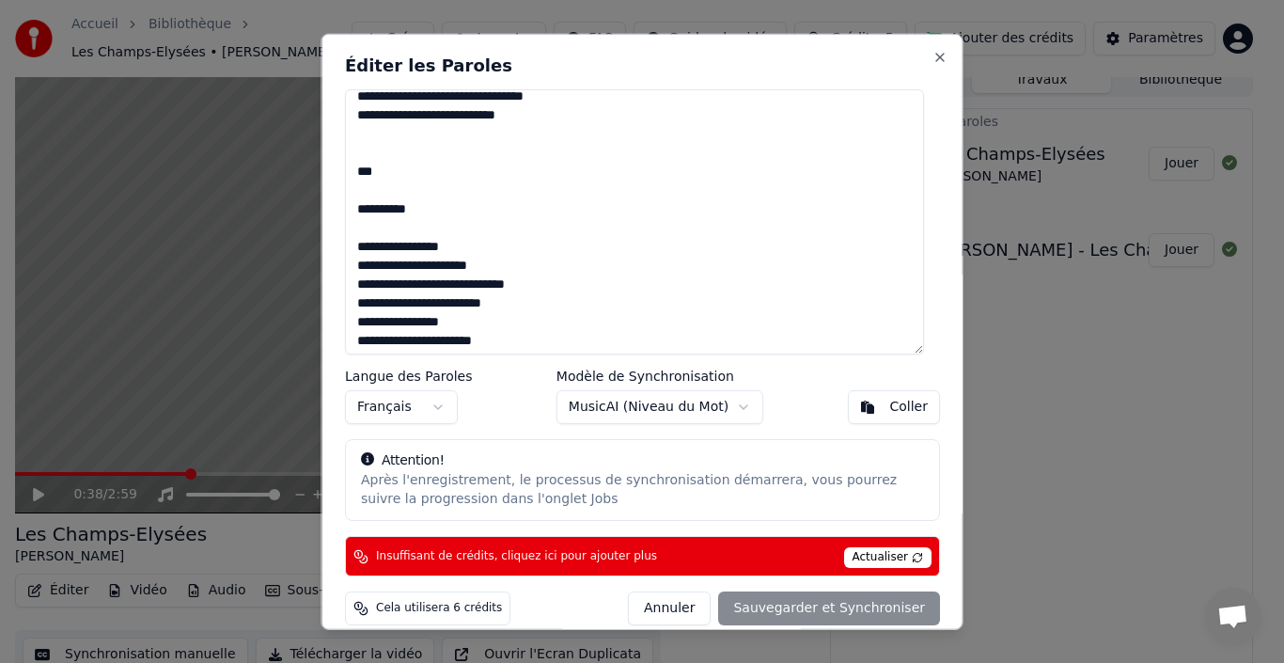
scroll to position [564, 0]
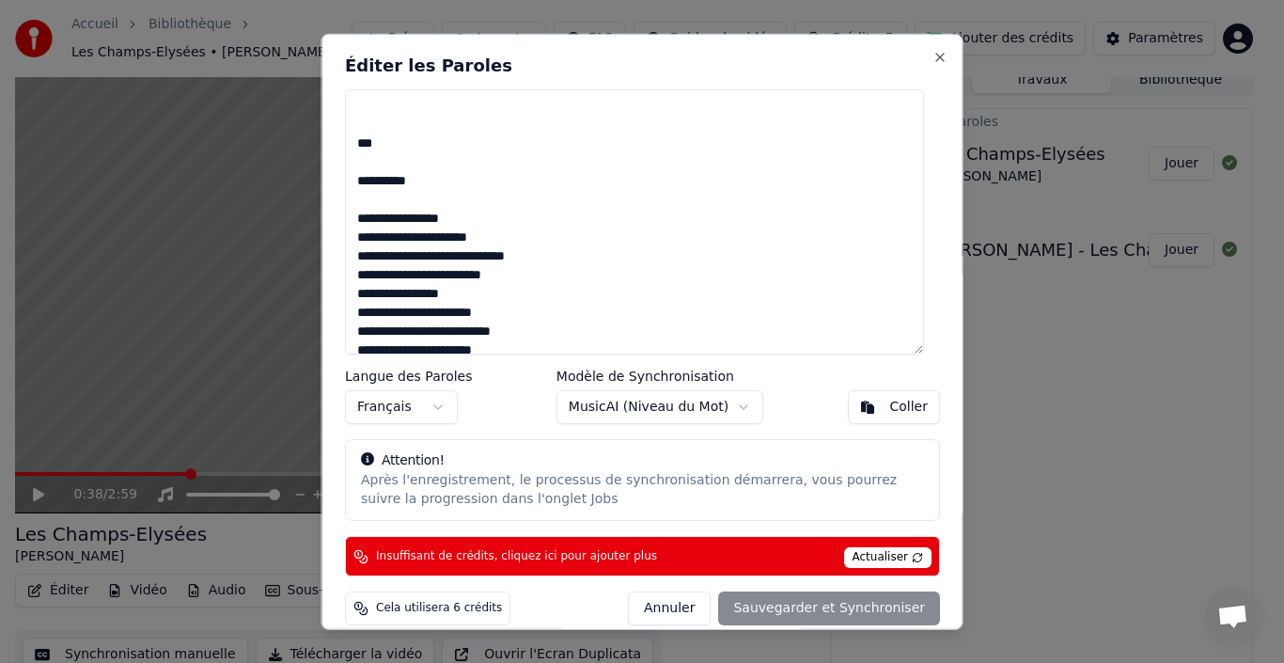
drag, startPoint x: 367, startPoint y: 119, endPoint x: 417, endPoint y: 183, distance: 81.6
click at [417, 183] on textarea at bounding box center [634, 220] width 579 height 265
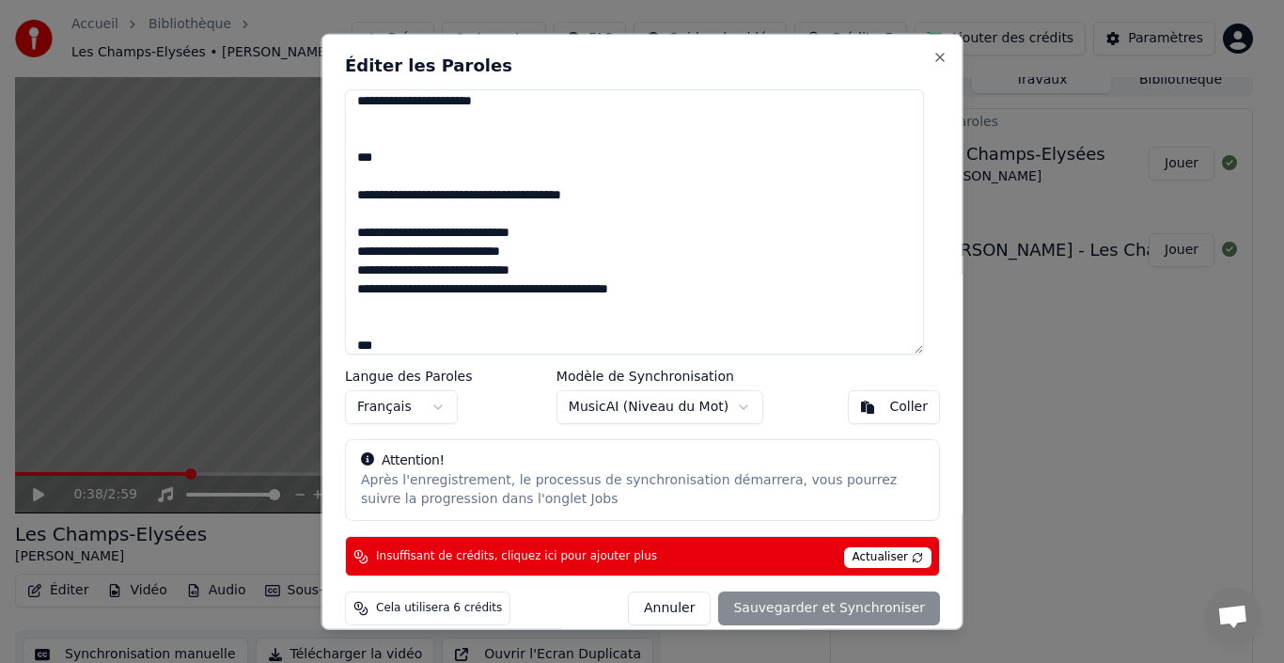
scroll to position [752, 0]
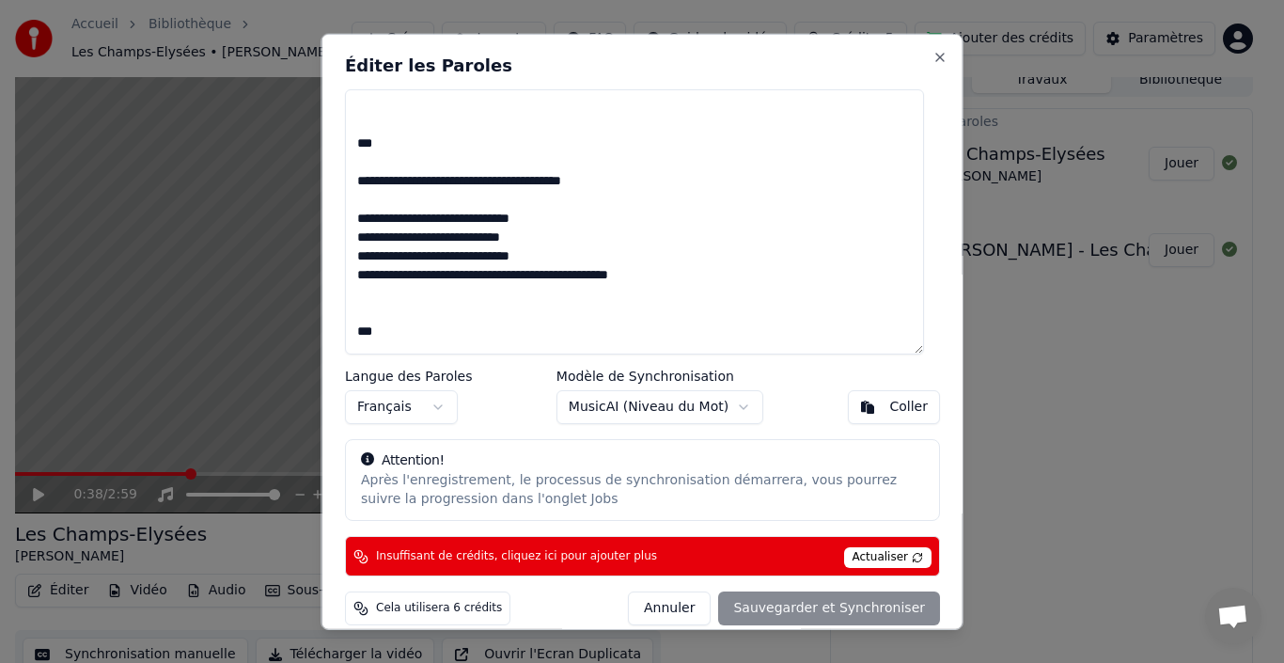
drag, startPoint x: 355, startPoint y: 144, endPoint x: 606, endPoint y: 180, distance: 253.6
click at [606, 180] on textarea at bounding box center [634, 220] width 579 height 265
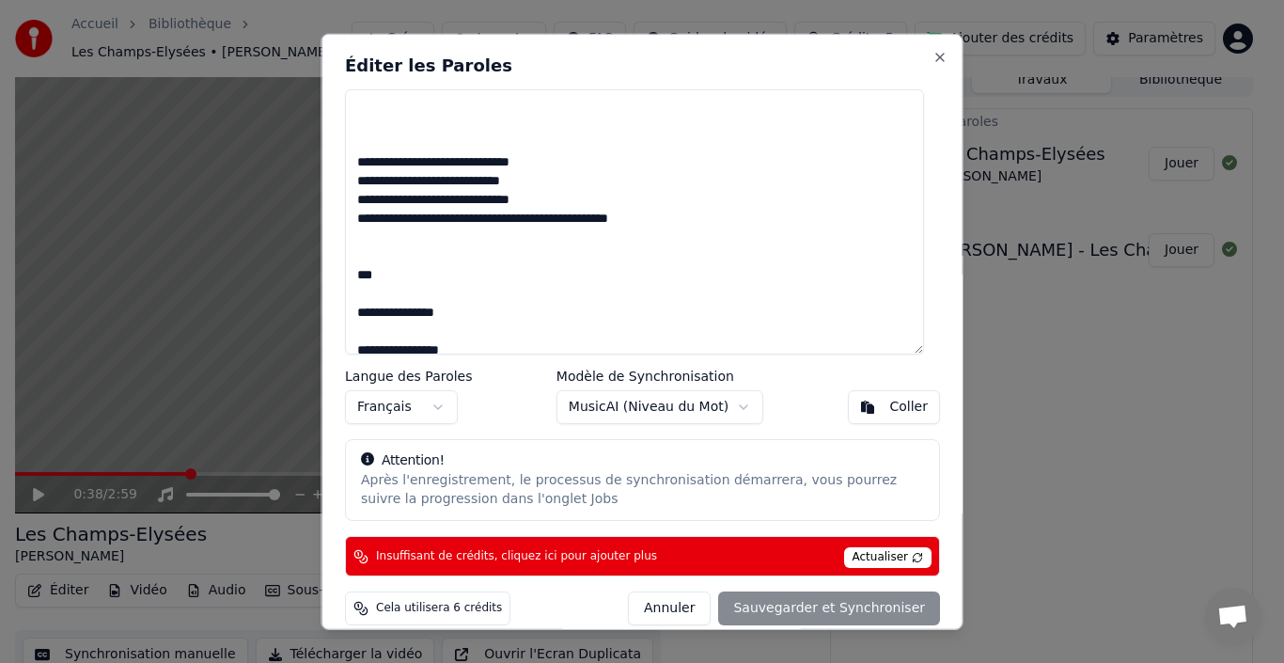
drag, startPoint x: 355, startPoint y: 277, endPoint x: 468, endPoint y: 314, distance: 118.6
click at [468, 314] on textarea at bounding box center [634, 220] width 579 height 265
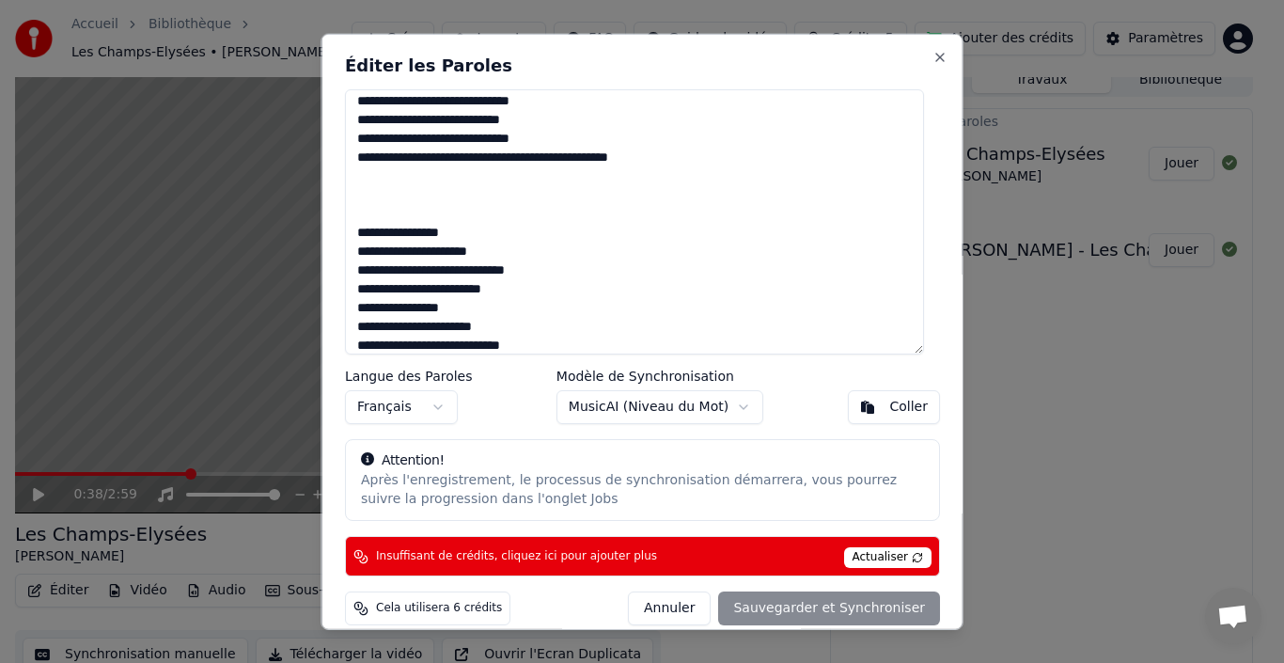
scroll to position [860, 0]
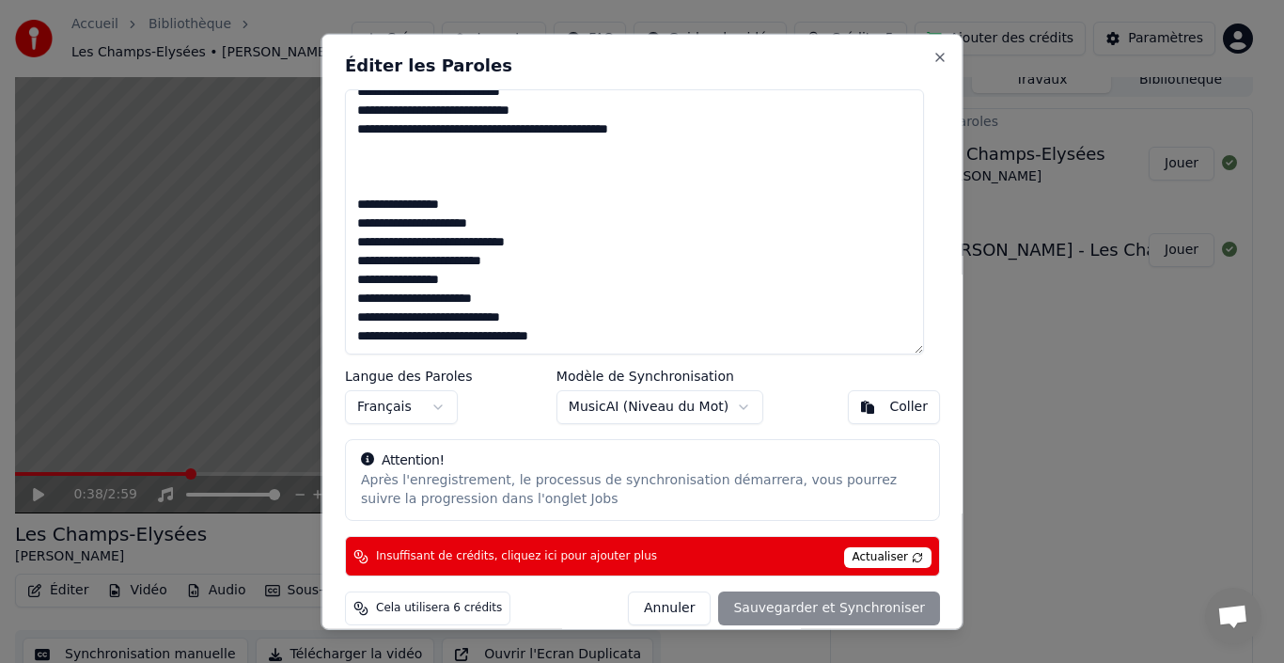
drag, startPoint x: 561, startPoint y: 313, endPoint x: 577, endPoint y: 319, distance: 16.9
click at [577, 319] on textarea at bounding box center [634, 220] width 579 height 265
drag, startPoint x: 651, startPoint y: 111, endPoint x: 614, endPoint y: 110, distance: 37.6
click at [617, 110] on textarea at bounding box center [634, 220] width 579 height 265
drag, startPoint x: 530, startPoint y: 109, endPoint x: 656, endPoint y: 117, distance: 126.2
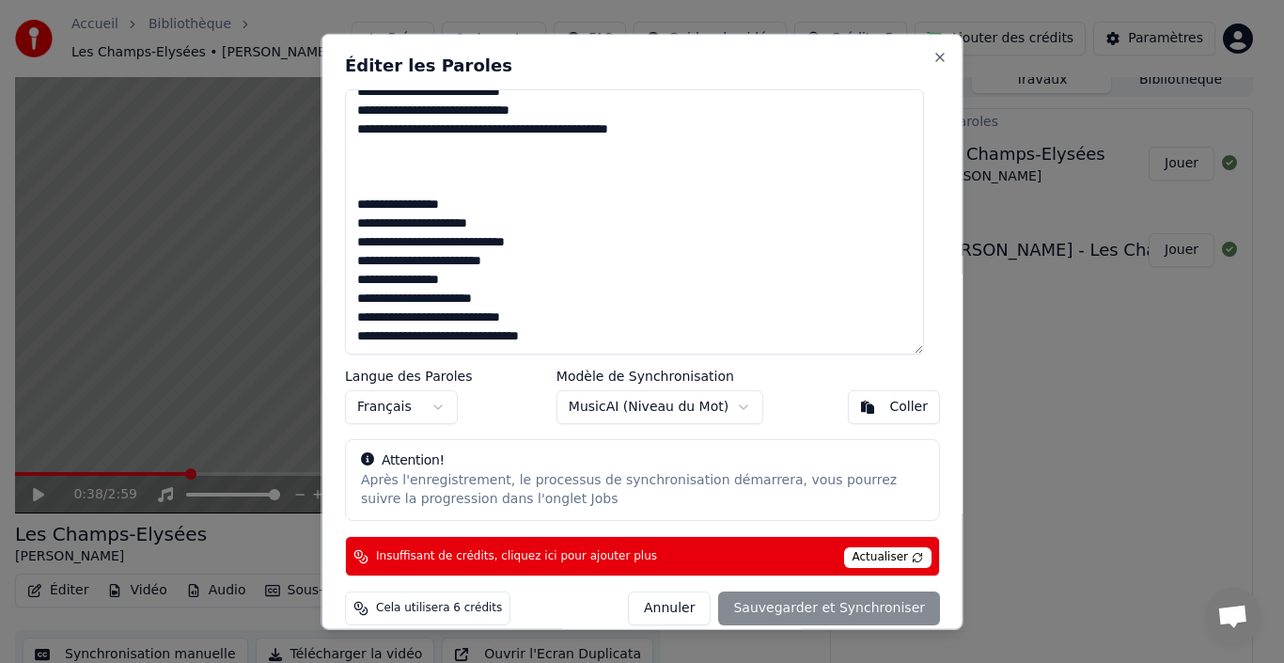
click at [656, 117] on textarea at bounding box center [634, 220] width 579 height 265
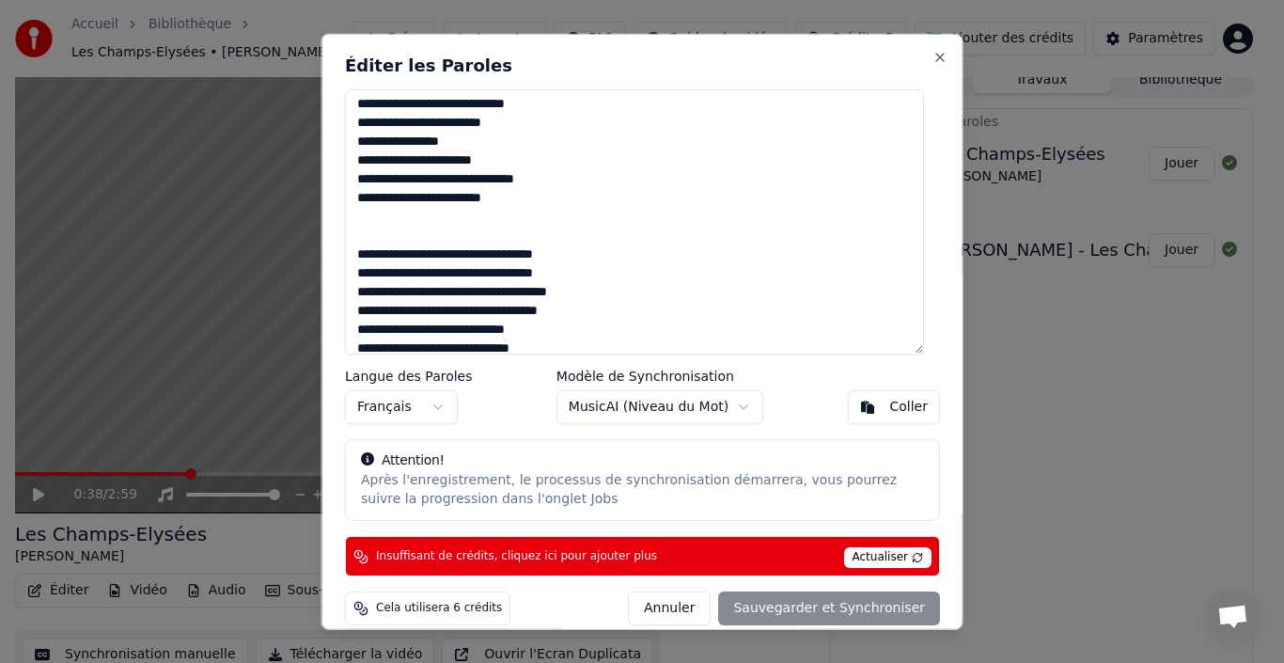
scroll to position [256, 0]
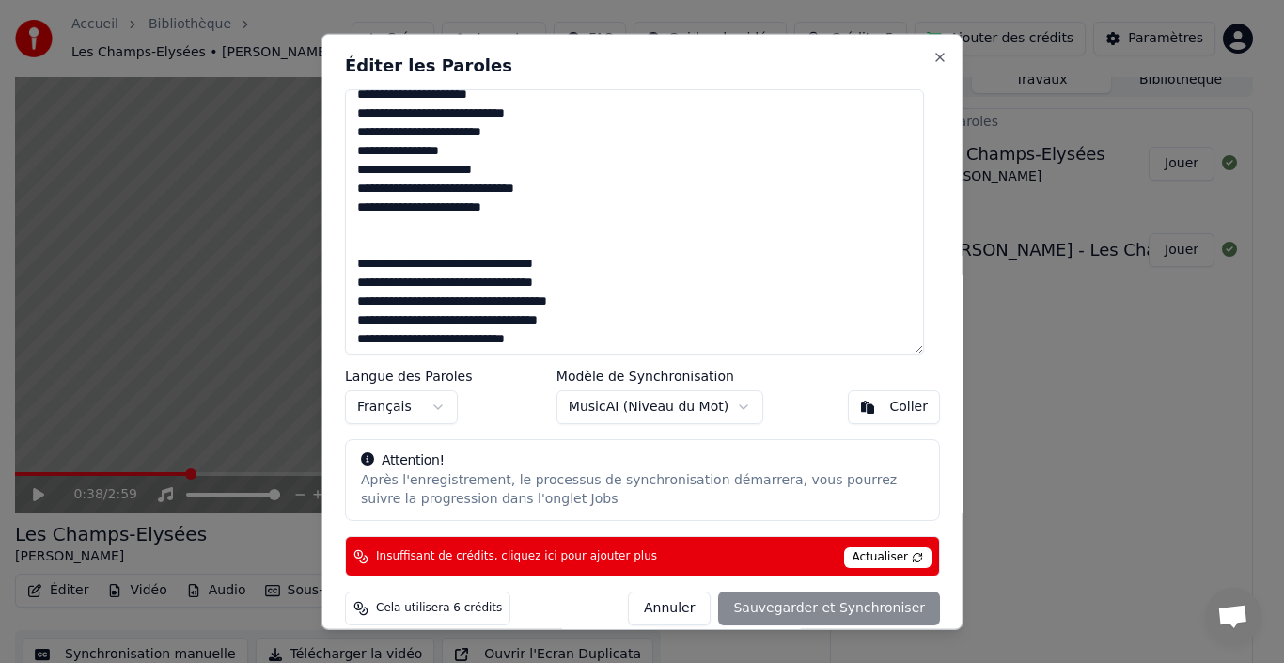
click at [890, 560] on span "Actualiser" at bounding box center [887, 557] width 88 height 21
click at [908, 558] on span "Actualiser" at bounding box center [887, 557] width 88 height 21
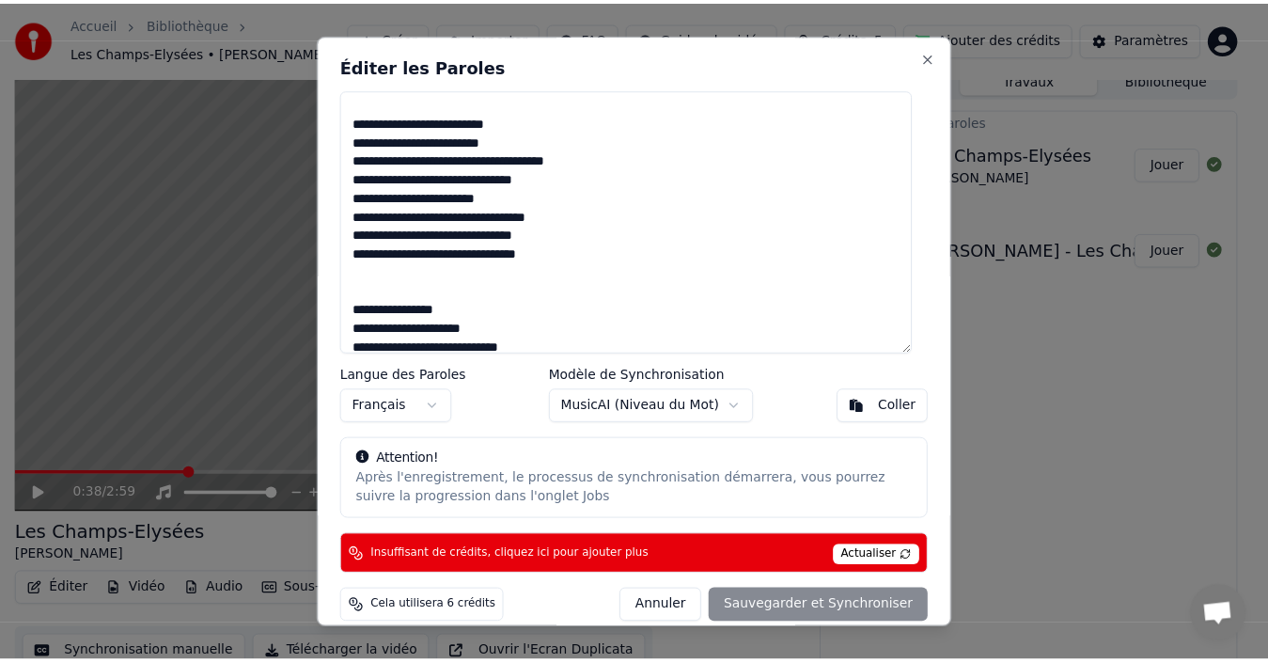
scroll to position [0, 0]
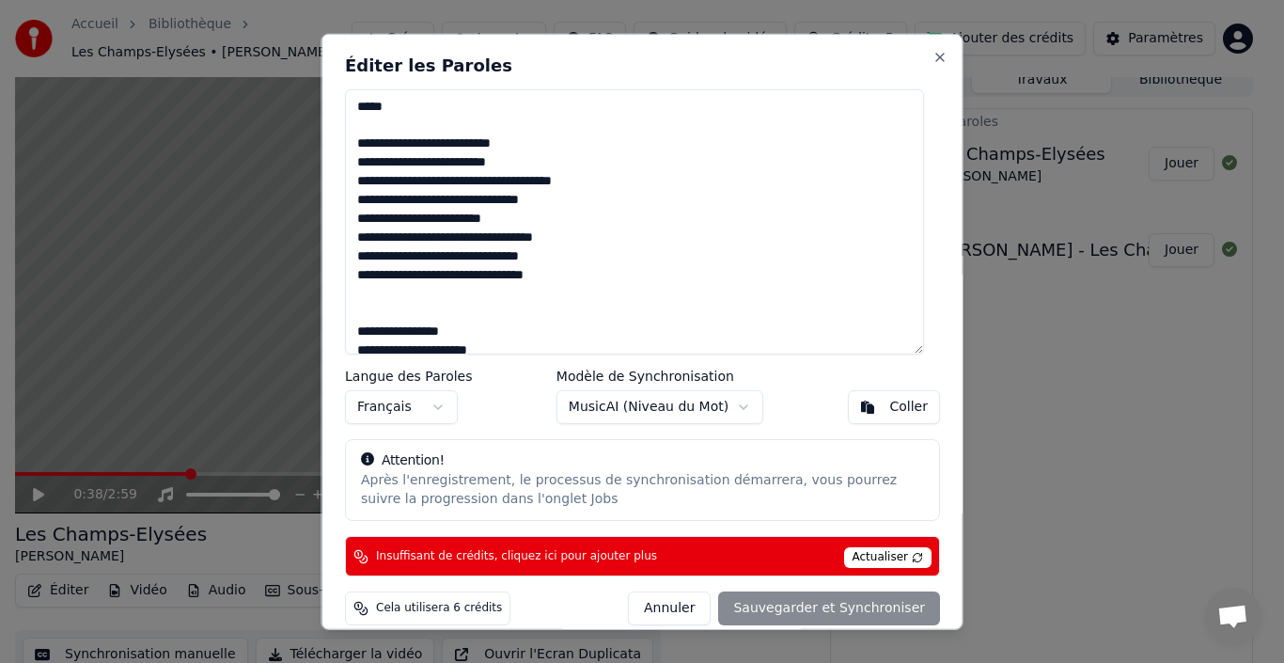
click at [862, 602] on div "Annuler Sauvegarder et Synchroniser" at bounding box center [784, 608] width 312 height 34
click at [883, 559] on span "Actualiser" at bounding box center [887, 557] width 88 height 21
click at [888, 613] on div "Annuler Sauvegarder et Synchroniser" at bounding box center [784, 608] width 312 height 34
click at [689, 598] on button "Annuler" at bounding box center [669, 608] width 83 height 34
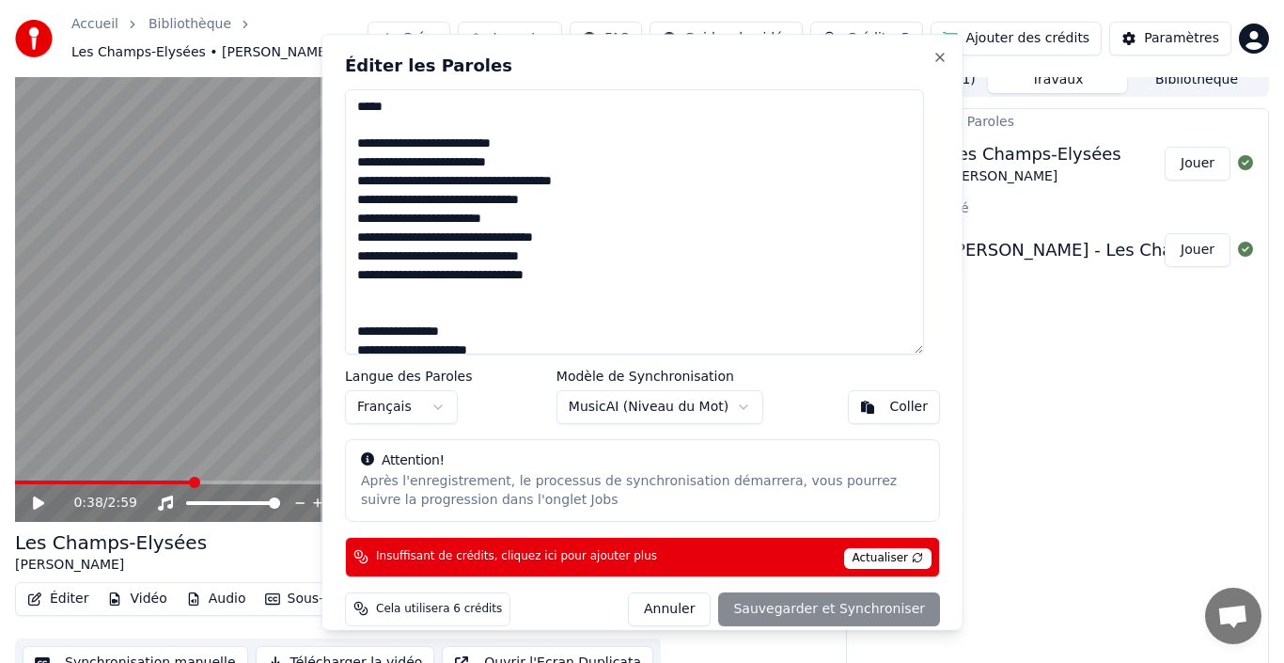
type textarea "**********"
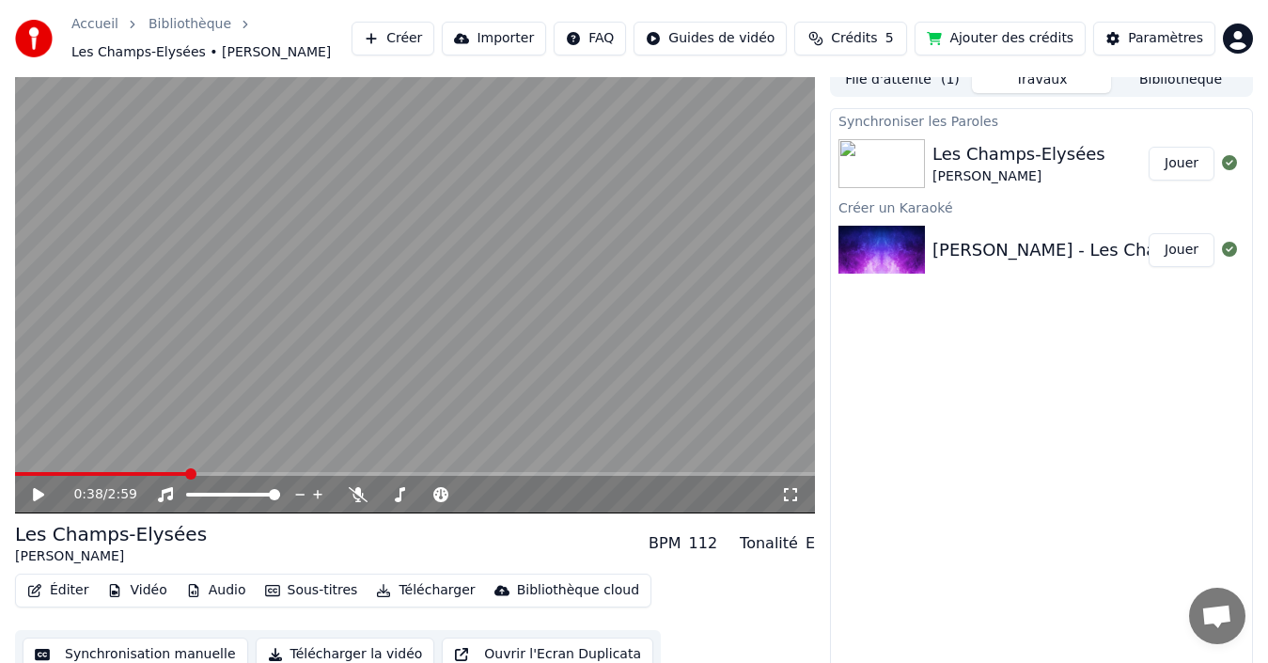
click at [895, 162] on img at bounding box center [881, 163] width 86 height 49
click at [15, 479] on span at bounding box center [20, 473] width 11 height 11
click at [35, 495] on icon at bounding box center [38, 494] width 11 height 13
